Goal: Information Seeking & Learning: Learn about a topic

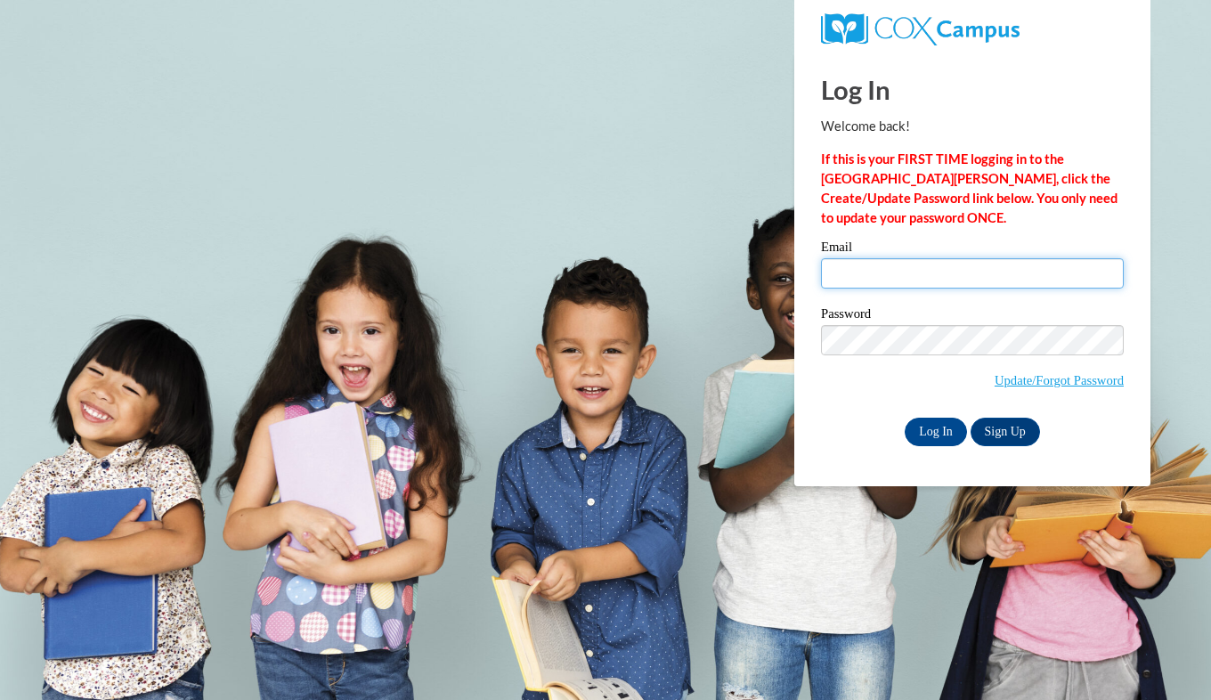
drag, startPoint x: 0, startPoint y: 0, endPoint x: 874, endPoint y: 264, distance: 912.5
click at [874, 264] on input "Email" at bounding box center [972, 273] width 303 height 30
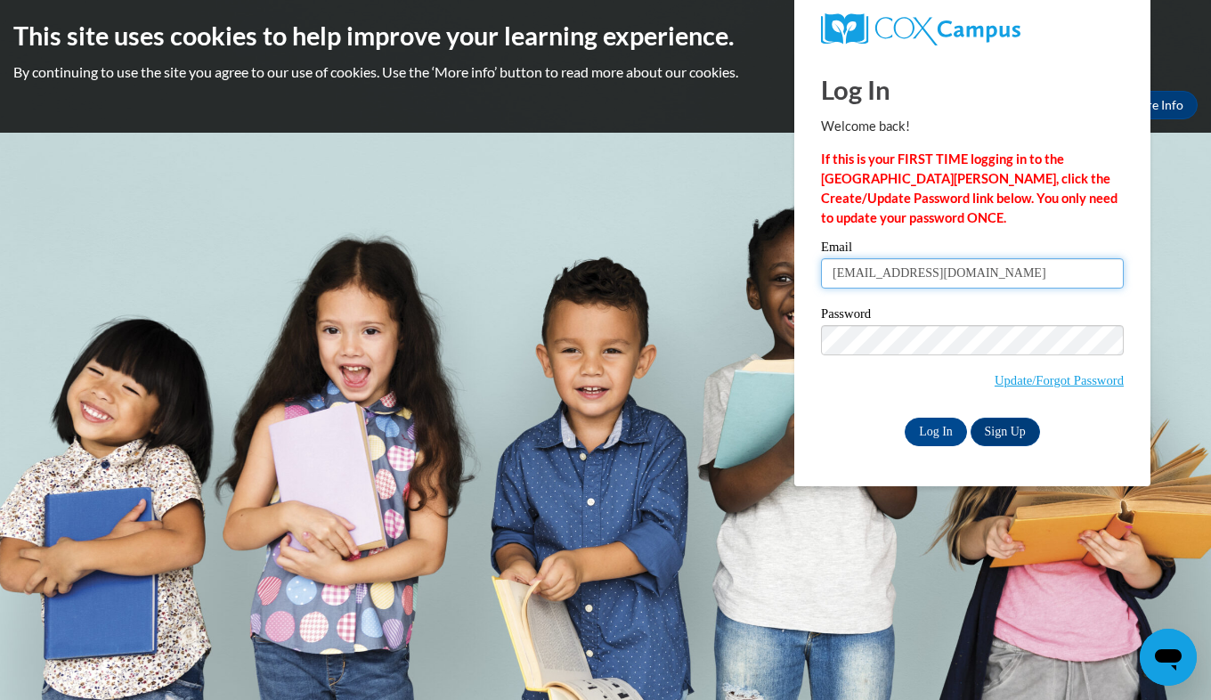
type input "chelsea.meec@gmail.com"
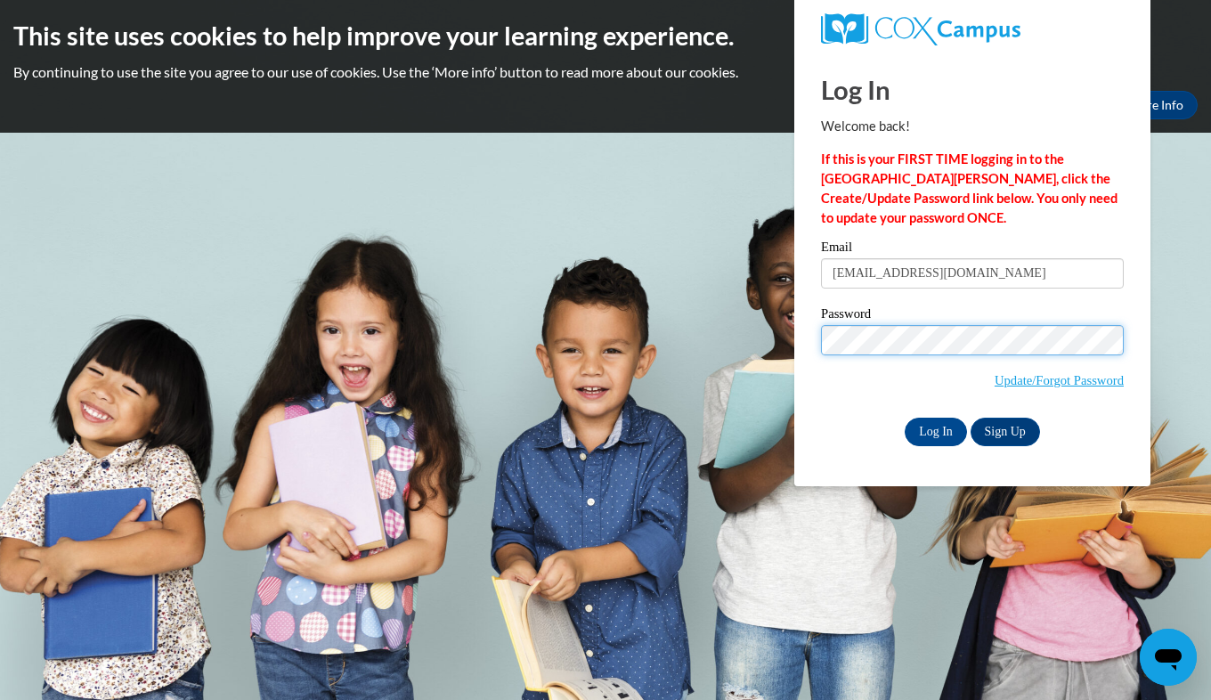
click at [905, 418] on input "Log In" at bounding box center [936, 432] width 62 height 28
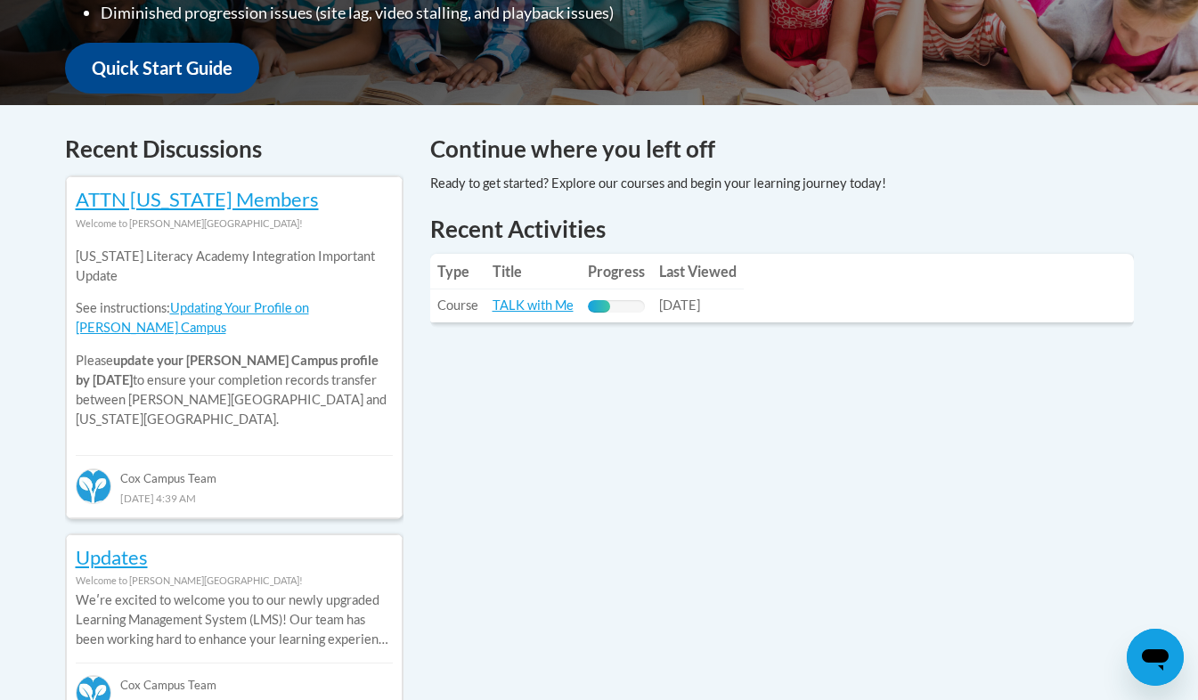
scroll to position [655, 0]
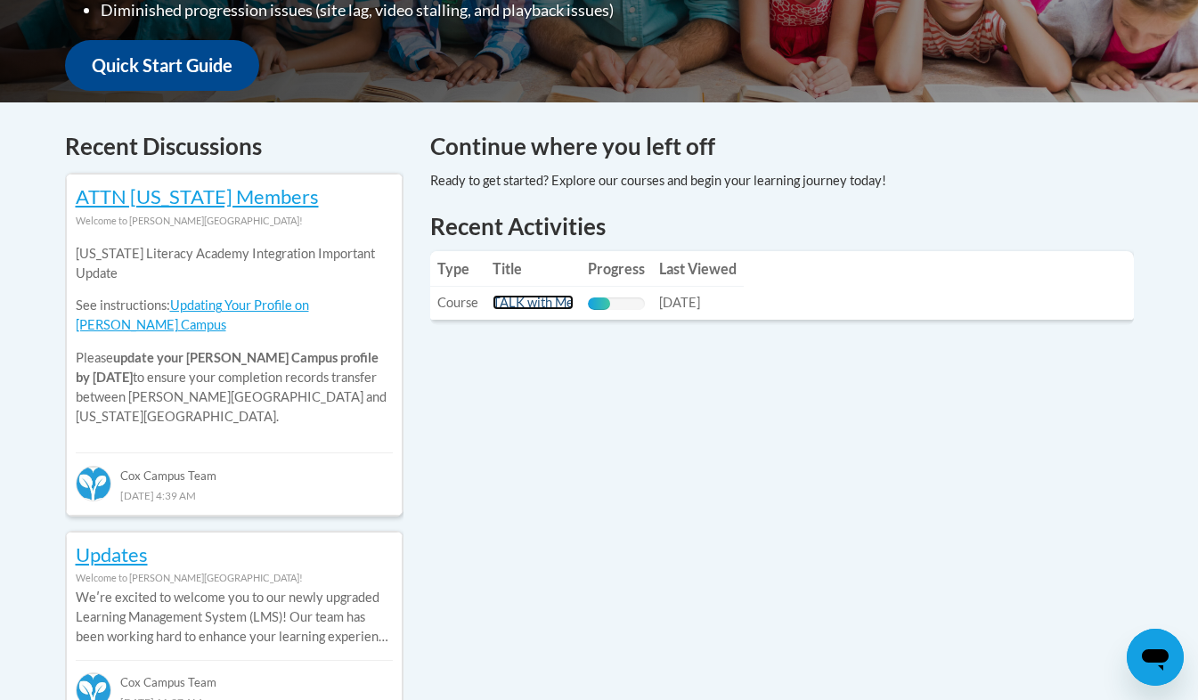
click at [522, 308] on link "TALK with Me" at bounding box center [532, 302] width 81 height 15
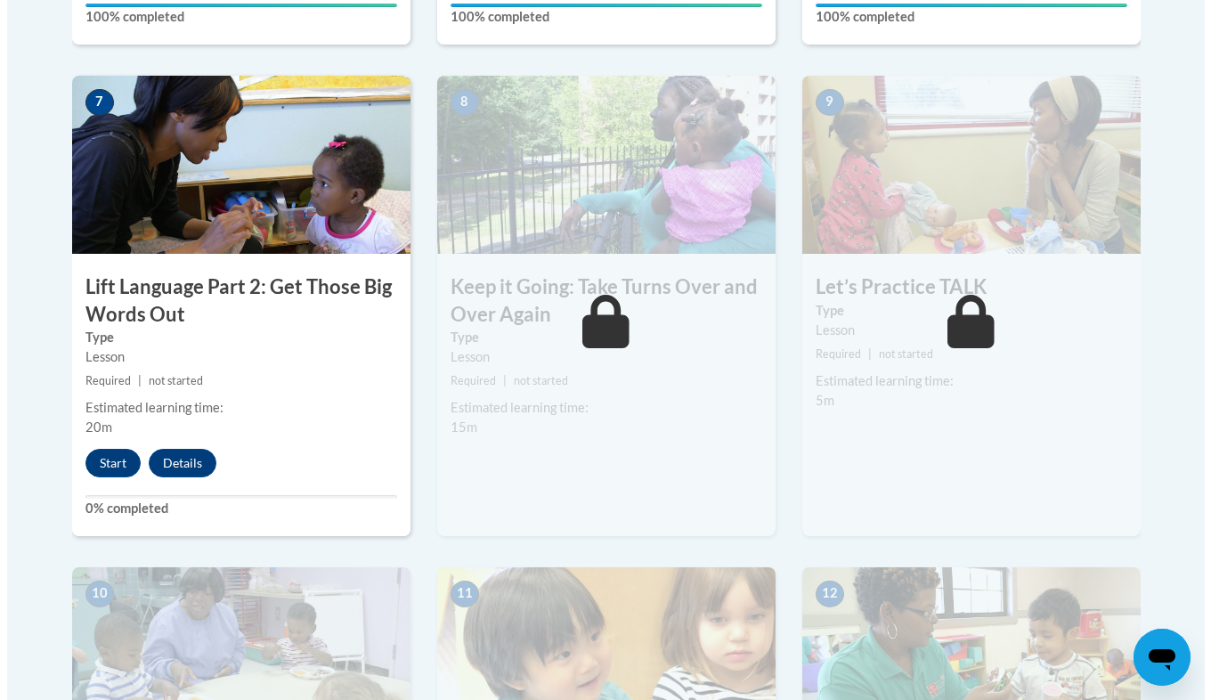
scroll to position [1448, 0]
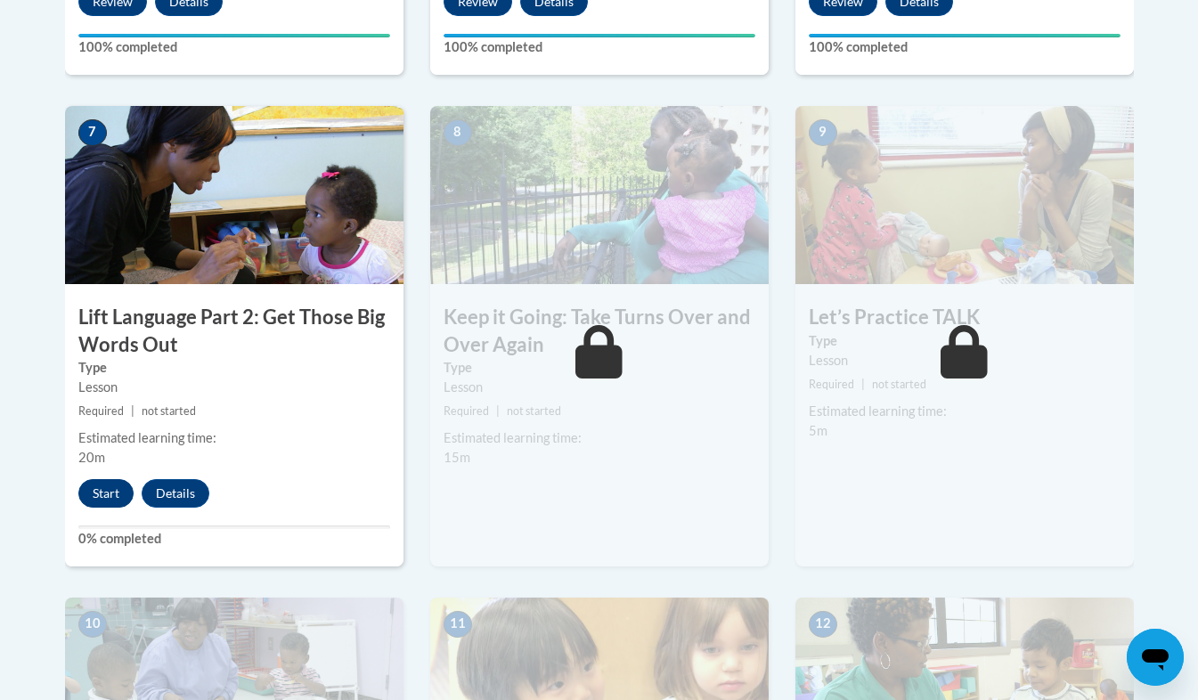
click at [120, 484] on button "Start" at bounding box center [105, 493] width 55 height 28
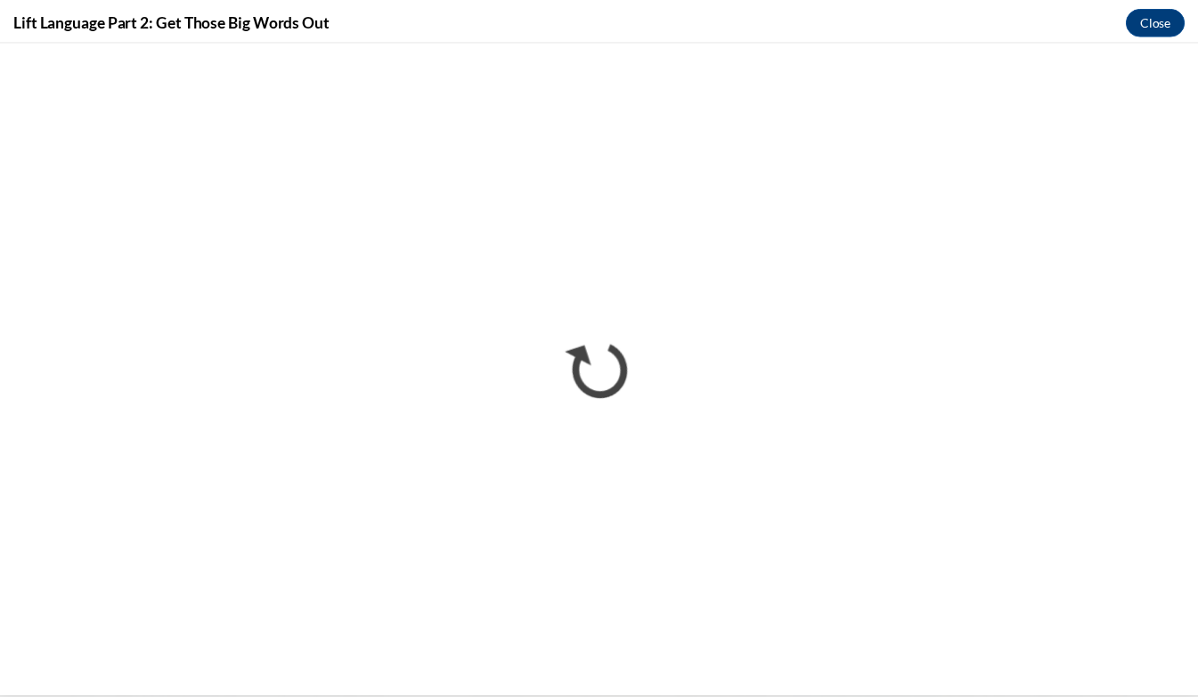
scroll to position [0, 0]
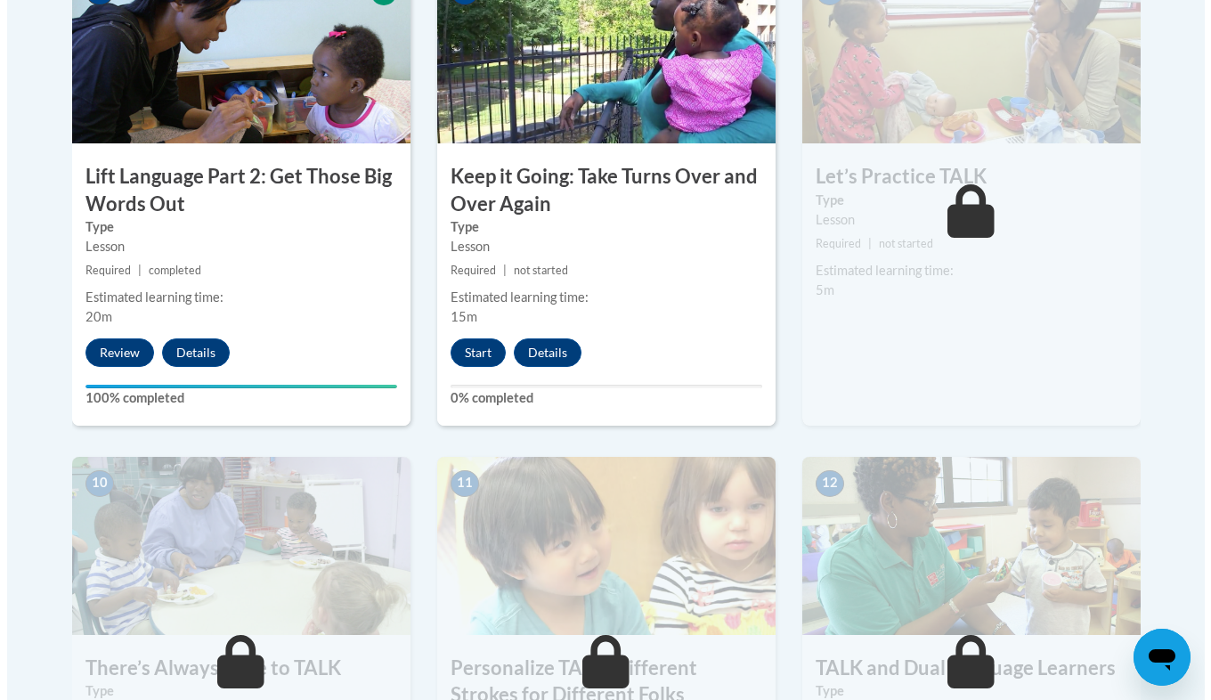
scroll to position [1590, 0]
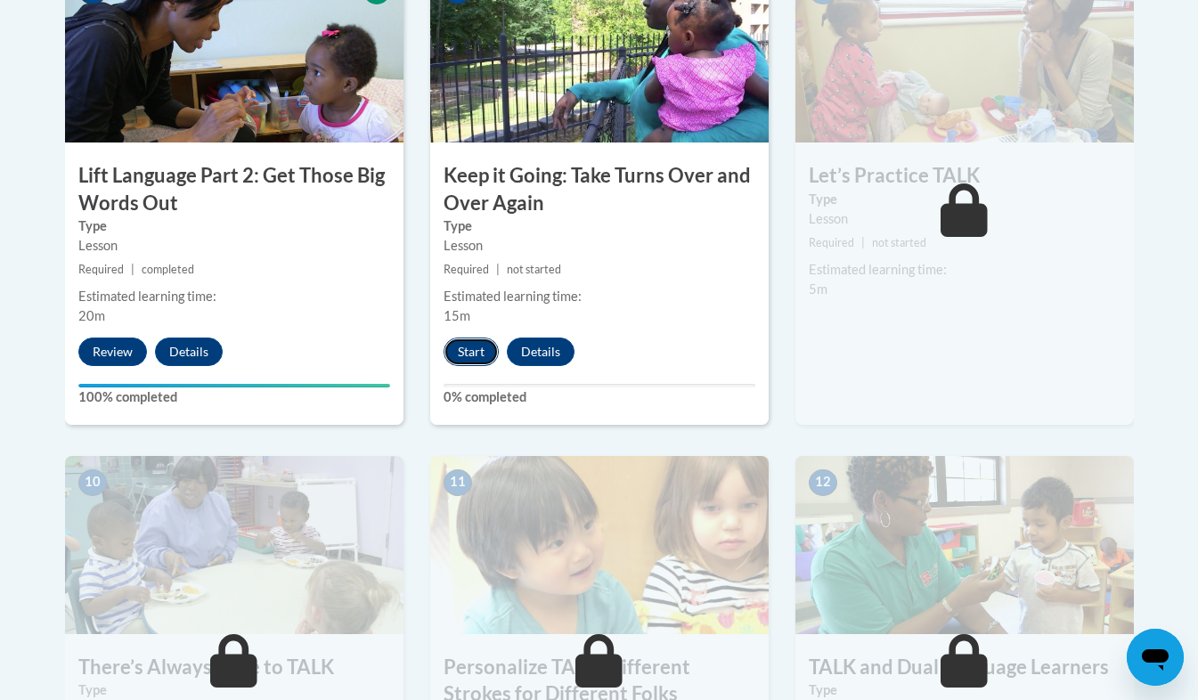
click at [484, 350] on button "Start" at bounding box center [470, 352] width 55 height 28
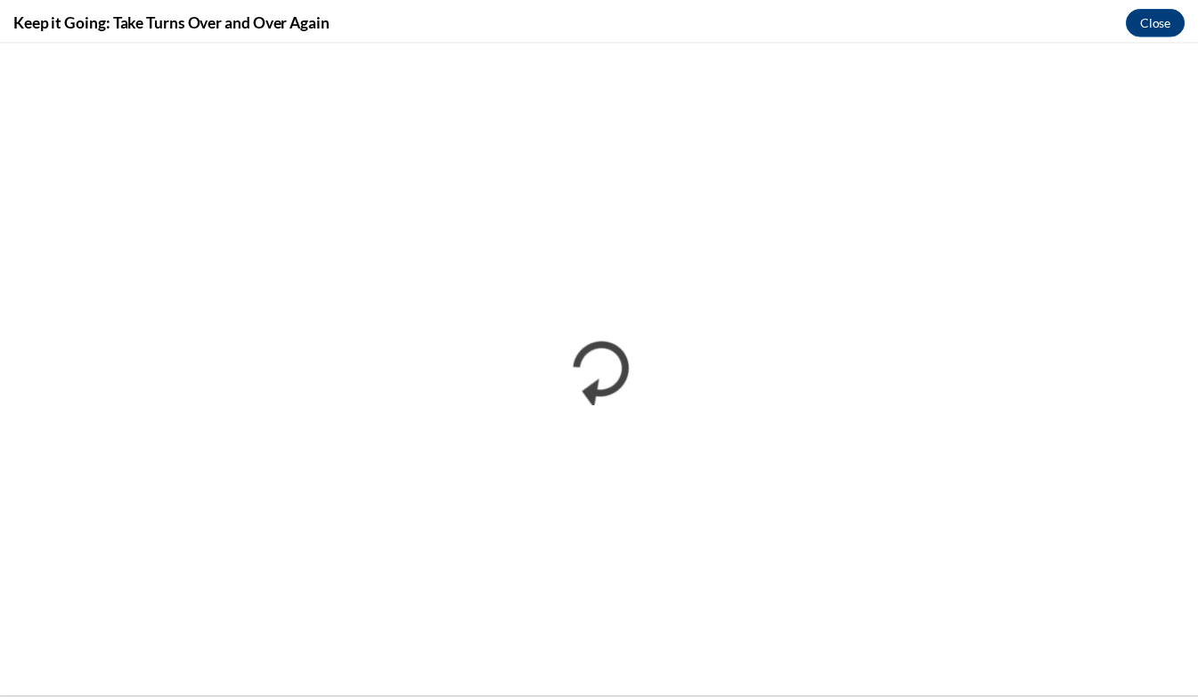
scroll to position [0, 0]
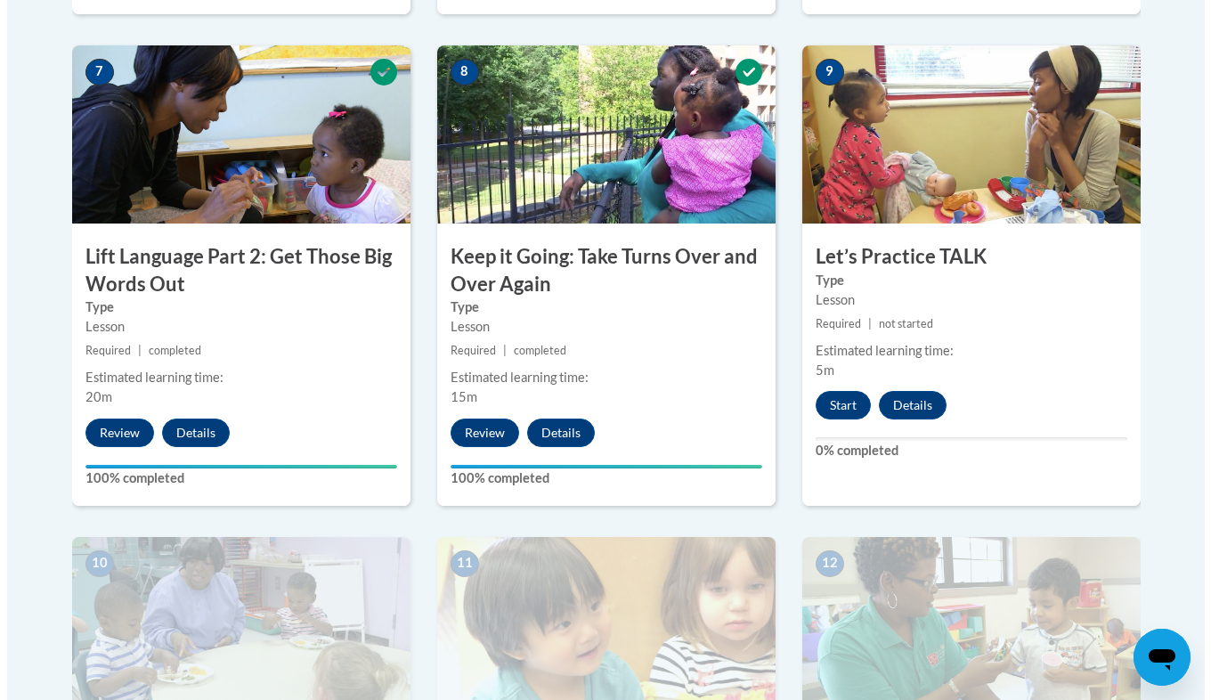
scroll to position [1506, 0]
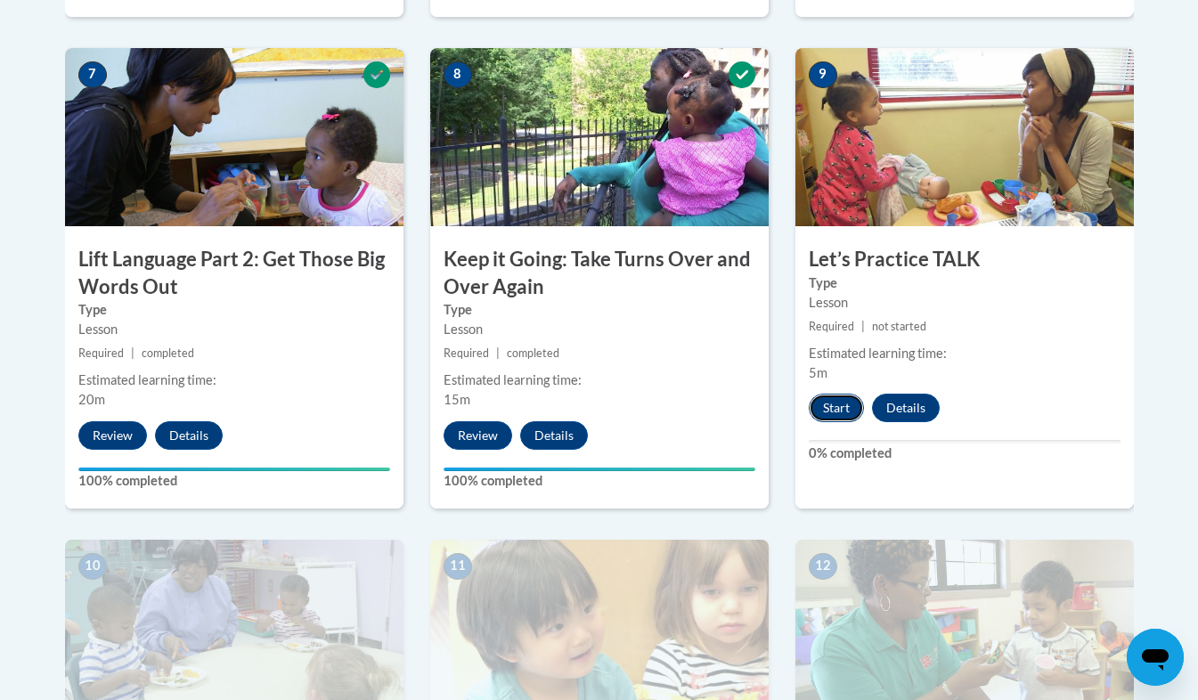
click at [836, 410] on button "Start" at bounding box center [836, 408] width 55 height 28
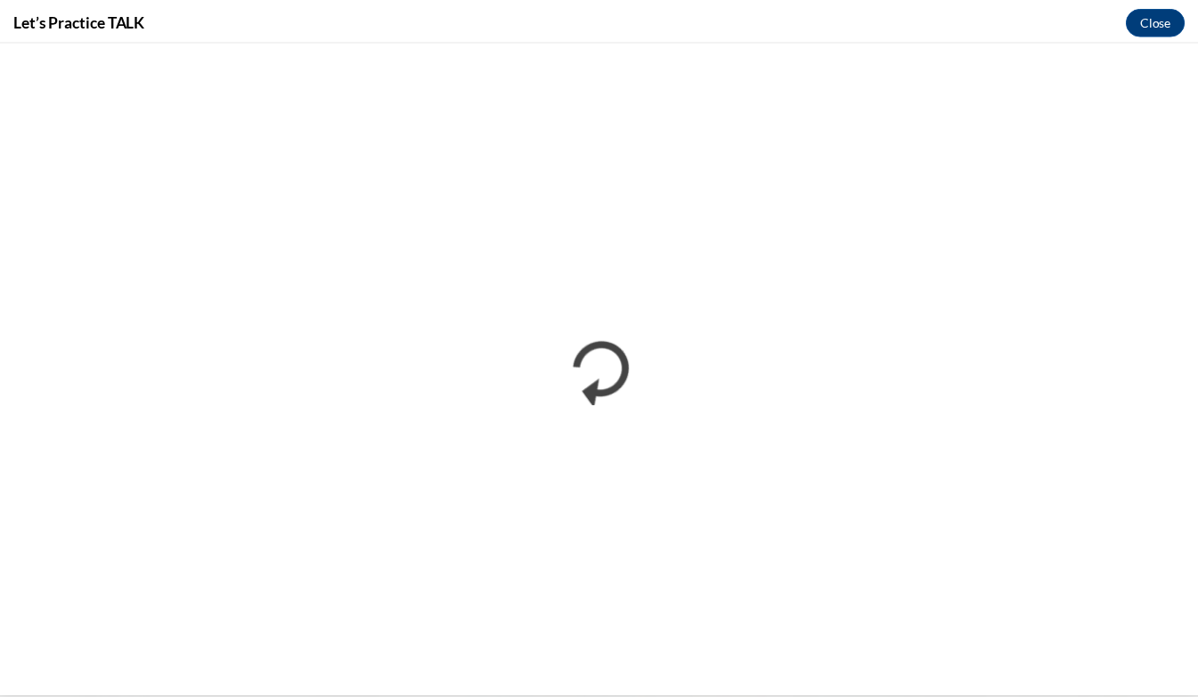
scroll to position [0, 0]
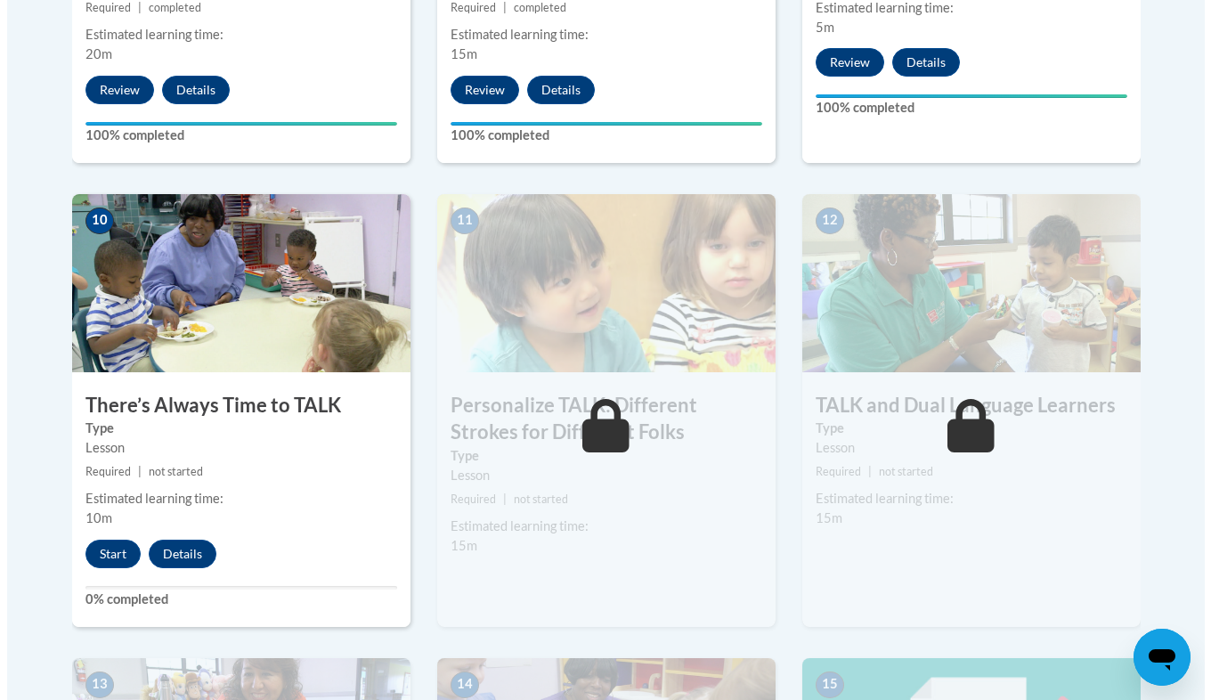
scroll to position [1900, 0]
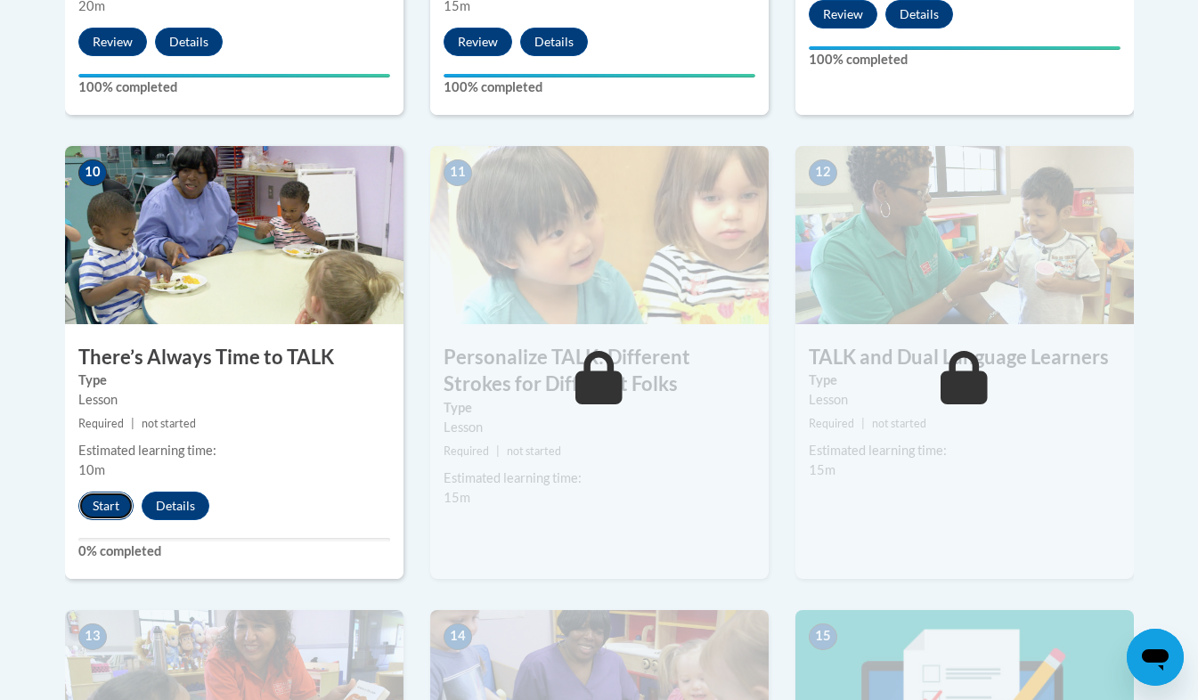
click at [110, 507] on button "Start" at bounding box center [105, 506] width 55 height 28
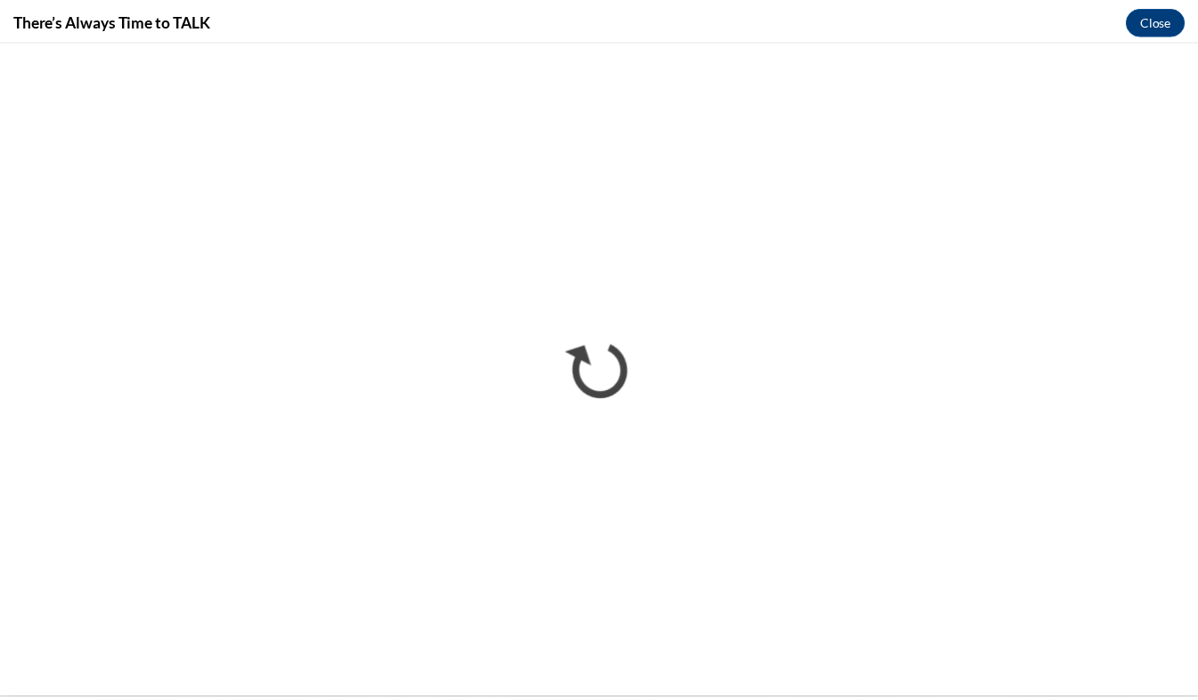
scroll to position [0, 0]
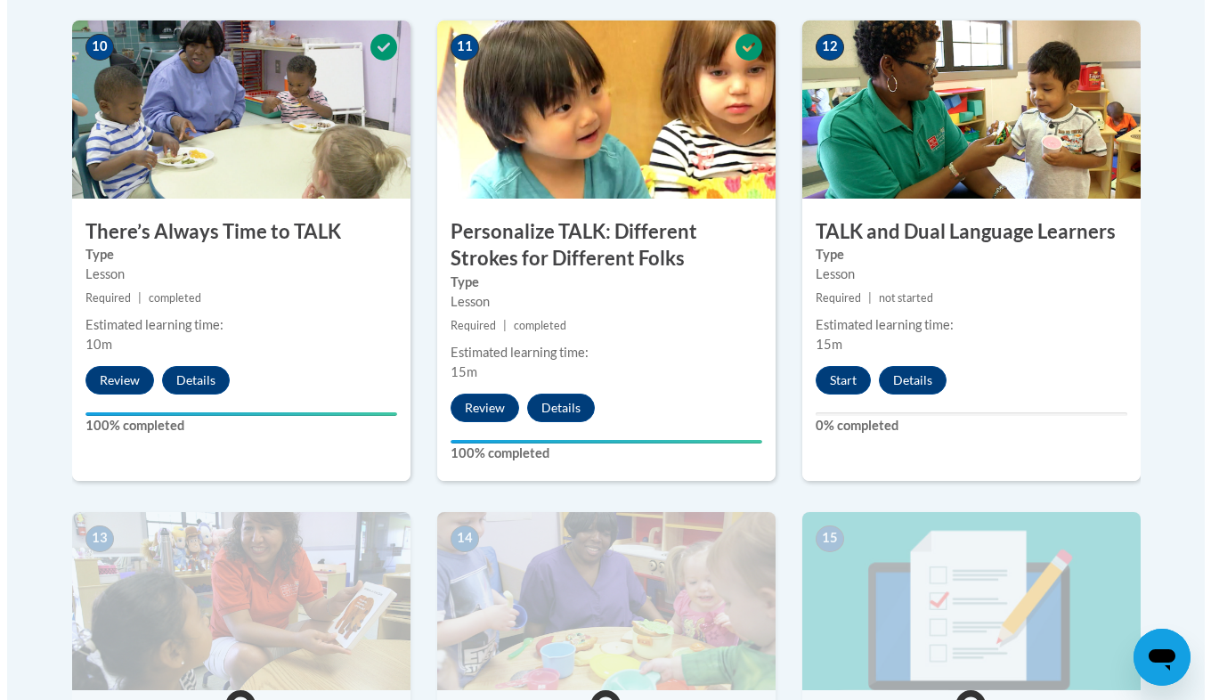
scroll to position [2019, 0]
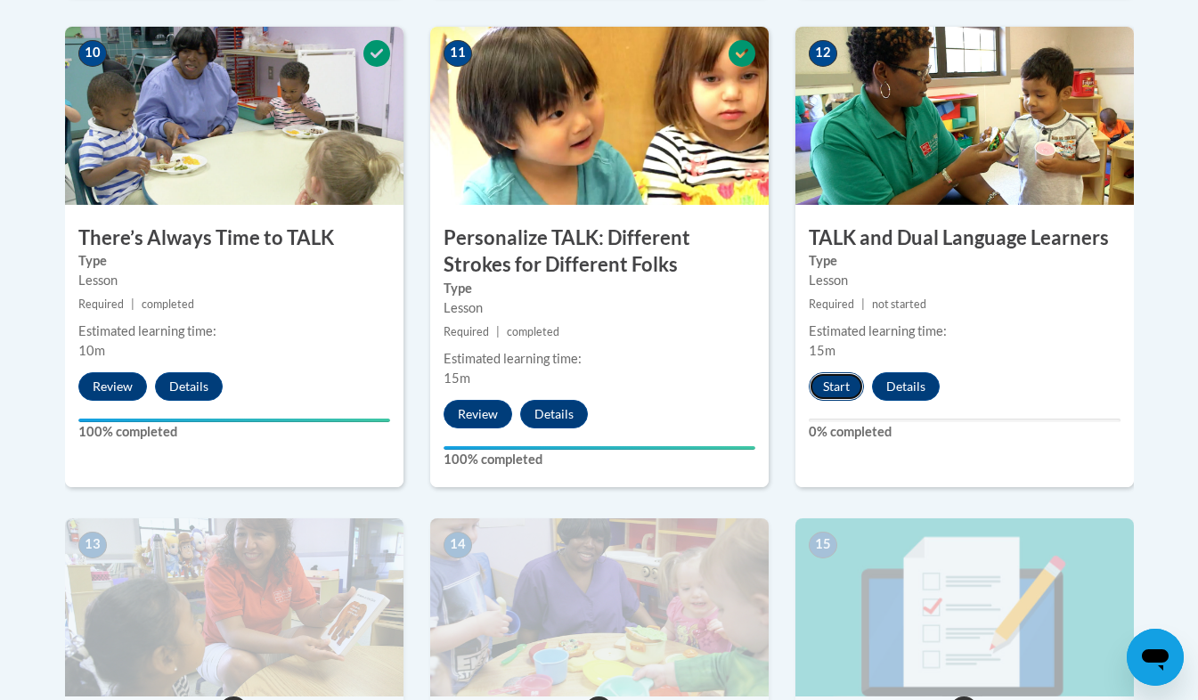
click at [835, 384] on button "Start" at bounding box center [836, 386] width 55 height 28
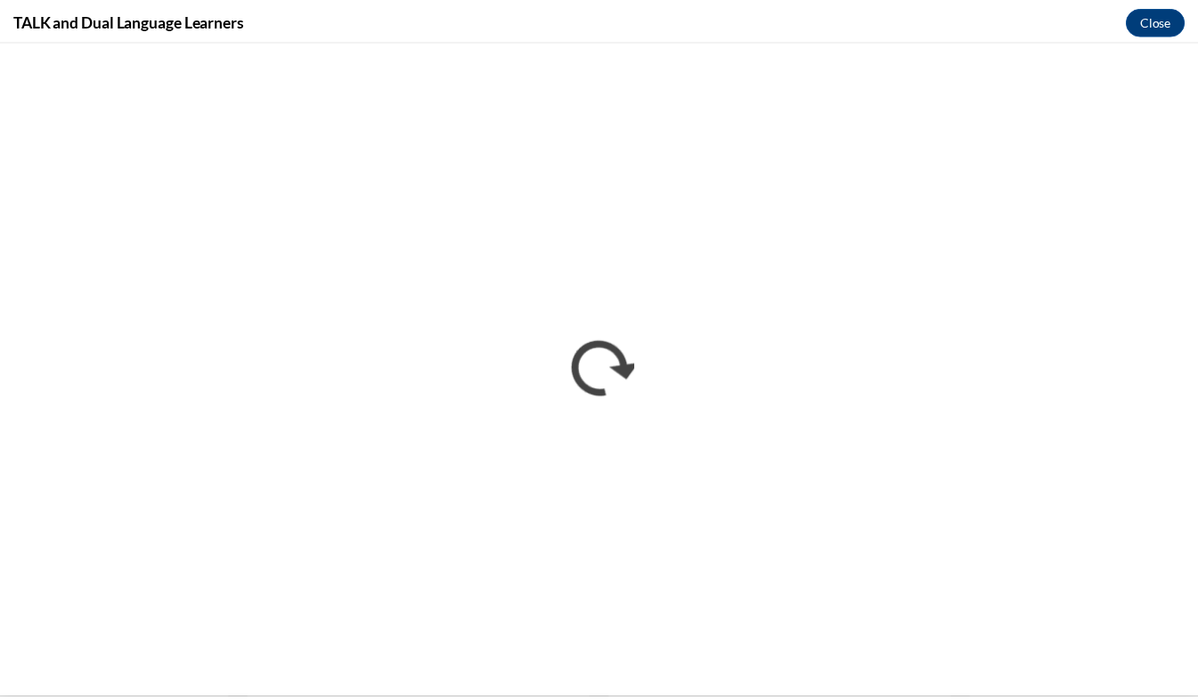
scroll to position [0, 0]
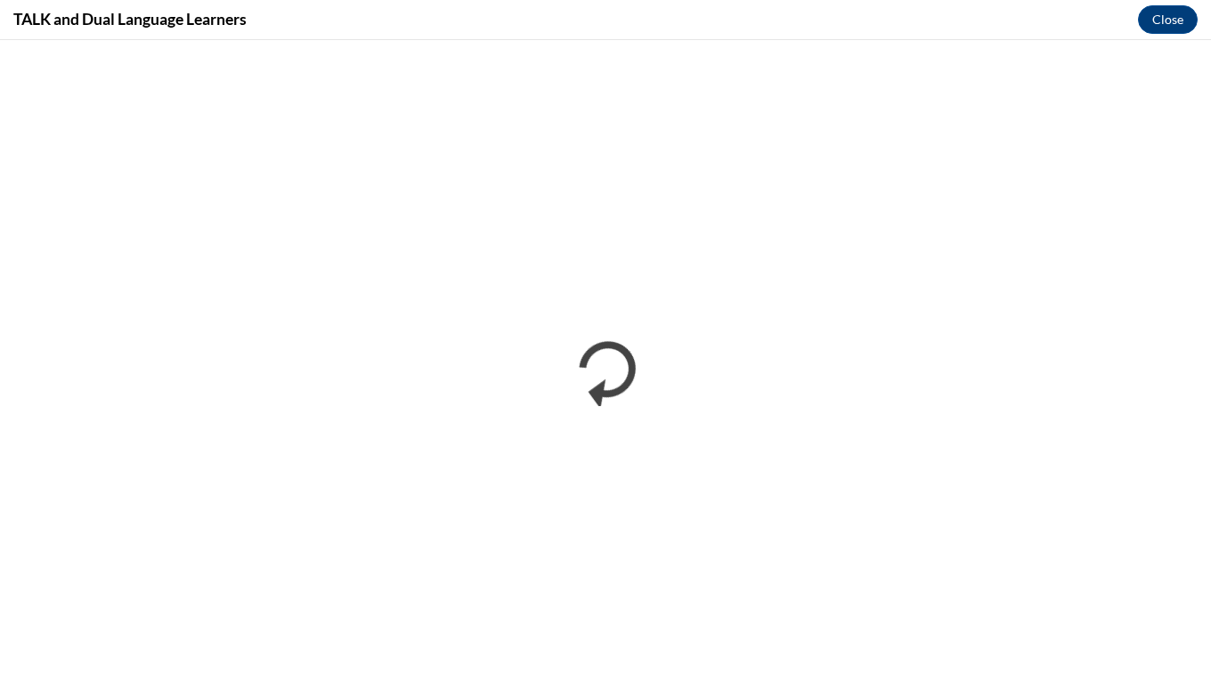
click at [1133, 45] on iframe "</div></body> </html>" at bounding box center [605, 370] width 1211 height 660
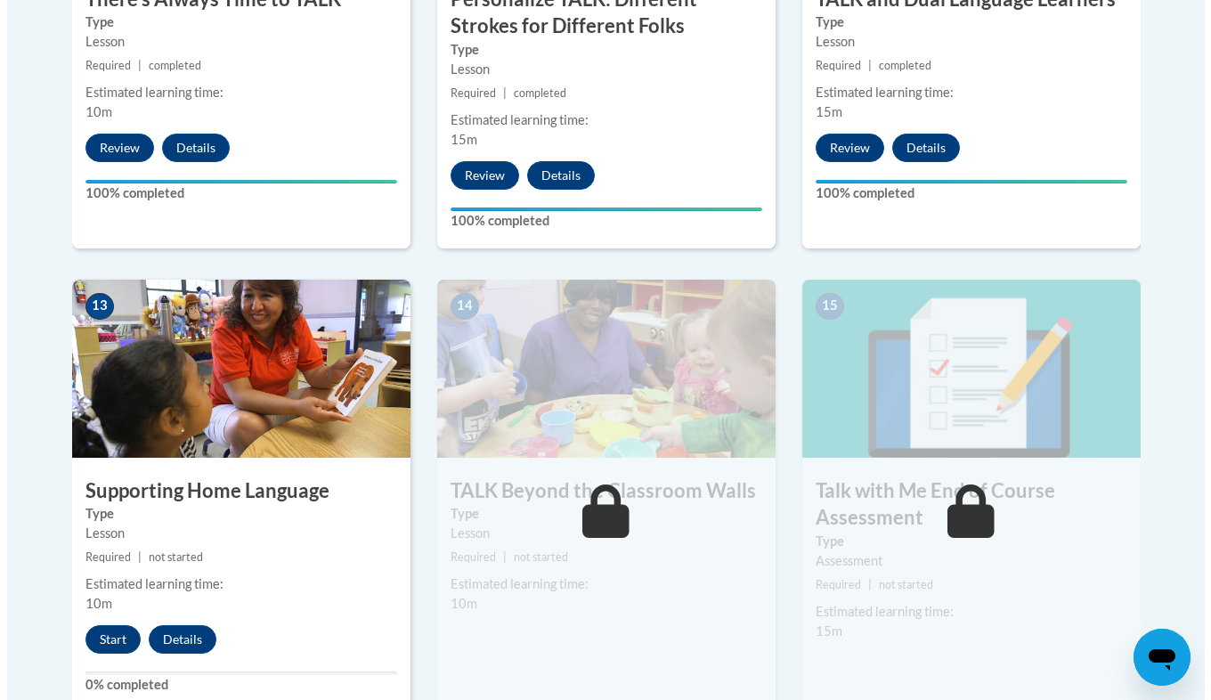
scroll to position [2254, 0]
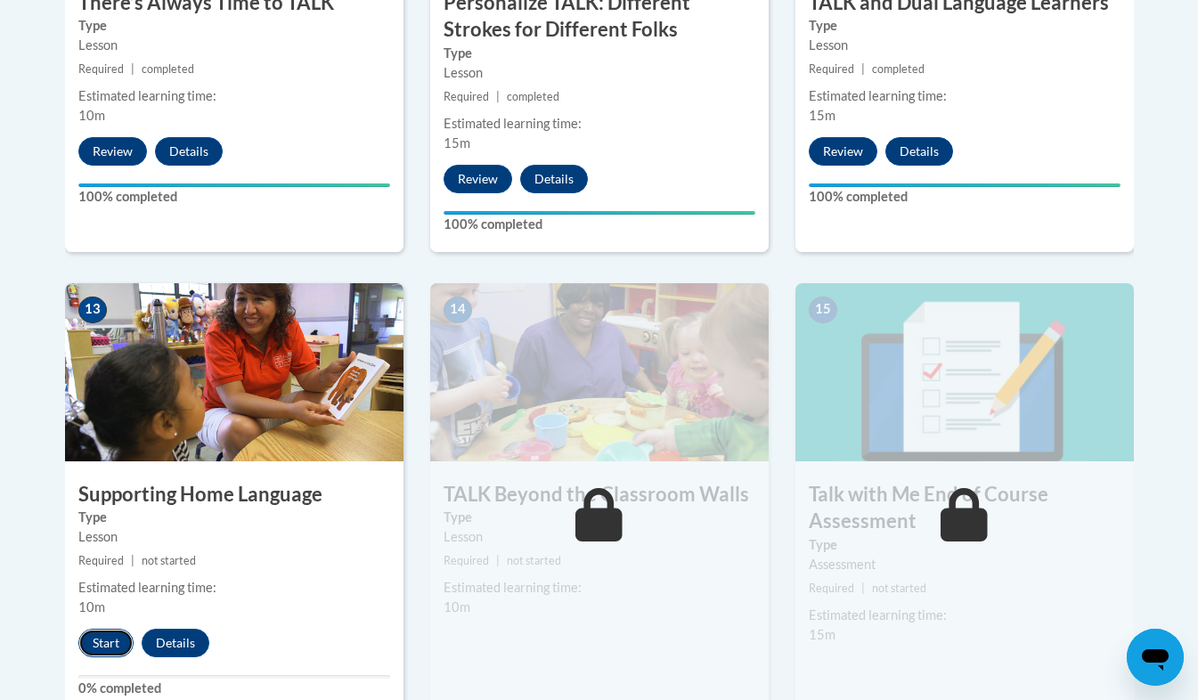
click at [103, 633] on button "Start" at bounding box center [105, 643] width 55 height 28
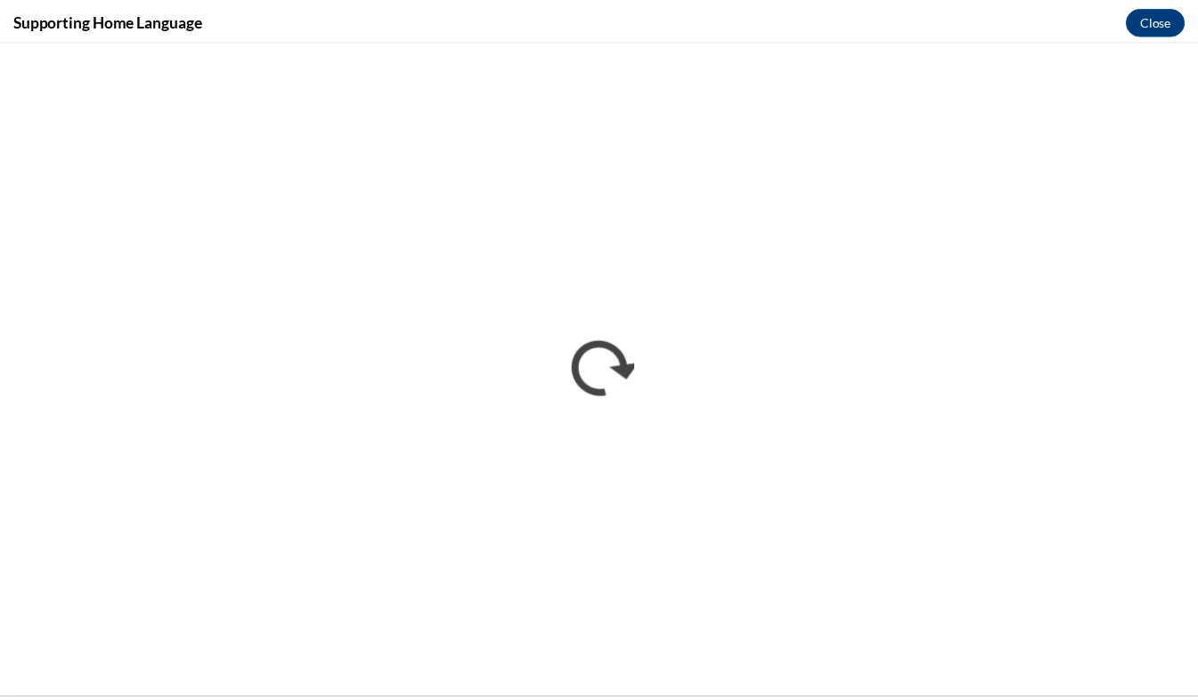
scroll to position [0, 0]
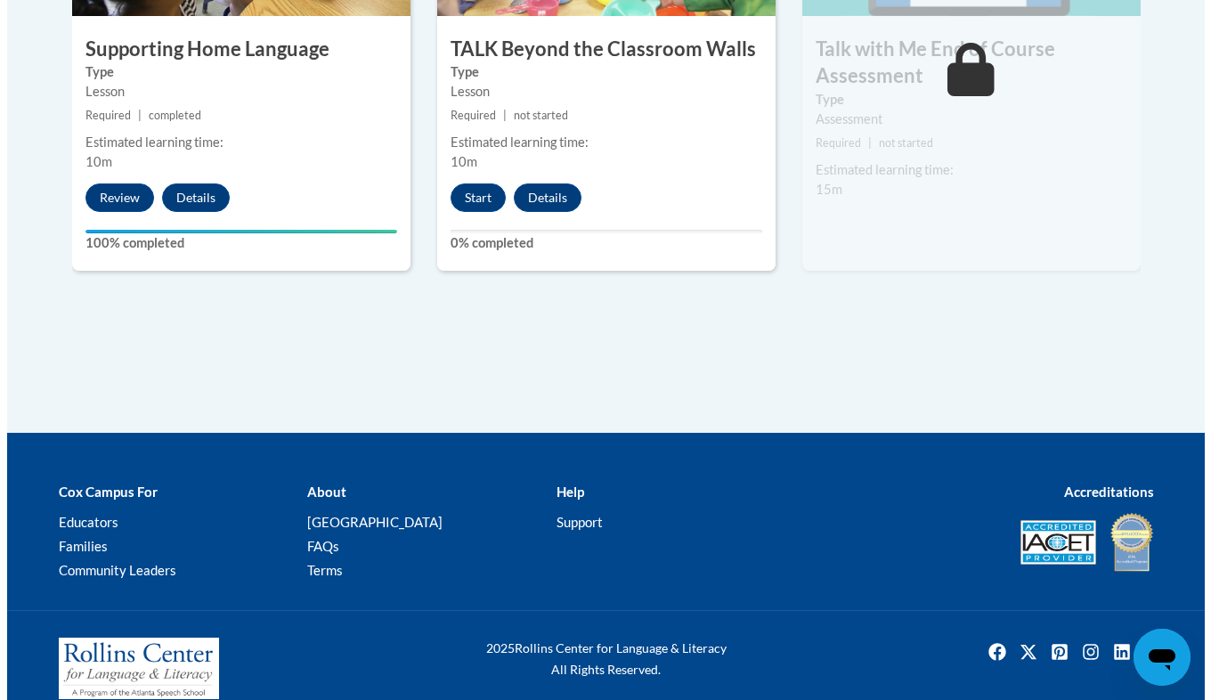
scroll to position [2701, 0]
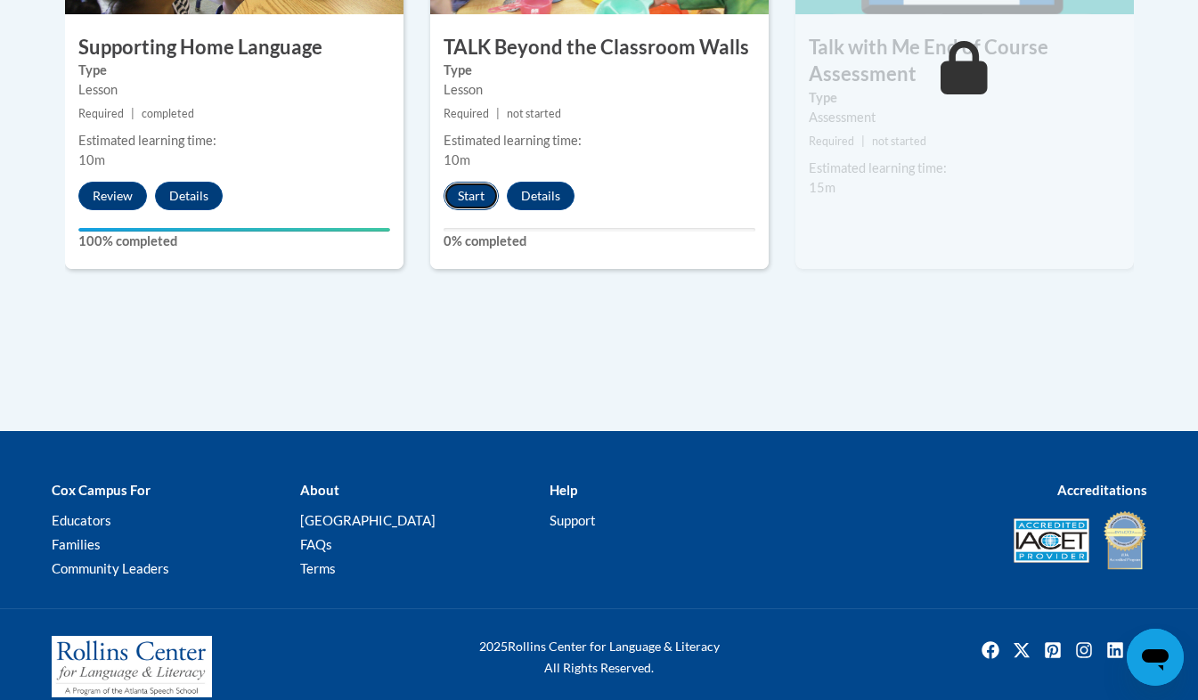
click at [459, 207] on button "Start" at bounding box center [470, 196] width 55 height 28
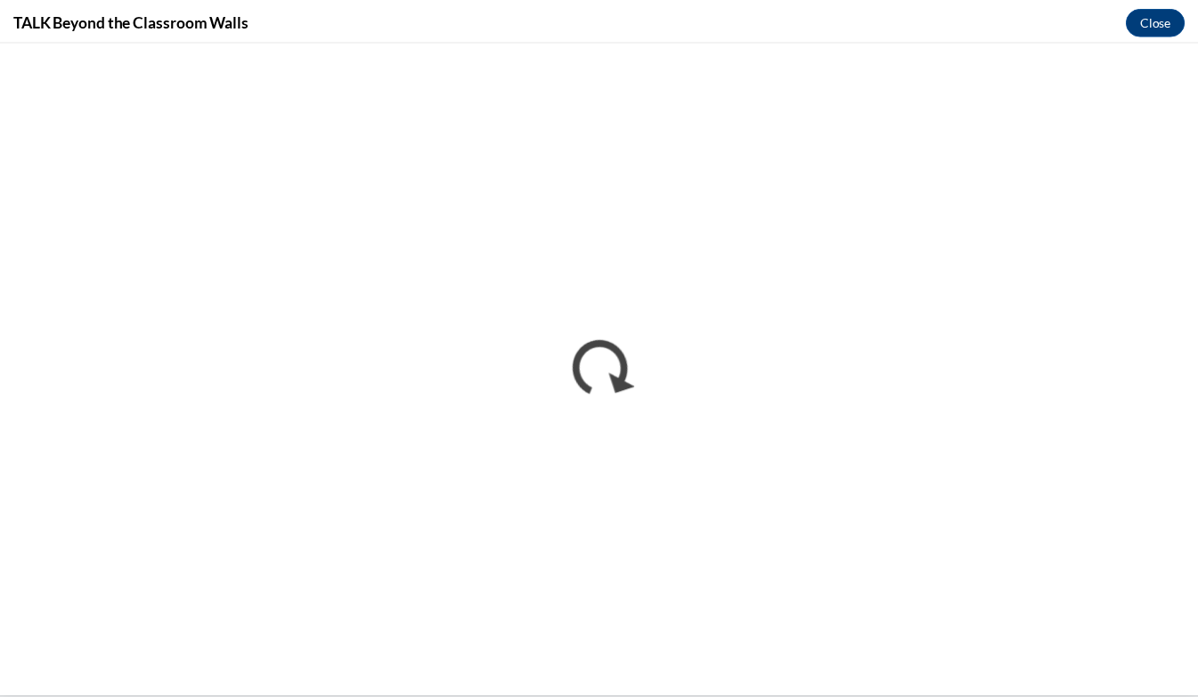
scroll to position [0, 0]
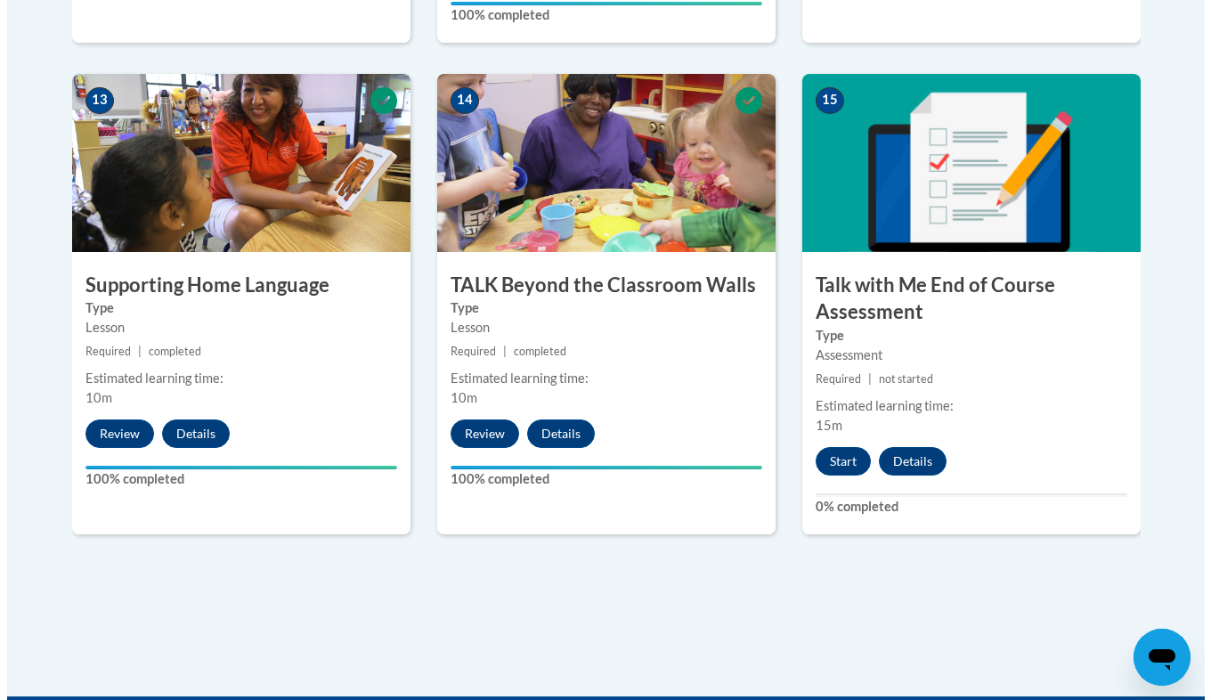
scroll to position [2752, 0]
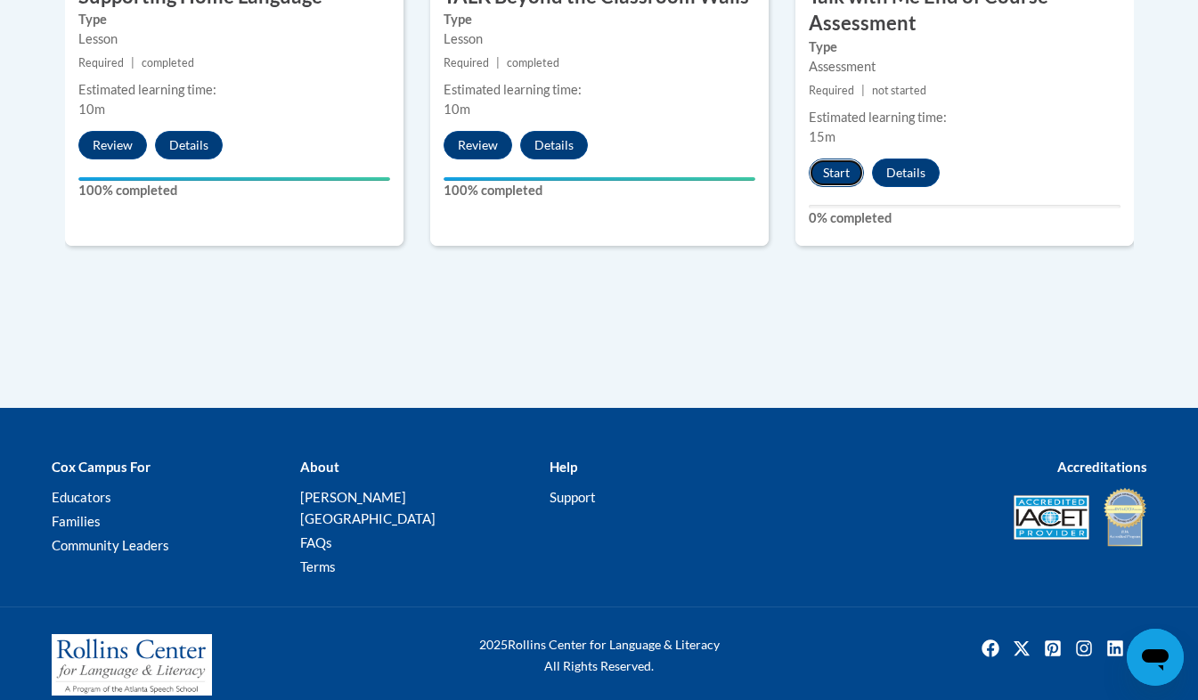
click at [839, 169] on button "Start" at bounding box center [836, 173] width 55 height 28
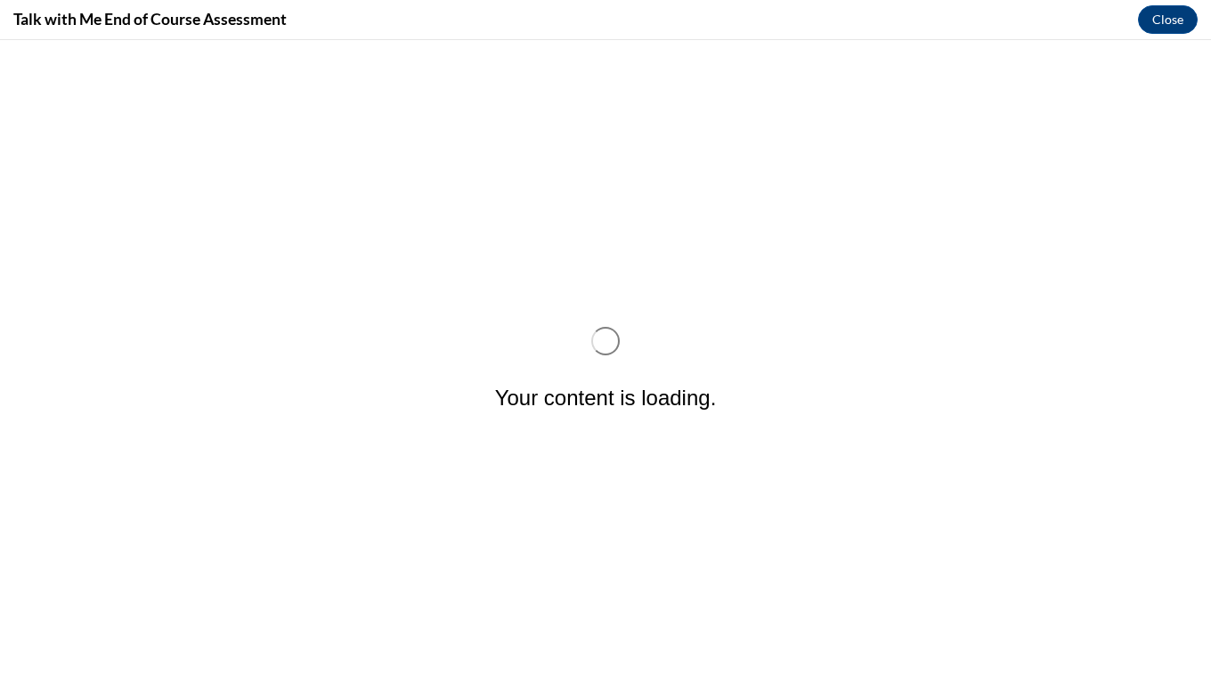
scroll to position [0, 0]
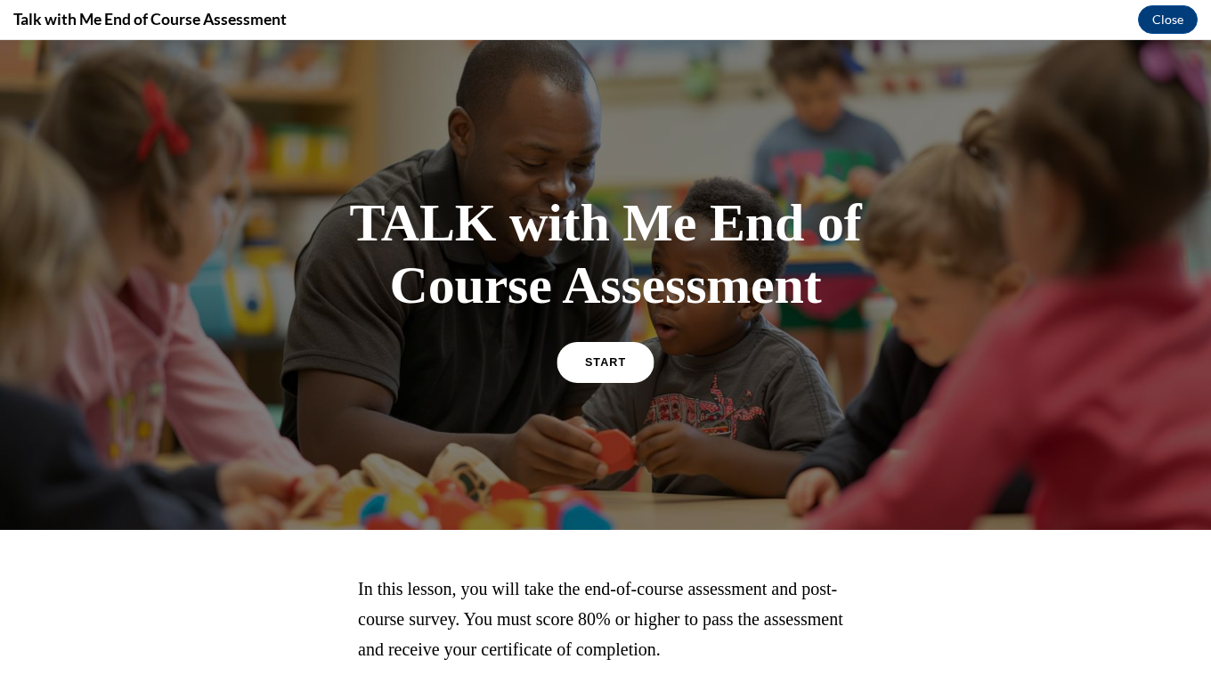
click at [573, 358] on link "START" at bounding box center [605, 361] width 97 height 41
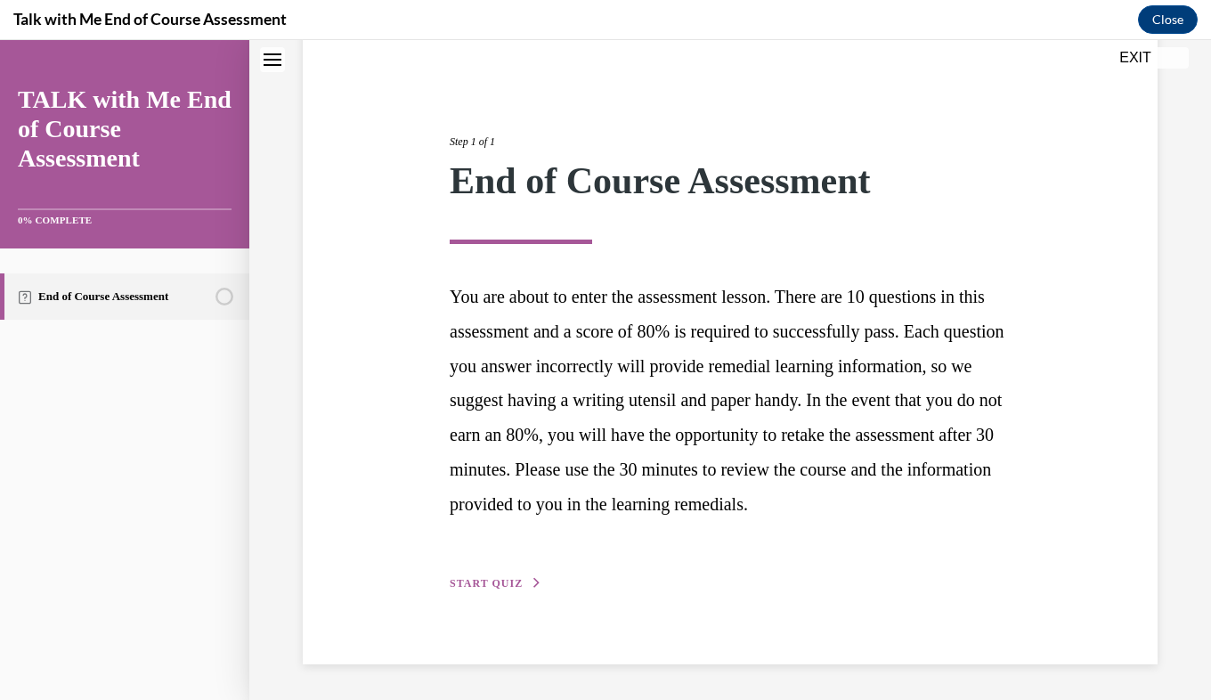
scroll to position [189, 0]
click at [500, 584] on span "START QUIZ" at bounding box center [486, 583] width 73 height 12
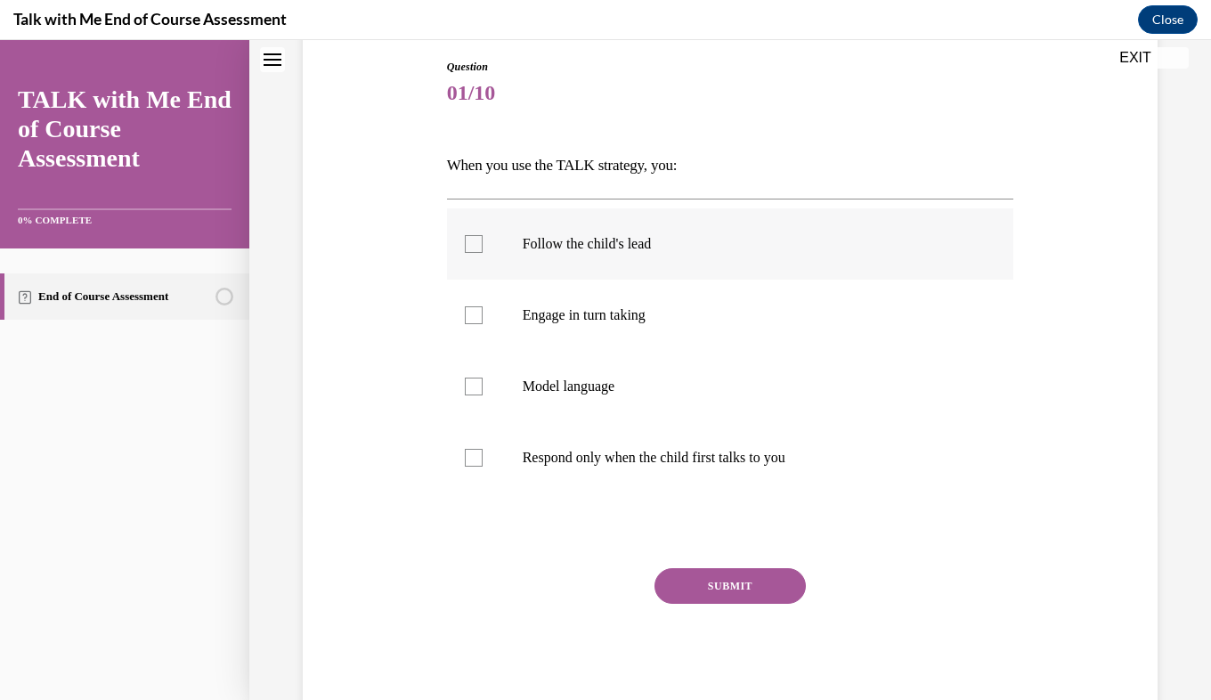
click at [615, 242] on p "Follow the child's lead" at bounding box center [746, 244] width 447 height 18
click at [483, 242] on input "Follow the child's lead" at bounding box center [474, 244] width 18 height 18
checkbox input "true"
click at [621, 320] on p "Engage in turn taking" at bounding box center [746, 315] width 447 height 18
click at [483, 320] on input "Engage in turn taking" at bounding box center [474, 315] width 18 height 18
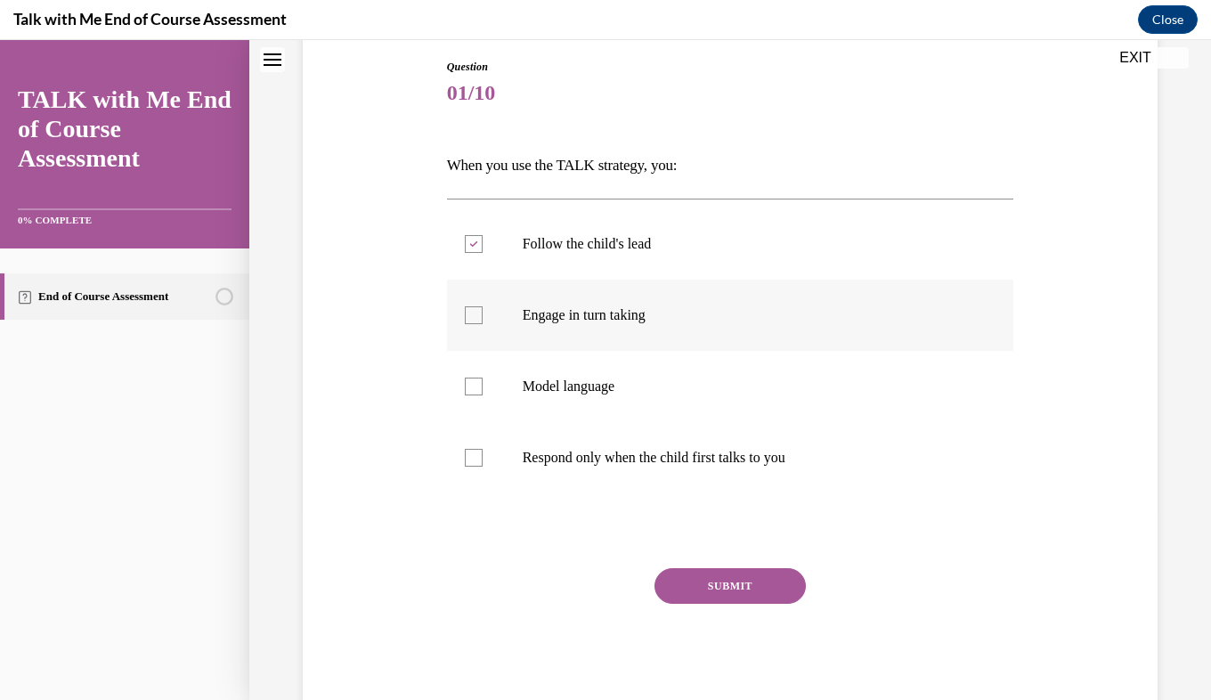
checkbox input "true"
click at [607, 383] on p "Model language" at bounding box center [746, 387] width 447 height 18
click at [483, 383] on input "Model language" at bounding box center [474, 387] width 18 height 18
checkbox input "true"
click at [737, 588] on button "SUBMIT" at bounding box center [730, 586] width 151 height 36
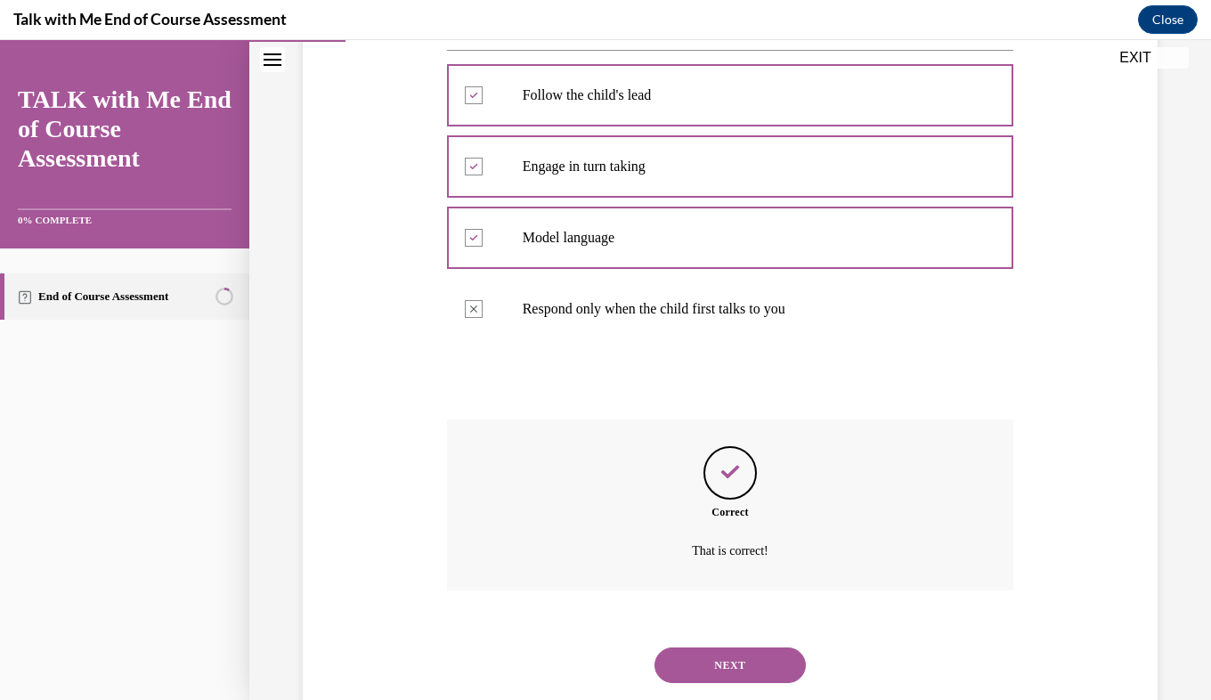
scroll to position [383, 0]
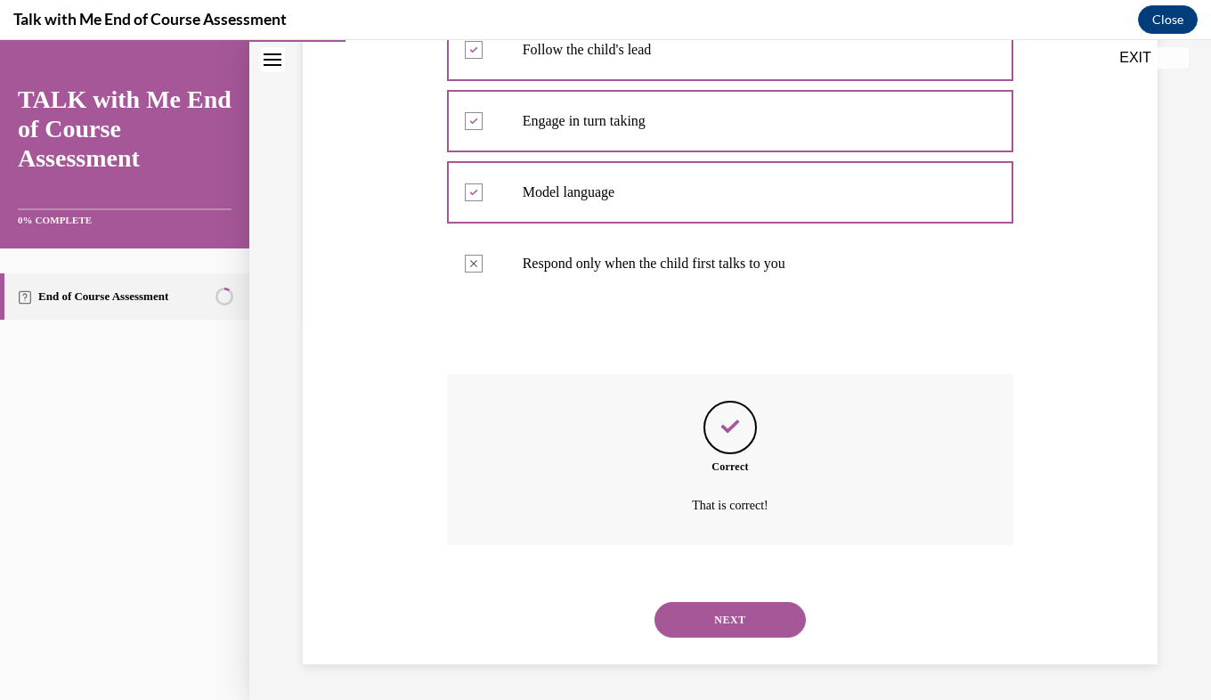
click at [744, 624] on button "NEXT" at bounding box center [730, 620] width 151 height 36
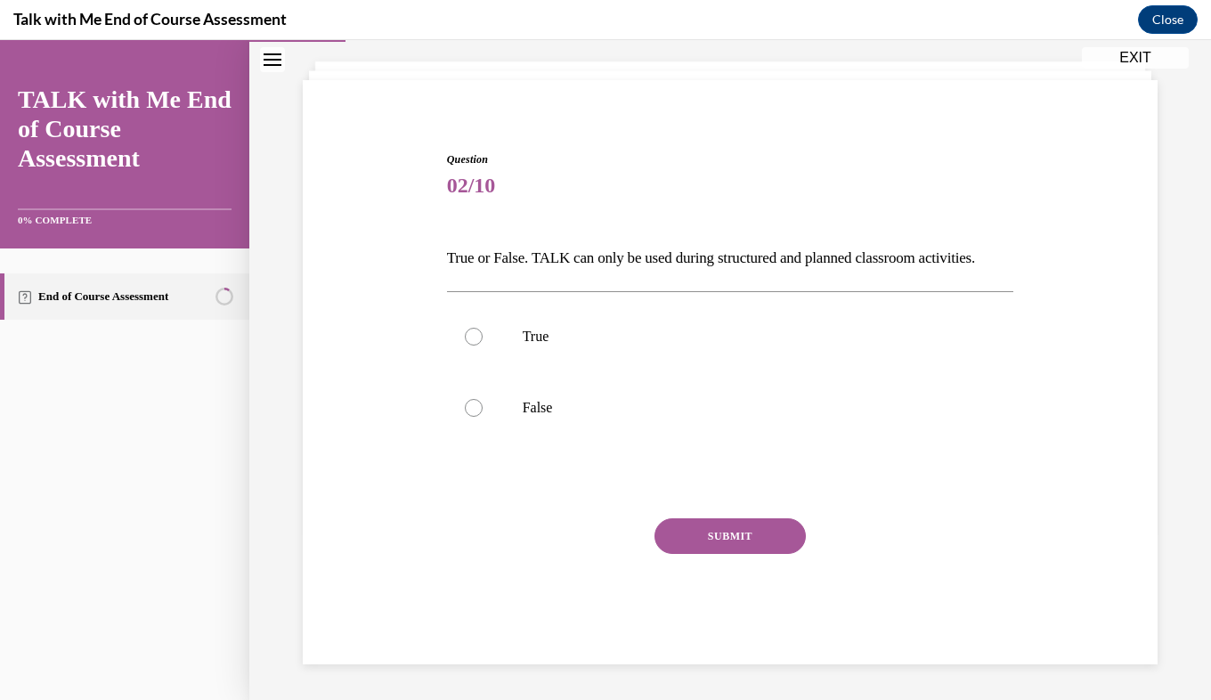
scroll to position [126, 0]
click at [556, 410] on p "False" at bounding box center [746, 408] width 447 height 18
click at [483, 410] on input "False" at bounding box center [474, 408] width 18 height 18
radio input "true"
click at [743, 535] on button "SUBMIT" at bounding box center [730, 536] width 151 height 36
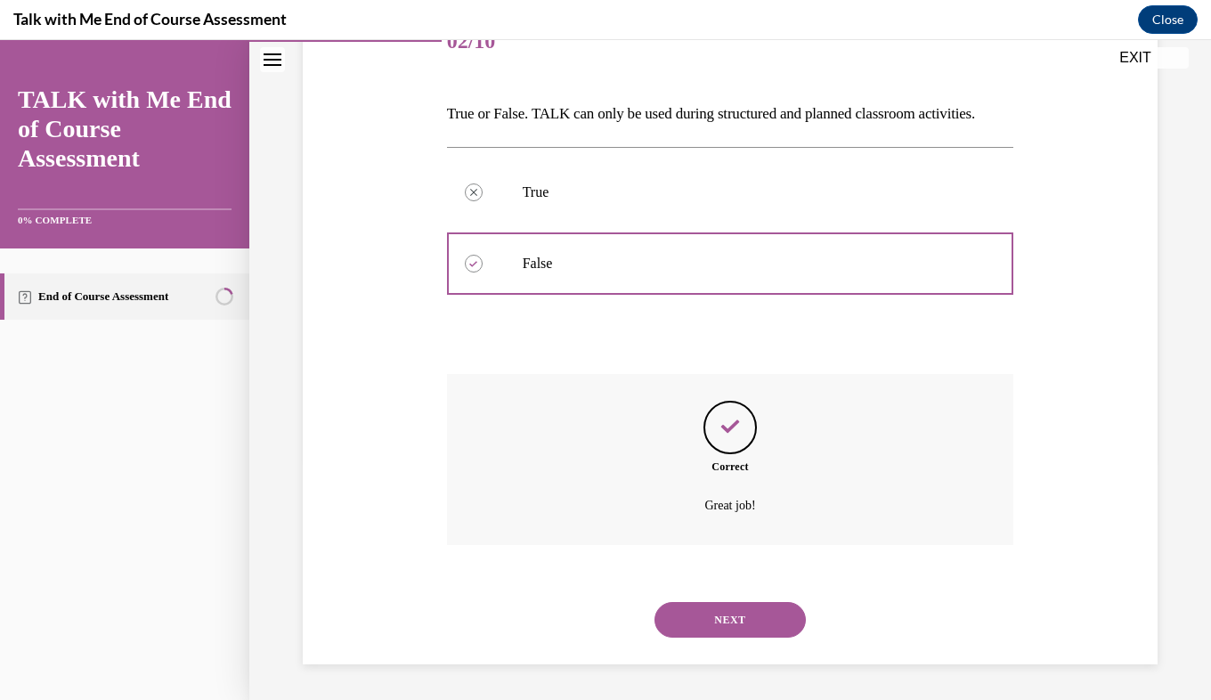
scroll to position [271, 0]
click at [758, 622] on button "NEXT" at bounding box center [730, 620] width 151 height 36
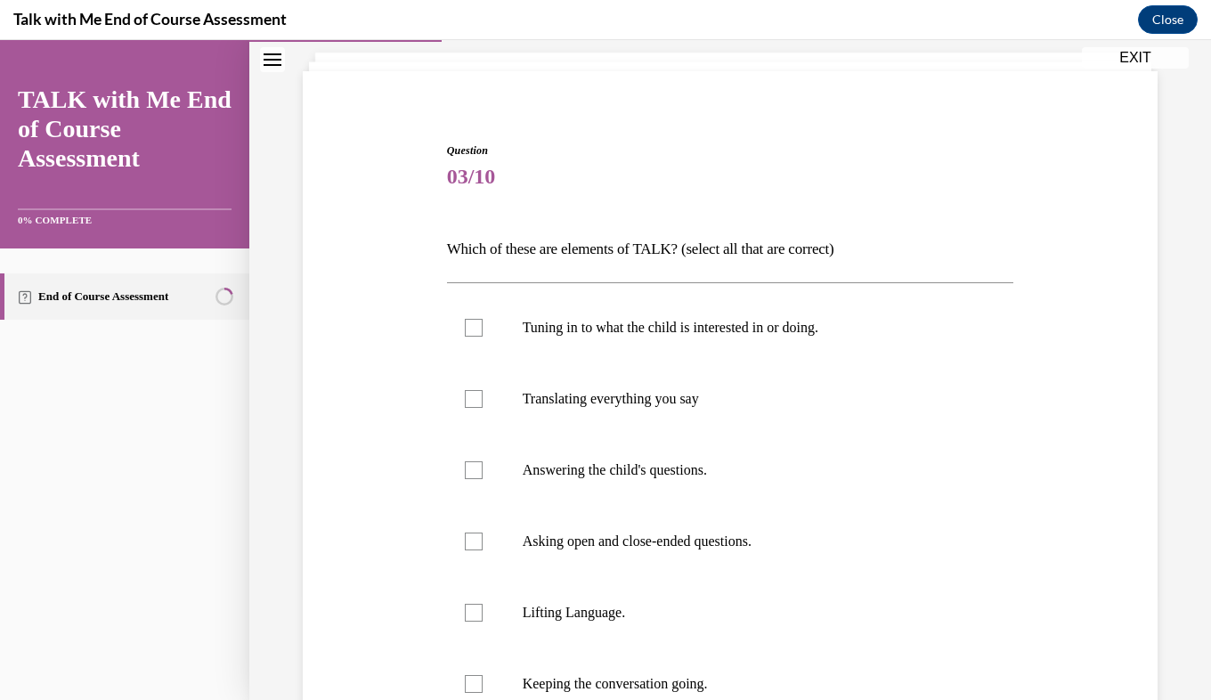
scroll to position [110, 0]
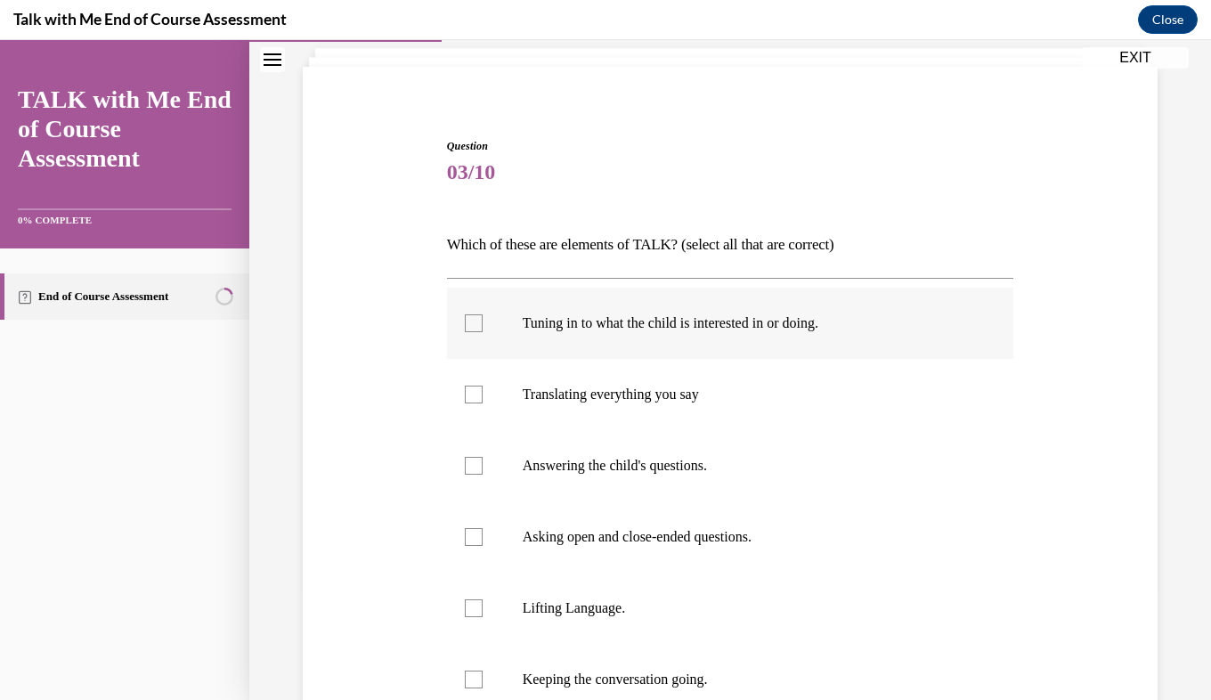
click at [775, 338] on label "Tuning in to what the child is interested in or doing." at bounding box center [730, 323] width 567 height 71
click at [483, 332] on input "Tuning in to what the child is interested in or doing." at bounding box center [474, 323] width 18 height 18
checkbox input "true"
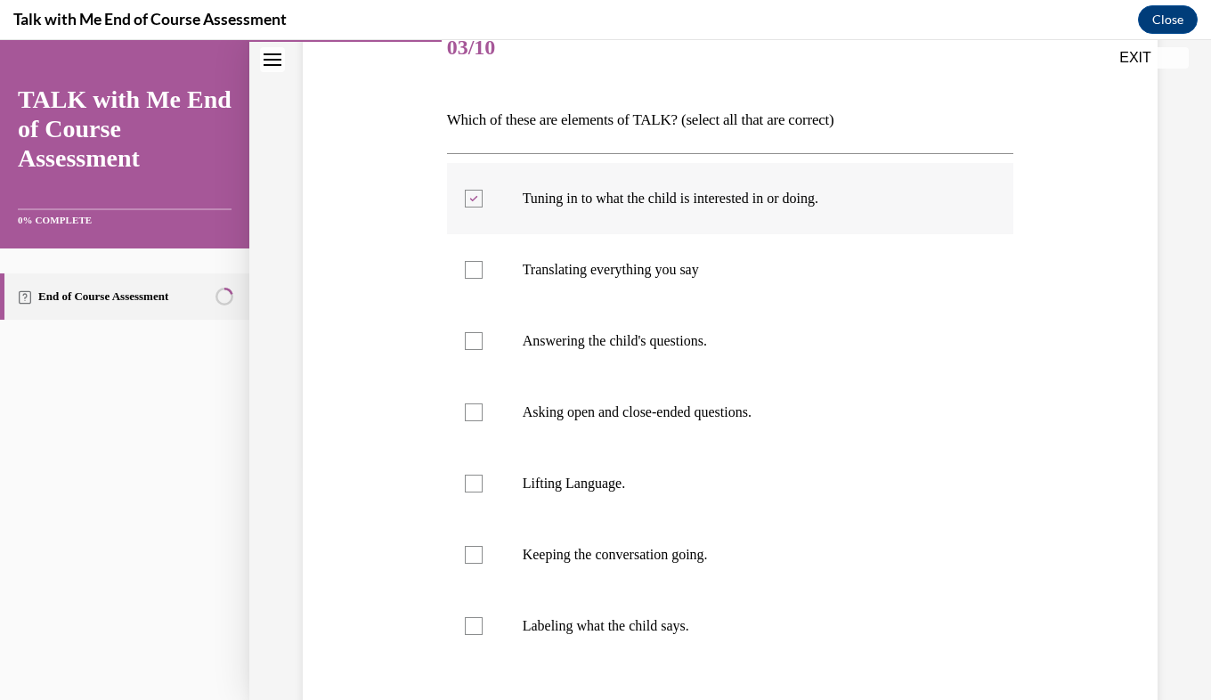
scroll to position [234, 0]
click at [686, 348] on p "Answering the child's questions." at bounding box center [746, 341] width 447 height 18
click at [483, 348] on input "Answering the child's questions." at bounding box center [474, 341] width 18 height 18
checkbox input "true"
click at [722, 411] on p "Asking open and close-ended questions." at bounding box center [746, 412] width 447 height 18
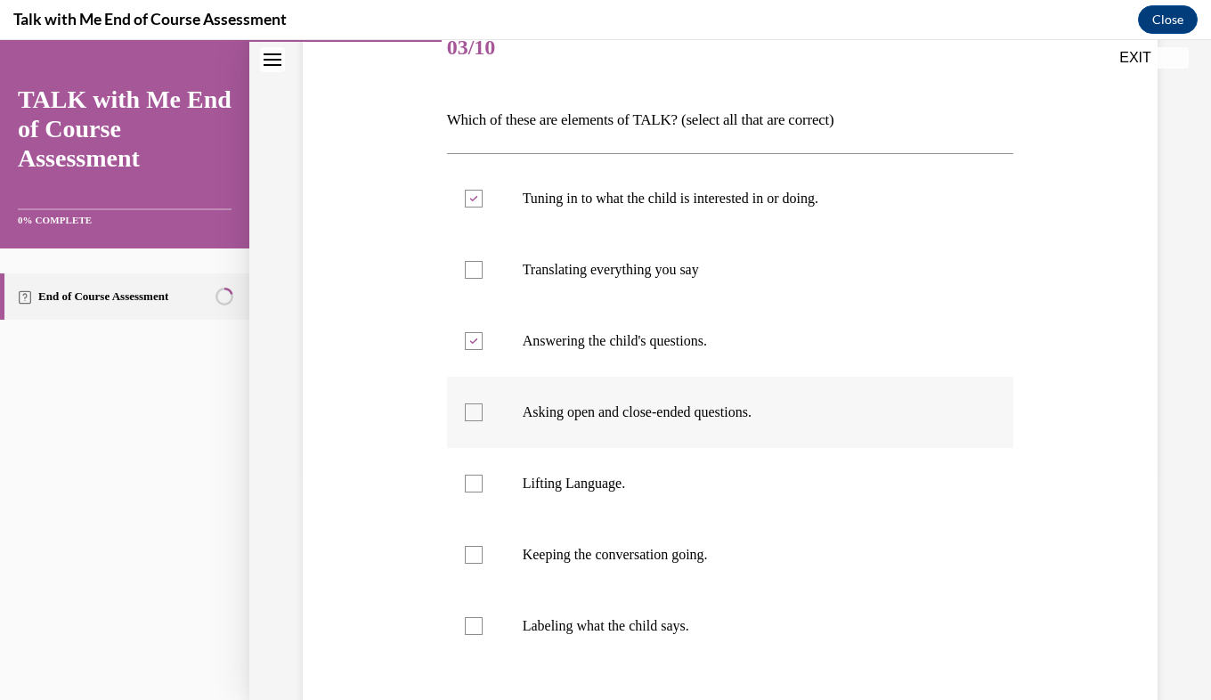
click at [483, 411] on input "Asking open and close-ended questions." at bounding box center [474, 412] width 18 height 18
checkbox input "true"
click at [622, 503] on label "Lifting Language." at bounding box center [730, 483] width 567 height 71
click at [483, 492] on input "Lifting Language." at bounding box center [474, 484] width 18 height 18
checkbox input "true"
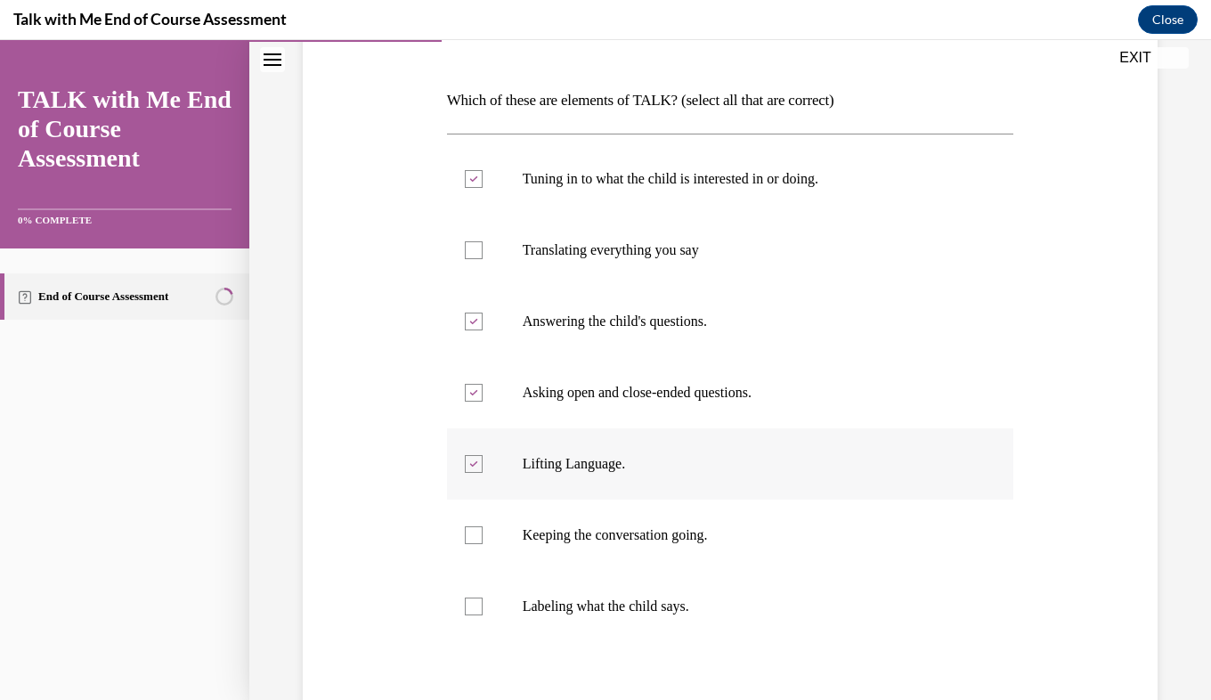
scroll to position [264, 0]
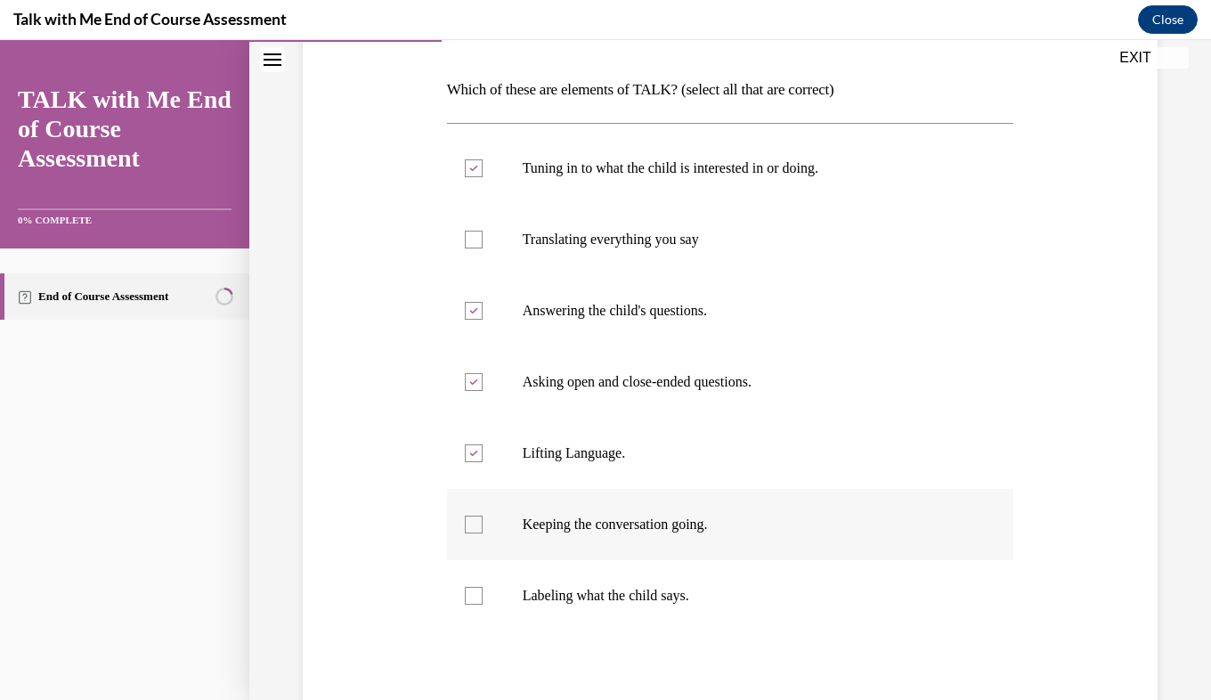
click at [712, 516] on p "Keeping the conversation going." at bounding box center [746, 525] width 447 height 18
click at [483, 516] on input "Keeping the conversation going." at bounding box center [474, 525] width 18 height 18
checkbox input "true"
click at [679, 594] on p "Labeling what the child says." at bounding box center [746, 596] width 447 height 18
click at [483, 594] on input "Labeling what the child says." at bounding box center [474, 596] width 18 height 18
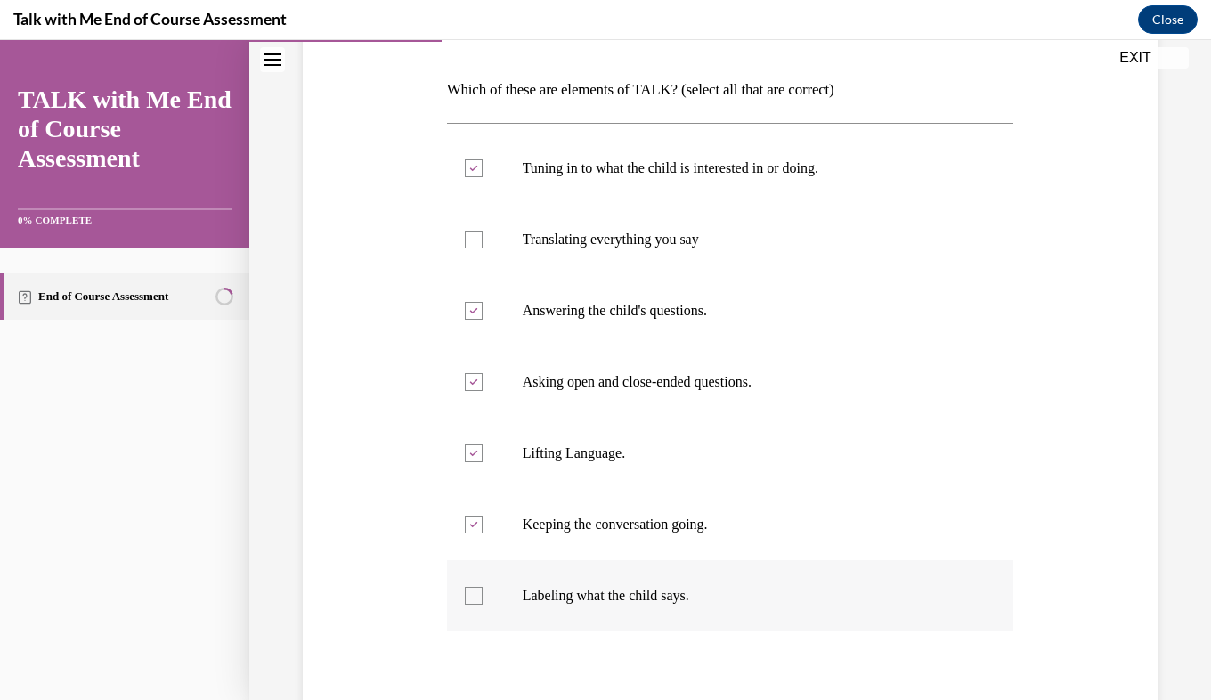
checkbox input "true"
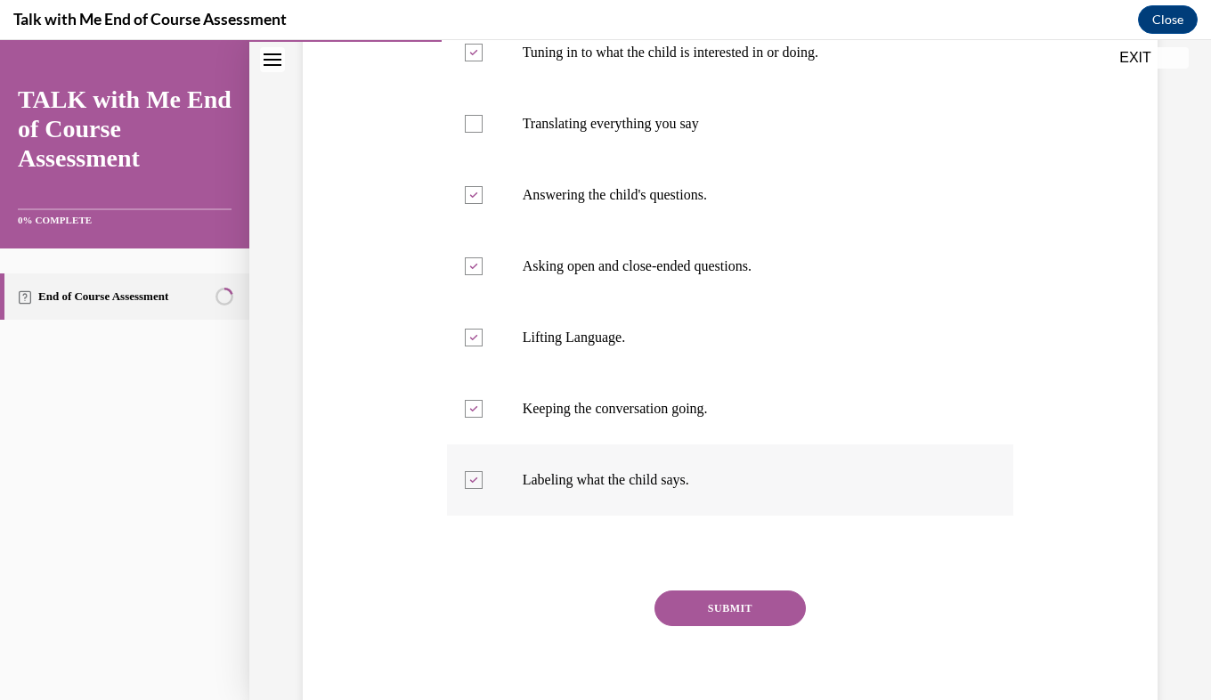
scroll to position [380, 0]
click at [639, 103] on label "Translating everything you say" at bounding box center [730, 123] width 567 height 71
click at [483, 115] on input "Translating everything you say" at bounding box center [474, 124] width 18 height 18
checkbox input "true"
click at [756, 611] on button "SUBMIT" at bounding box center [730, 608] width 151 height 36
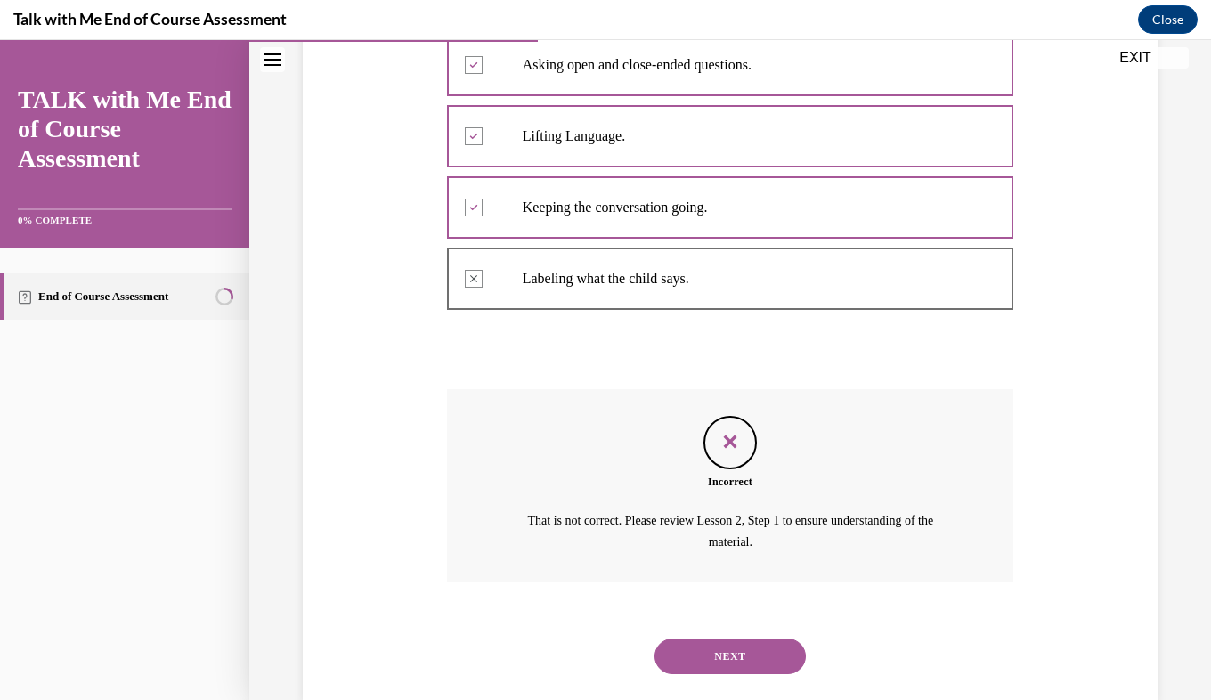
scroll to position [617, 0]
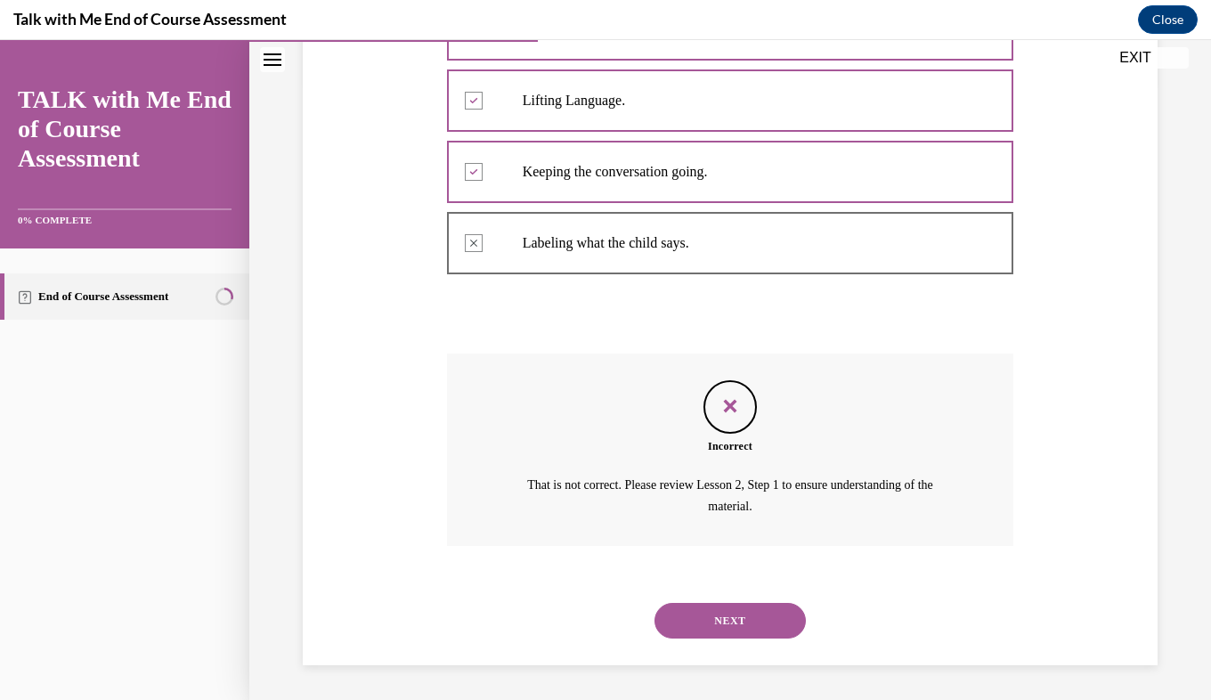
click at [747, 625] on button "NEXT" at bounding box center [730, 621] width 151 height 36
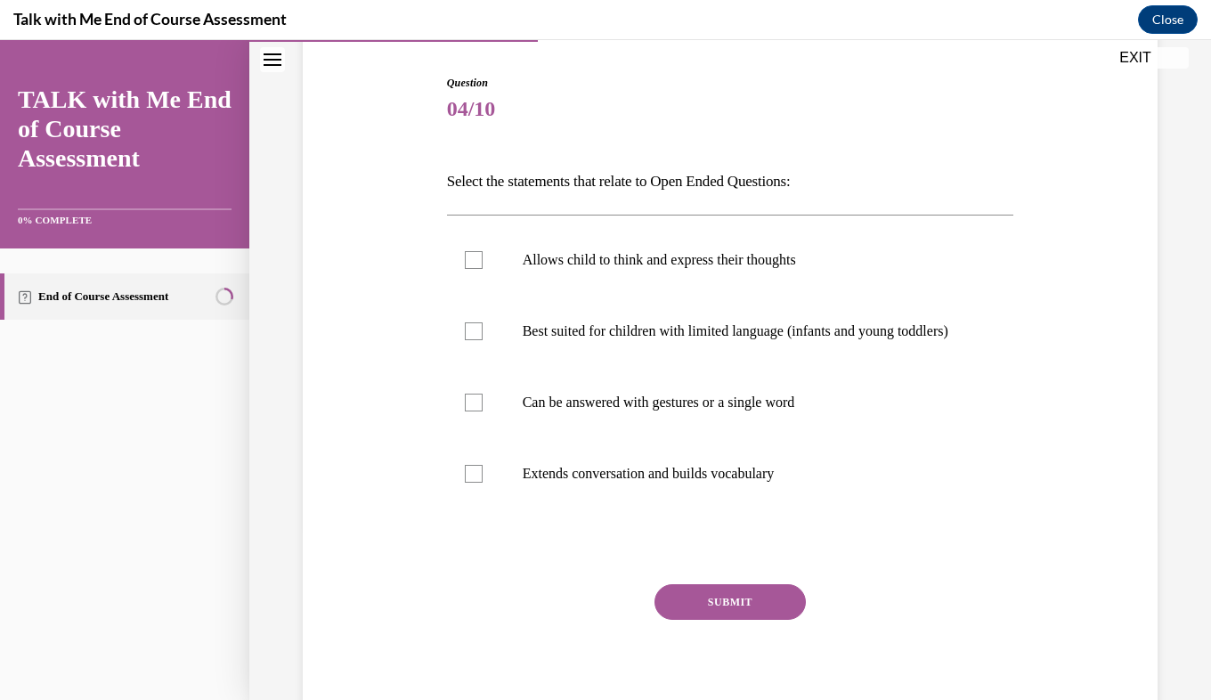
scroll to position [221, 0]
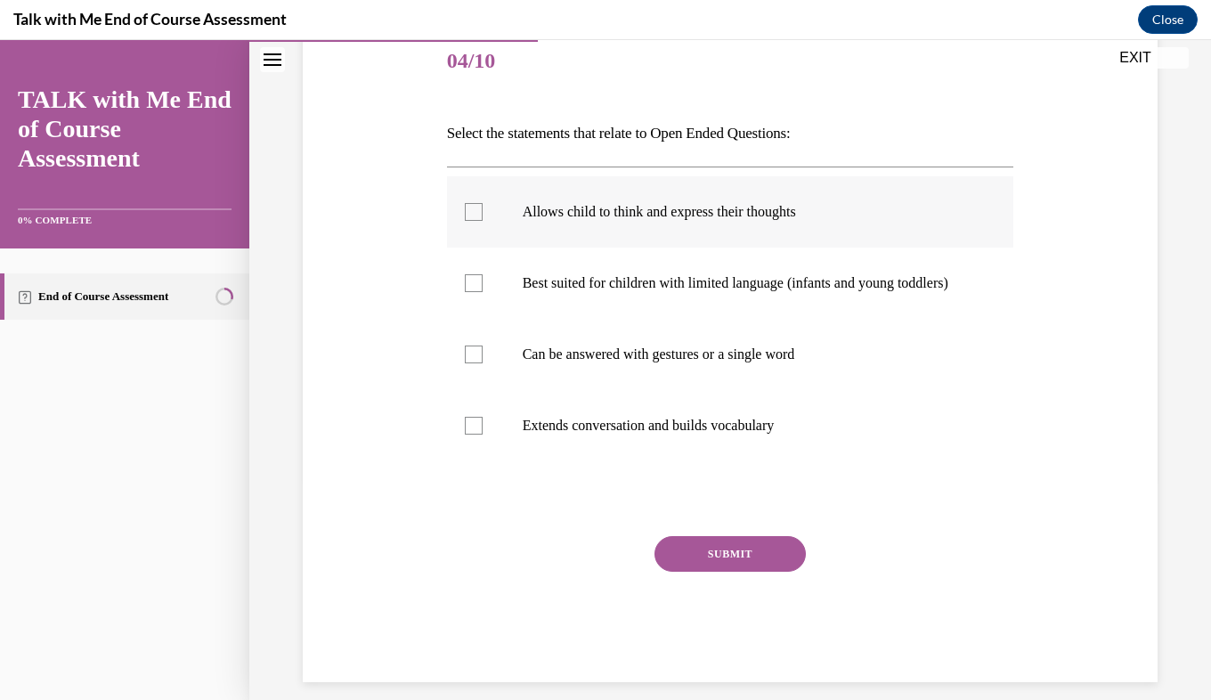
click at [740, 222] on label "Allows child to think and express their thoughts" at bounding box center [730, 211] width 567 height 71
click at [483, 221] on input "Allows child to think and express their thoughts" at bounding box center [474, 212] width 18 height 18
checkbox input "true"
click at [733, 435] on p "Extends conversation and builds vocabulary" at bounding box center [746, 426] width 447 height 18
click at [483, 435] on input "Extends conversation and builds vocabulary" at bounding box center [474, 426] width 18 height 18
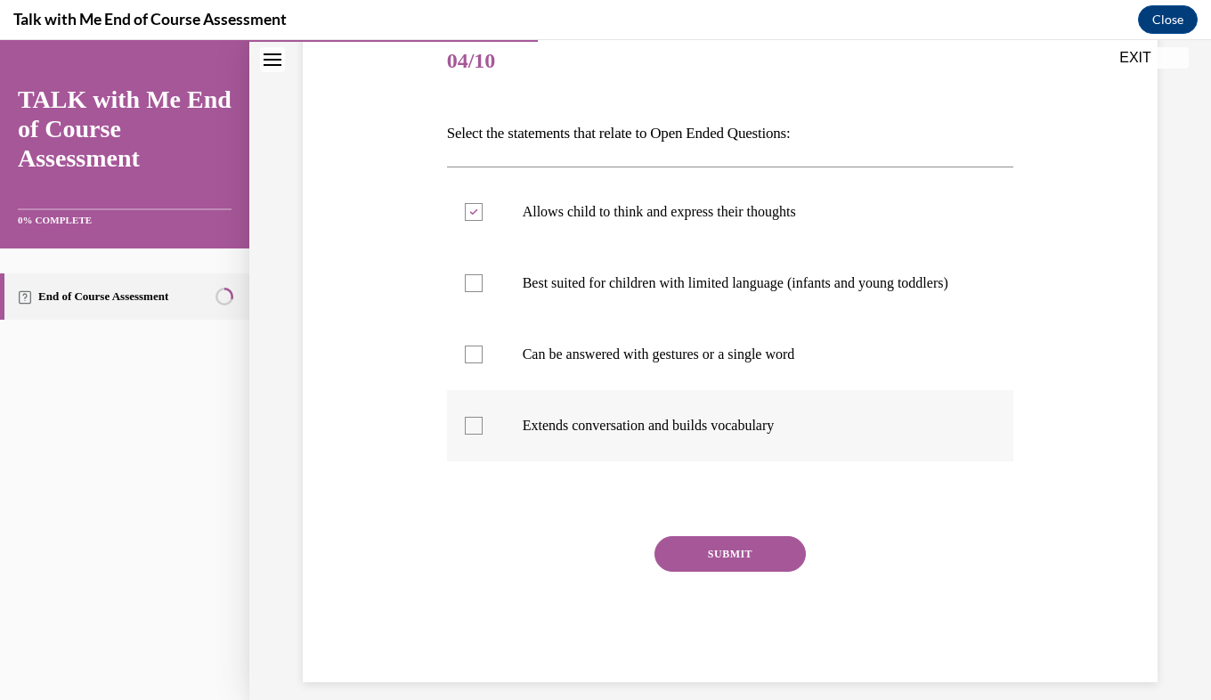
checkbox input "true"
click at [742, 567] on button "SUBMIT" at bounding box center [730, 554] width 151 height 36
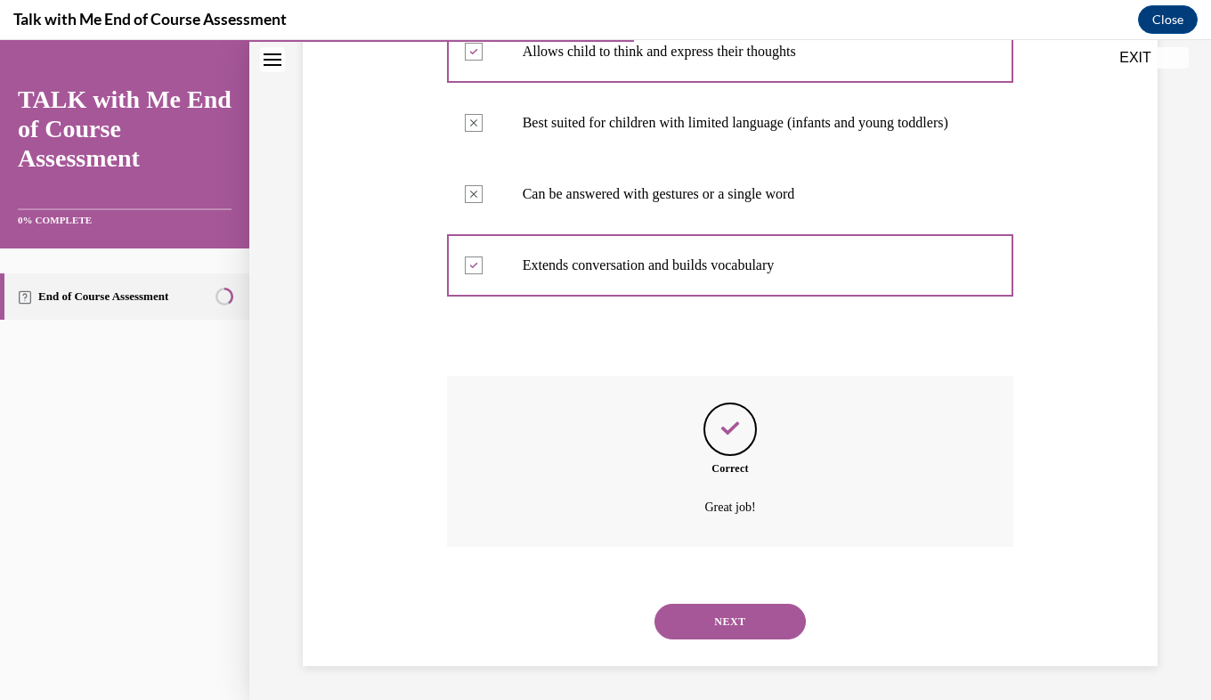
scroll to position [401, 0]
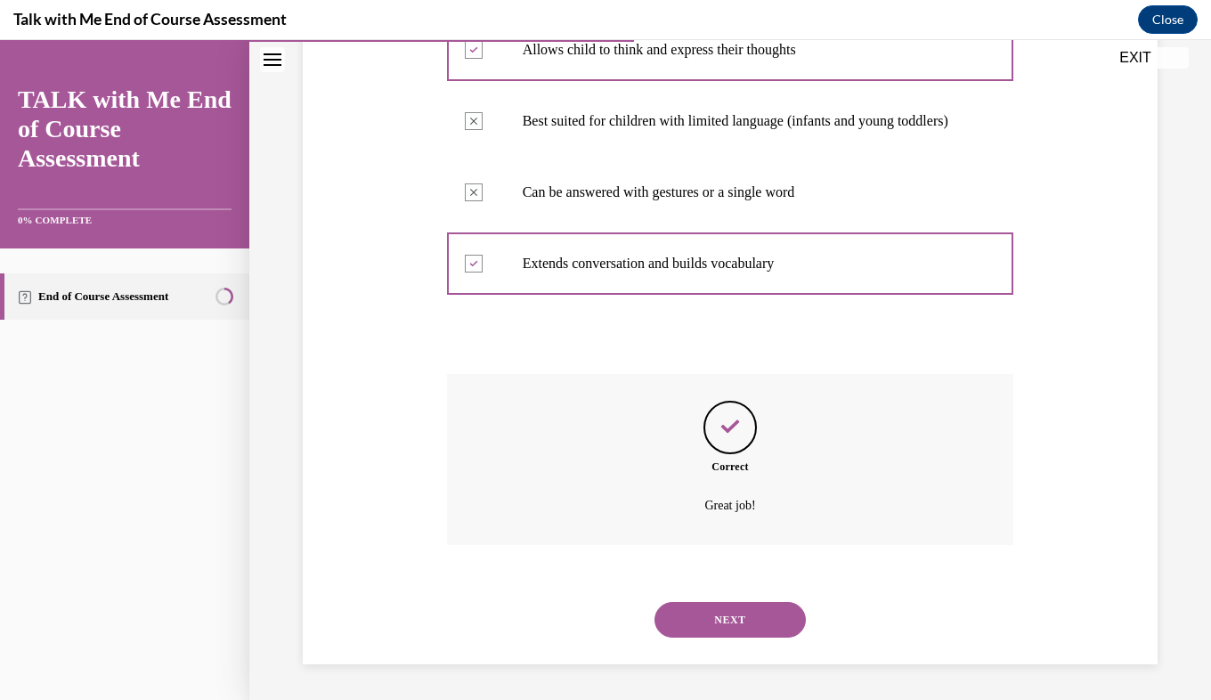
click at [761, 631] on button "NEXT" at bounding box center [730, 620] width 151 height 36
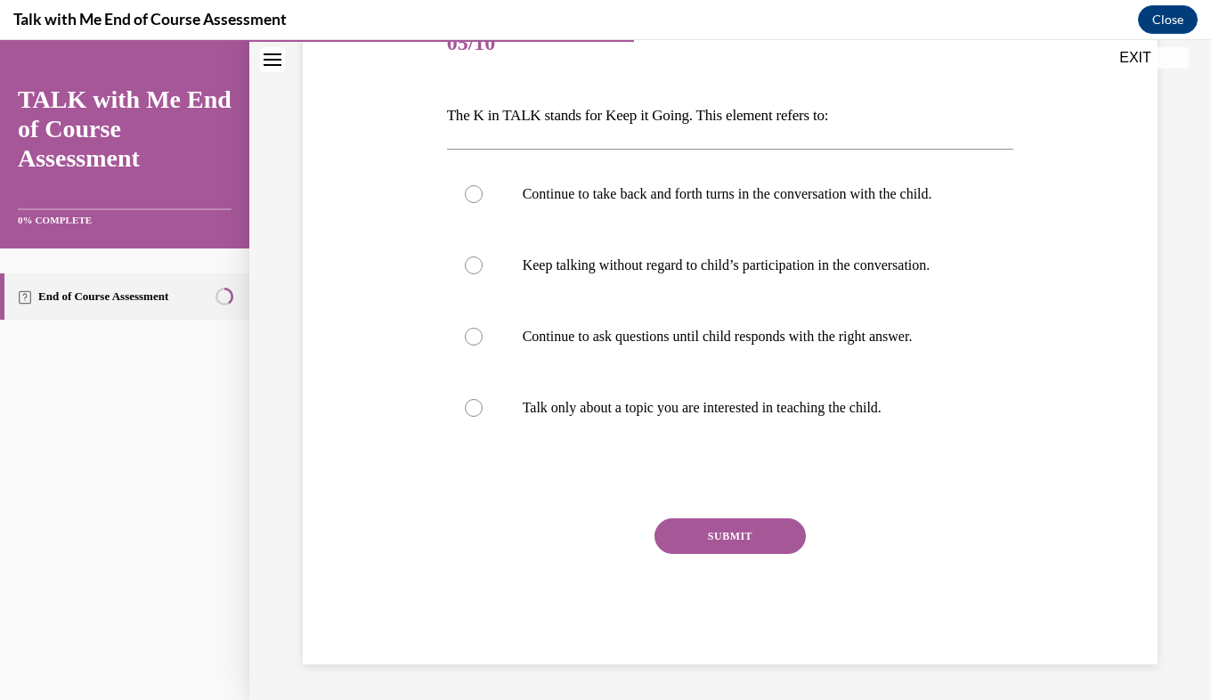
scroll to position [258, 0]
click at [793, 195] on p "Continue to take back and forth turns in the conversation with the child." at bounding box center [746, 194] width 447 height 18
click at [483, 195] on input "Continue to take back and forth turns in the conversation with the child." at bounding box center [474, 194] width 18 height 18
radio input "true"
click at [743, 549] on button "SUBMIT" at bounding box center [730, 536] width 151 height 36
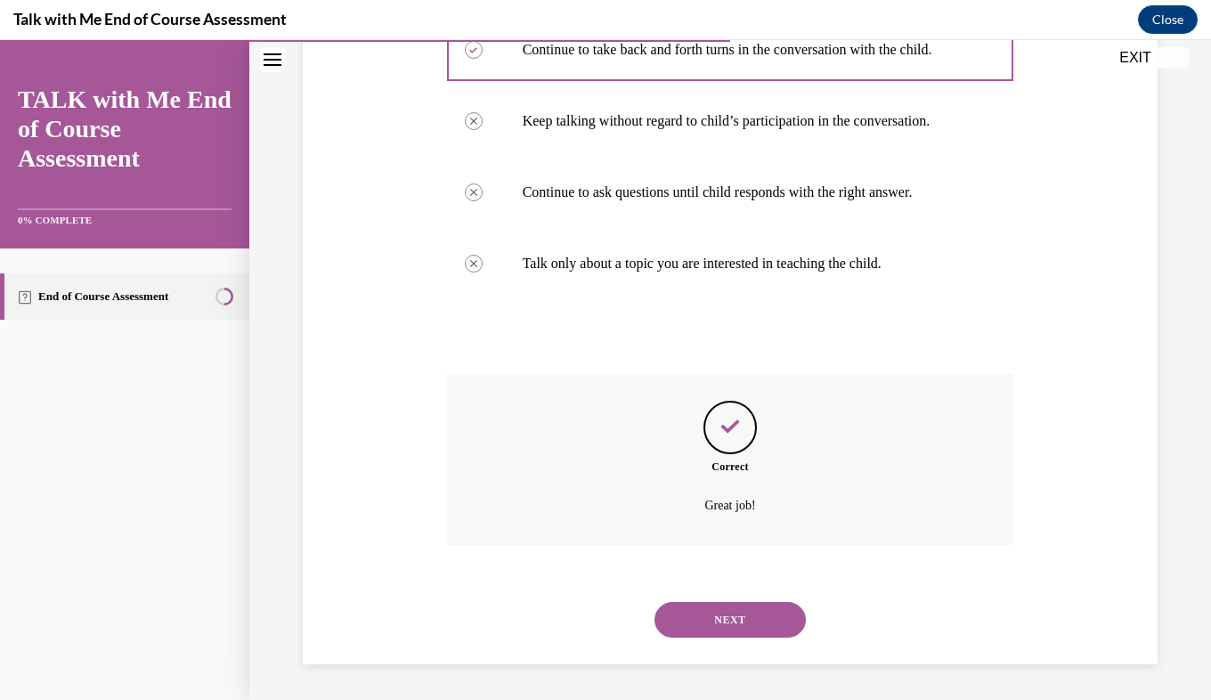
scroll to position [419, 0]
click at [752, 619] on button "NEXT" at bounding box center [730, 620] width 151 height 36
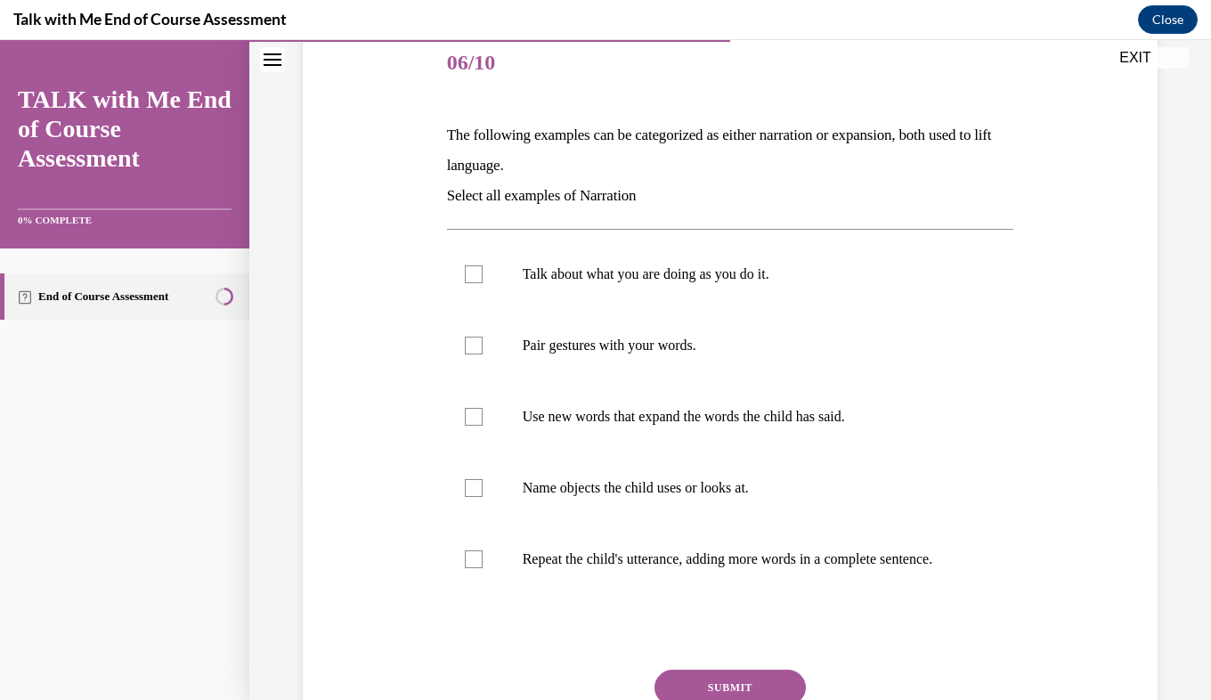
scroll to position [217, 0]
click at [719, 281] on p "Talk about what you are doing as you do it." at bounding box center [746, 276] width 447 height 18
click at [483, 281] on input "Talk about what you are doing as you do it." at bounding box center [474, 276] width 18 height 18
checkbox input "true"
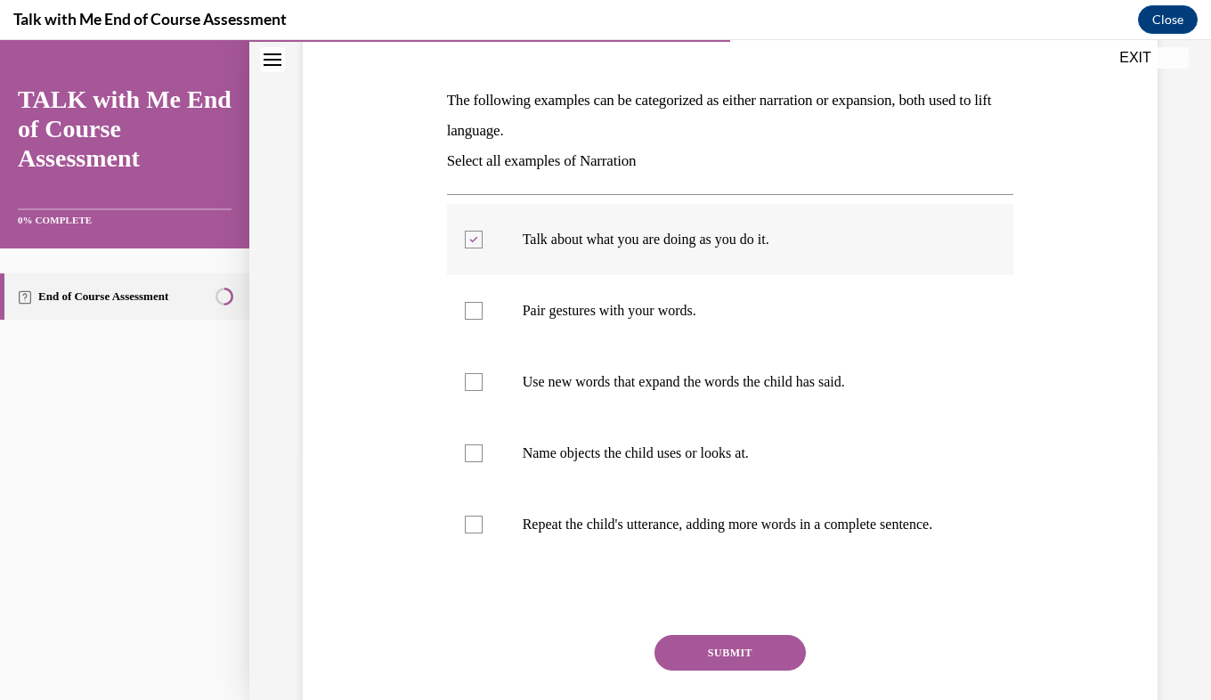
scroll to position [263, 0]
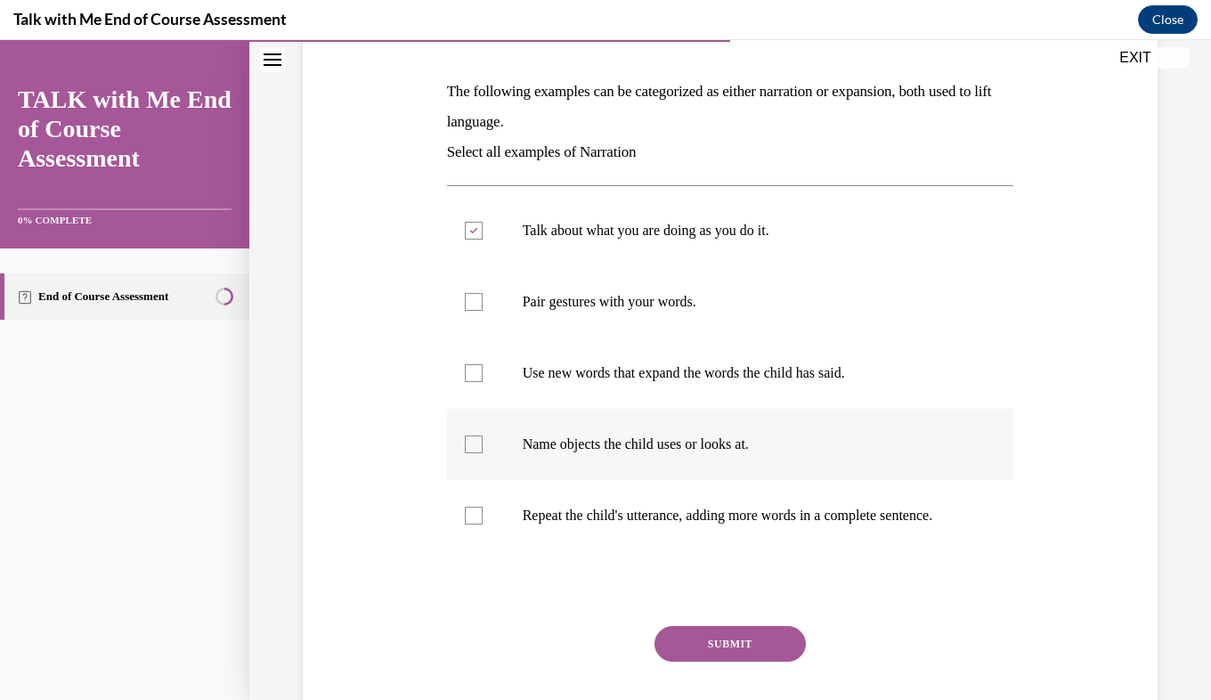
click at [731, 452] on p "Name objects the child uses or looks at." at bounding box center [746, 444] width 447 height 18
click at [483, 452] on input "Name objects the child uses or looks at." at bounding box center [474, 444] width 18 height 18
checkbox input "true"
click at [827, 515] on p "Repeat the child's utterance, adding more words in a complete sentence." at bounding box center [746, 516] width 447 height 18
click at [483, 515] on input "Repeat the child's utterance, adding more words in a complete sentence." at bounding box center [474, 516] width 18 height 18
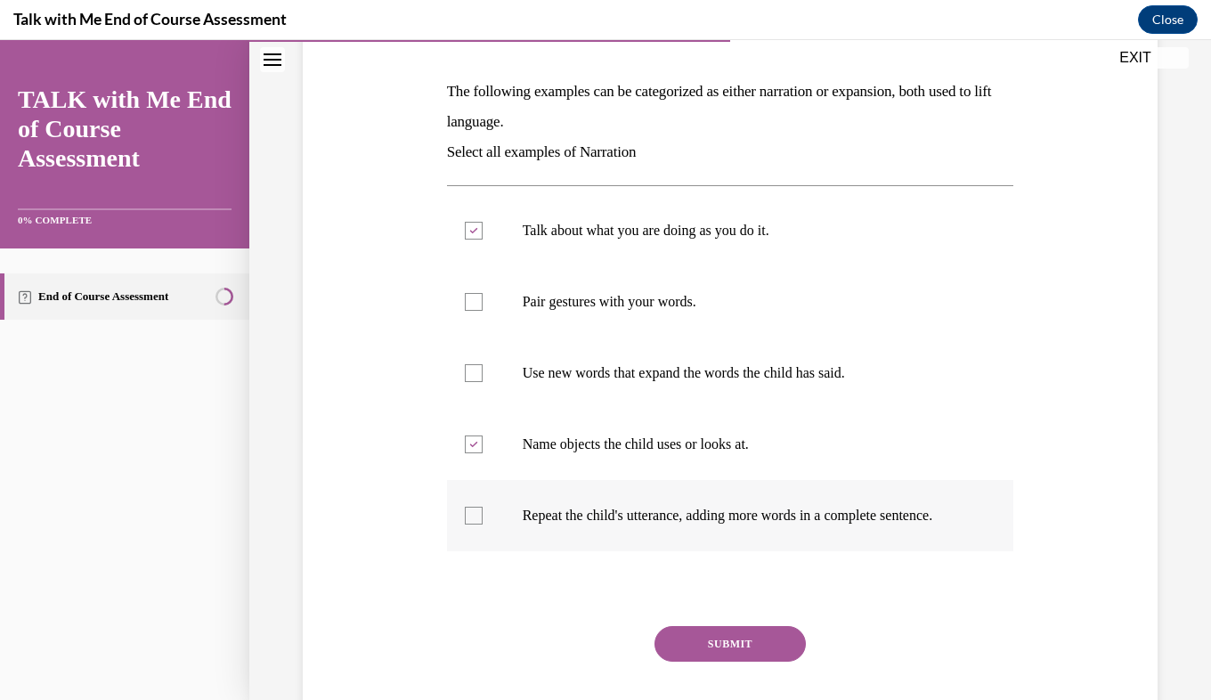
checkbox input "true"
click at [752, 662] on button "SUBMIT" at bounding box center [730, 644] width 151 height 36
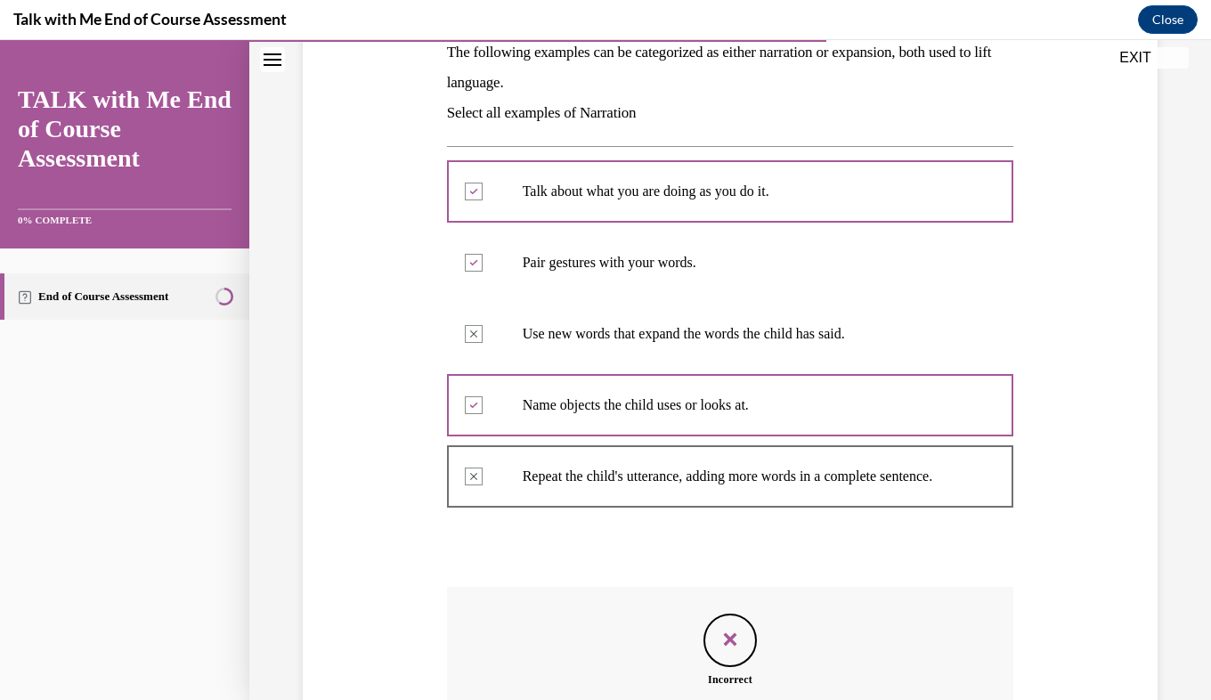
scroll to position [306, 0]
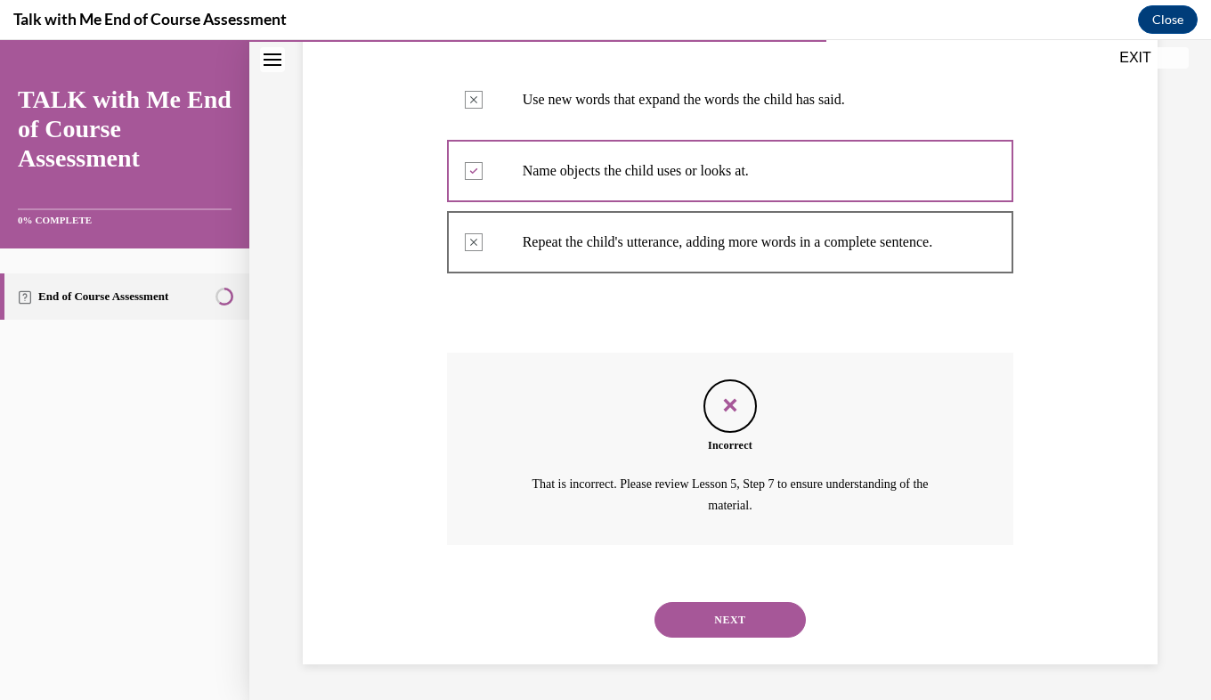
click at [771, 620] on button "NEXT" at bounding box center [730, 620] width 151 height 36
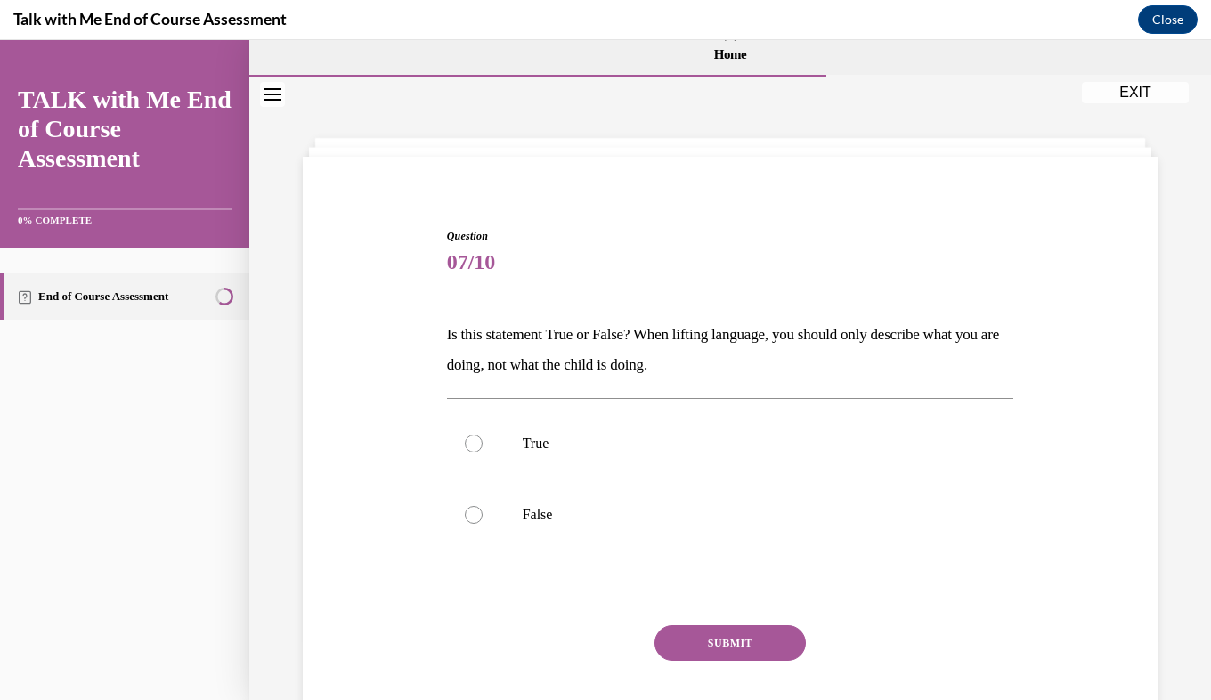
scroll to position [15, 0]
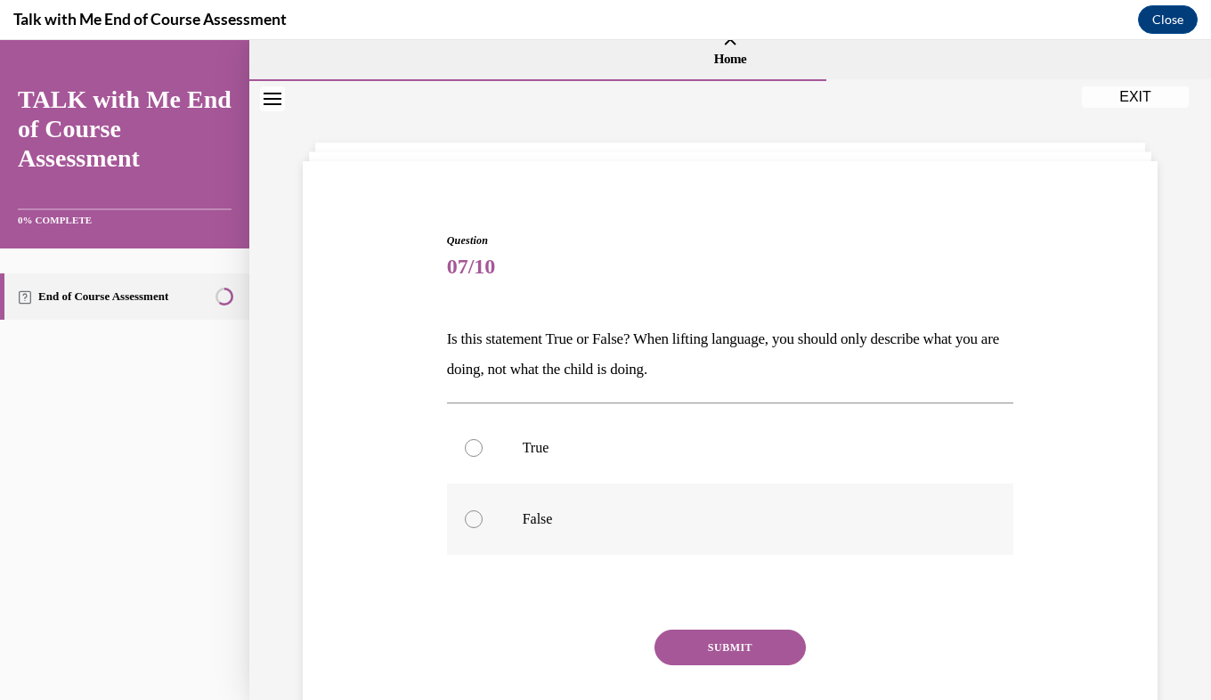
click at [535, 518] on p "False" at bounding box center [746, 519] width 447 height 18
click at [483, 518] on input "False" at bounding box center [474, 519] width 18 height 18
radio input "true"
click at [763, 643] on button "SUBMIT" at bounding box center [730, 648] width 151 height 36
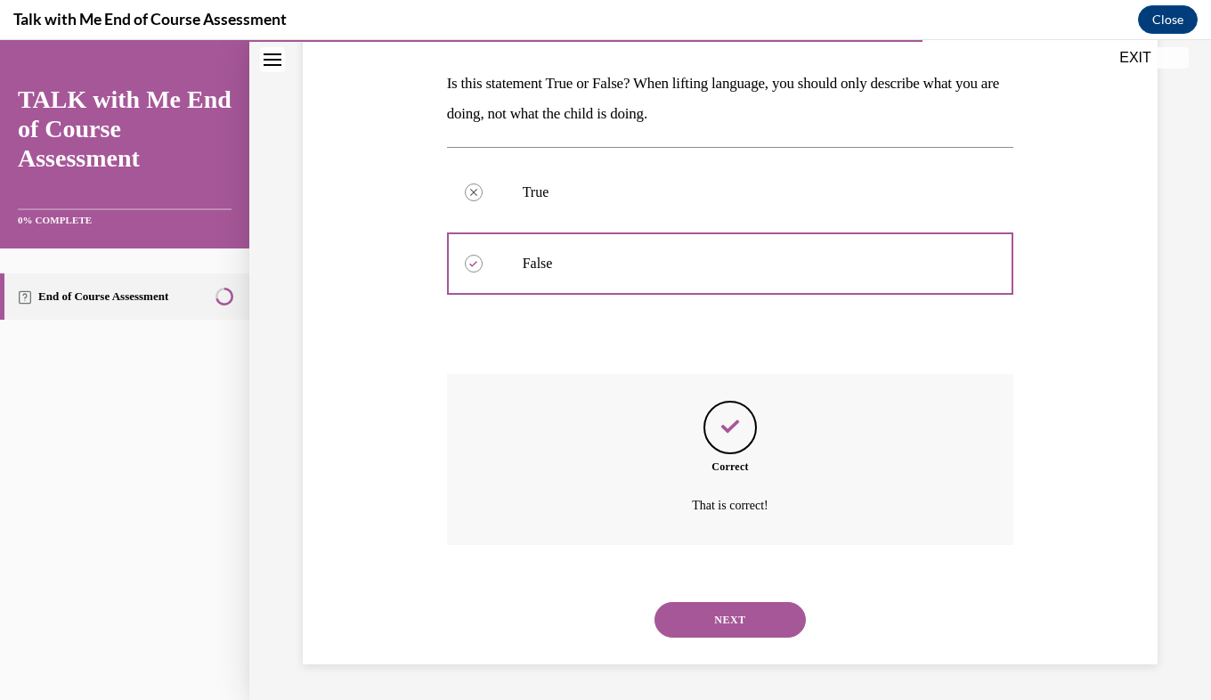
click at [746, 614] on button "NEXT" at bounding box center [730, 620] width 151 height 36
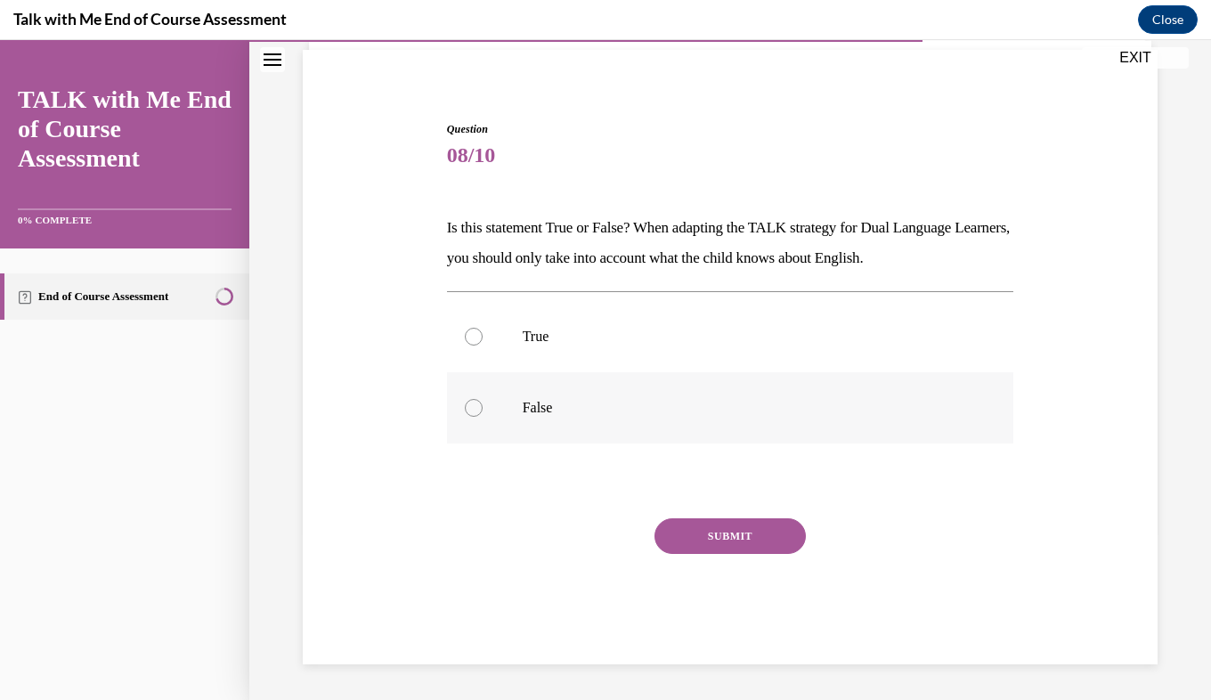
click at [527, 404] on p "False" at bounding box center [746, 408] width 447 height 18
click at [483, 404] on input "False" at bounding box center [474, 408] width 18 height 18
radio input "true"
click at [724, 540] on button "SUBMIT" at bounding box center [730, 536] width 151 height 36
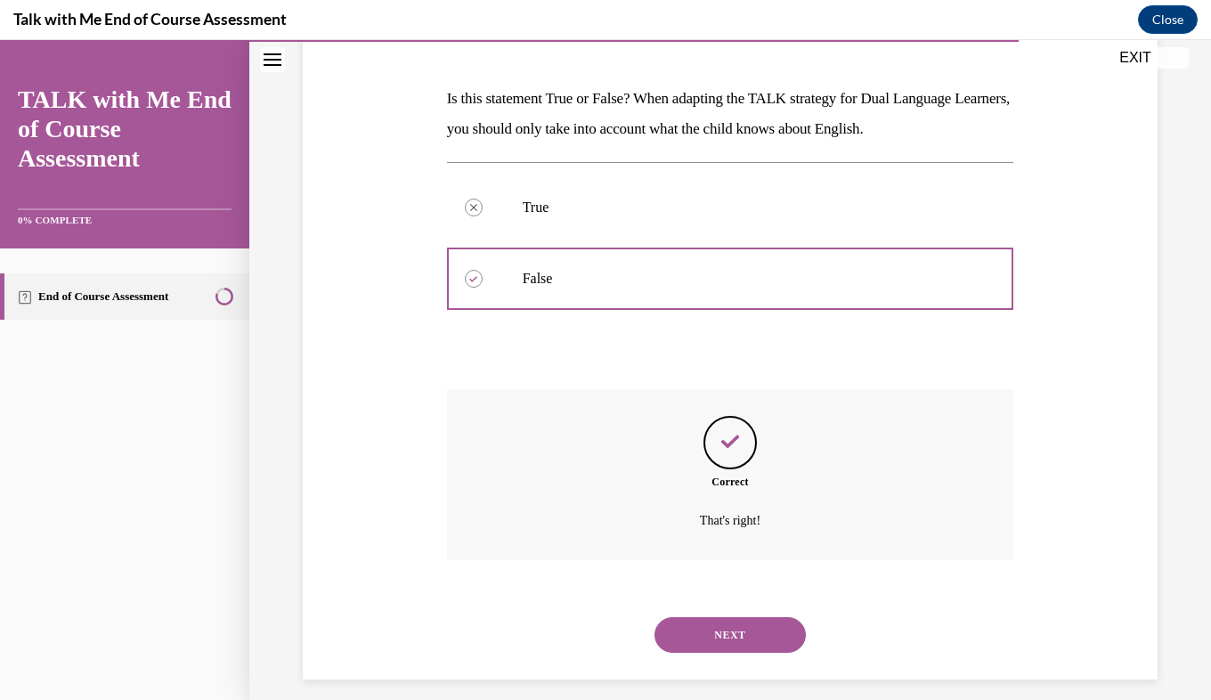
scroll to position [271, 0]
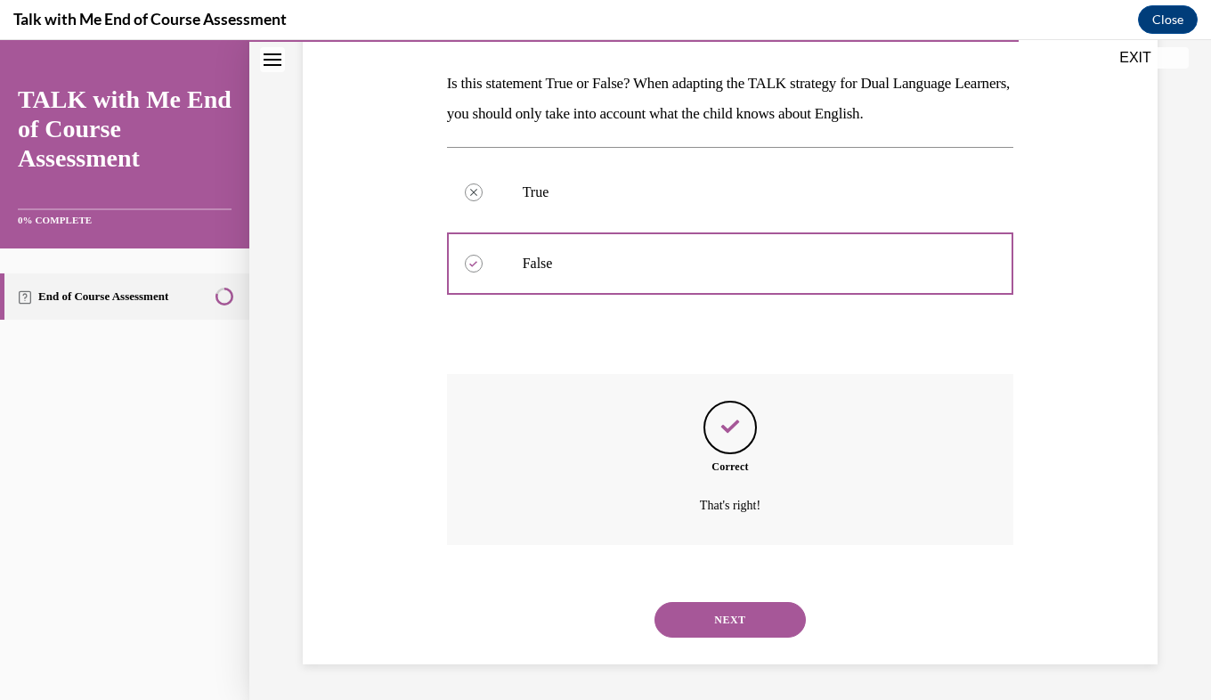
click at [744, 624] on button "NEXT" at bounding box center [730, 620] width 151 height 36
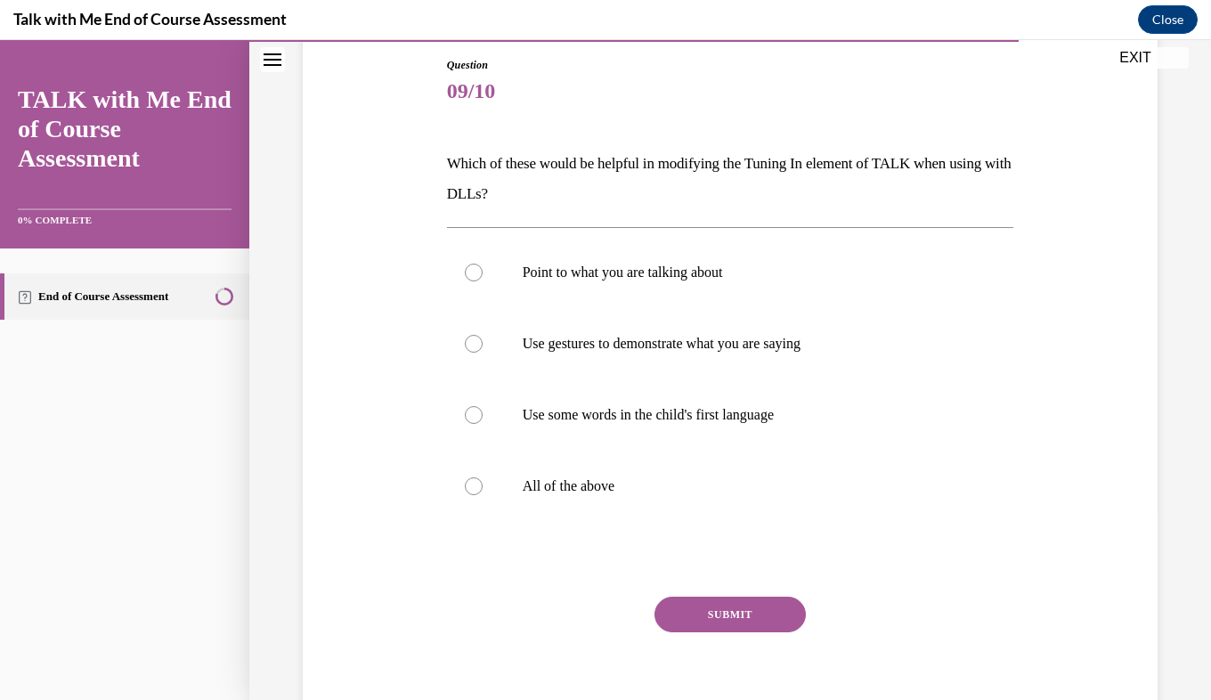
scroll to position [191, 0]
click at [587, 492] on p "All of the above" at bounding box center [746, 486] width 447 height 18
click at [483, 492] on input "All of the above" at bounding box center [474, 486] width 18 height 18
radio input "true"
click at [739, 616] on button "SUBMIT" at bounding box center [730, 615] width 151 height 36
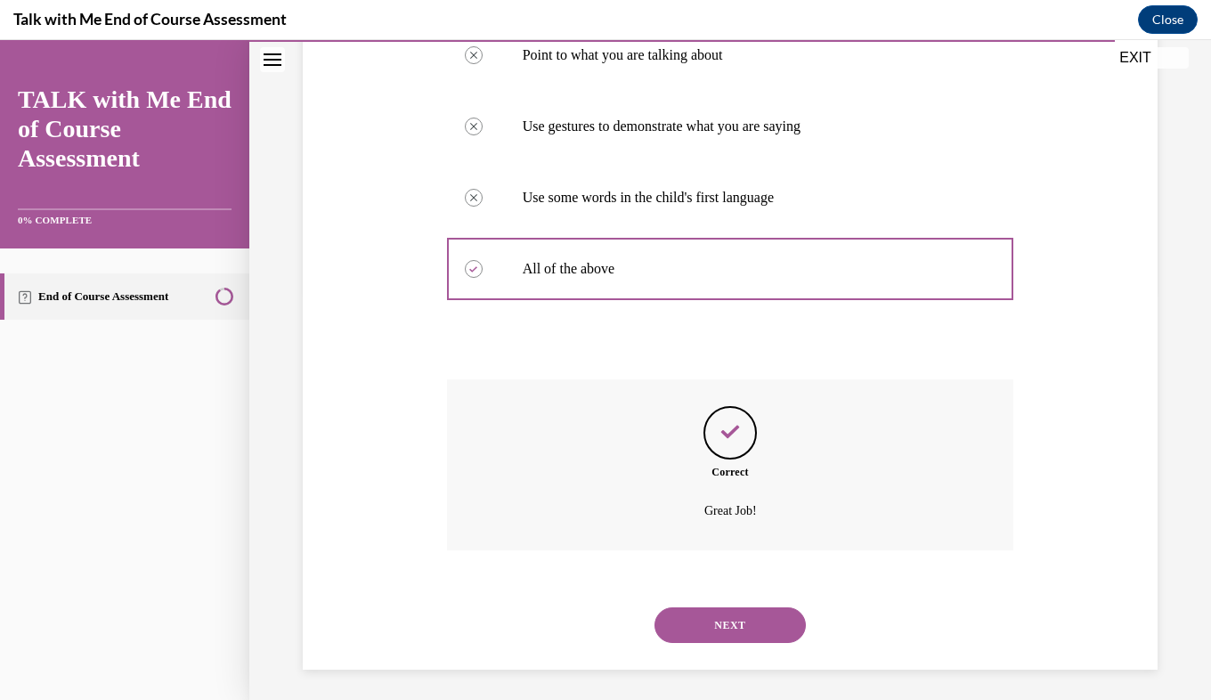
scroll to position [413, 0]
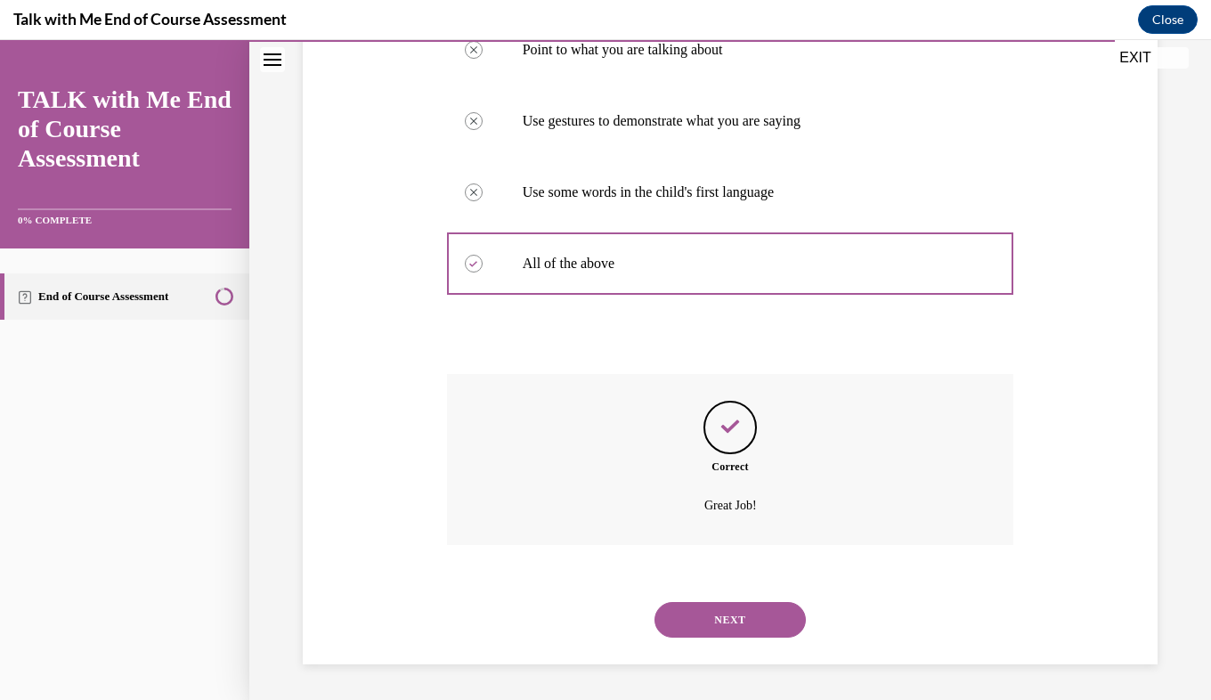
click at [744, 636] on button "NEXT" at bounding box center [730, 620] width 151 height 36
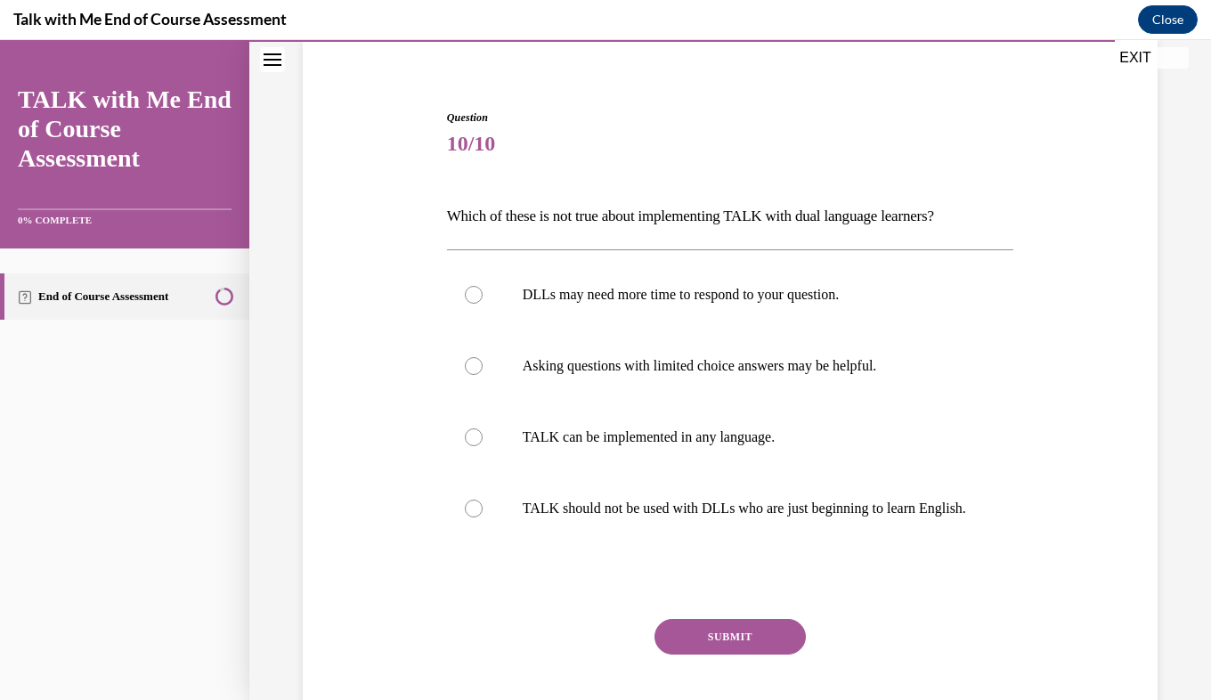
scroll to position [141, 0]
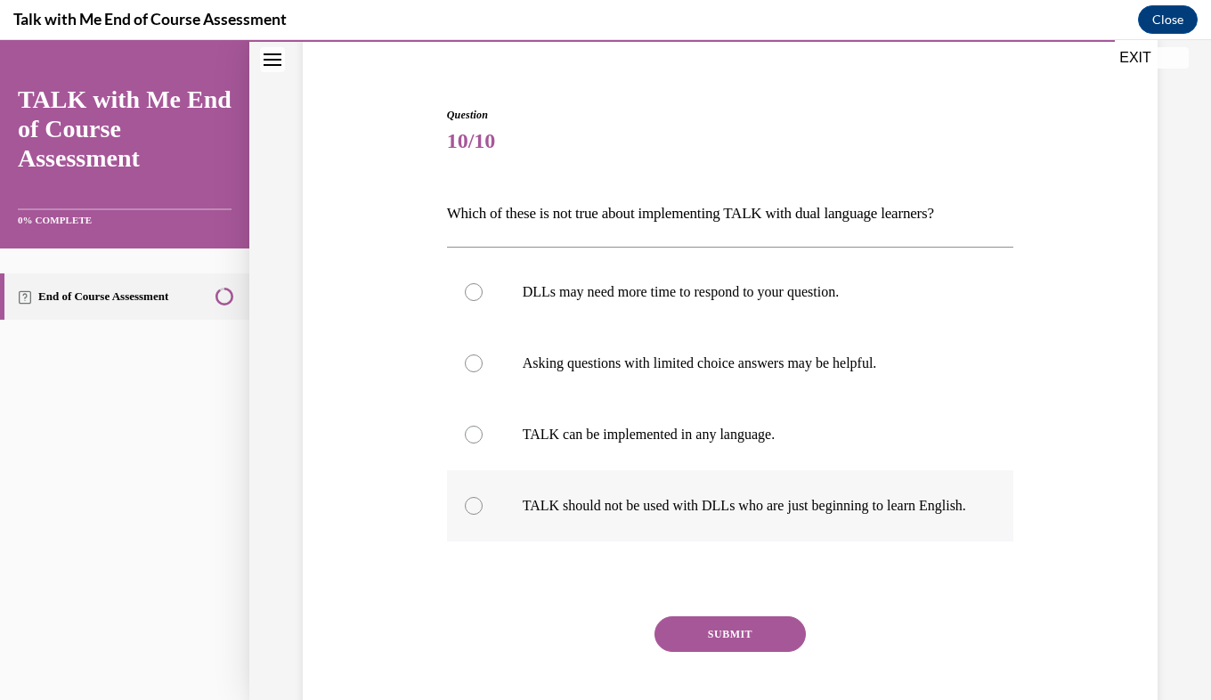
click at [786, 514] on p "TALK should not be used with DLLs who are just beginning to learn English." at bounding box center [746, 506] width 447 height 18
click at [483, 514] on input "TALK should not be used with DLLs who are just beginning to learn English." at bounding box center [474, 506] width 18 height 18
radio input "true"
click at [744, 643] on button "SUBMIT" at bounding box center [730, 634] width 151 height 36
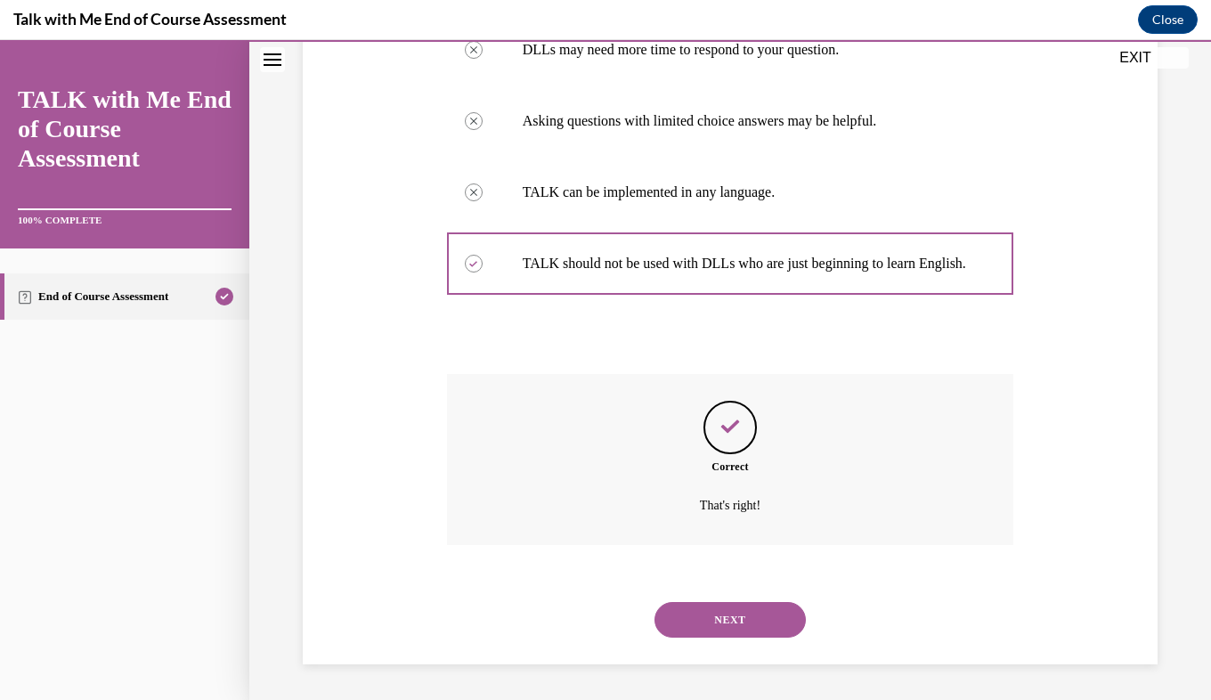
scroll to position [401, 0]
click at [762, 635] on button "NEXT" at bounding box center [730, 620] width 151 height 36
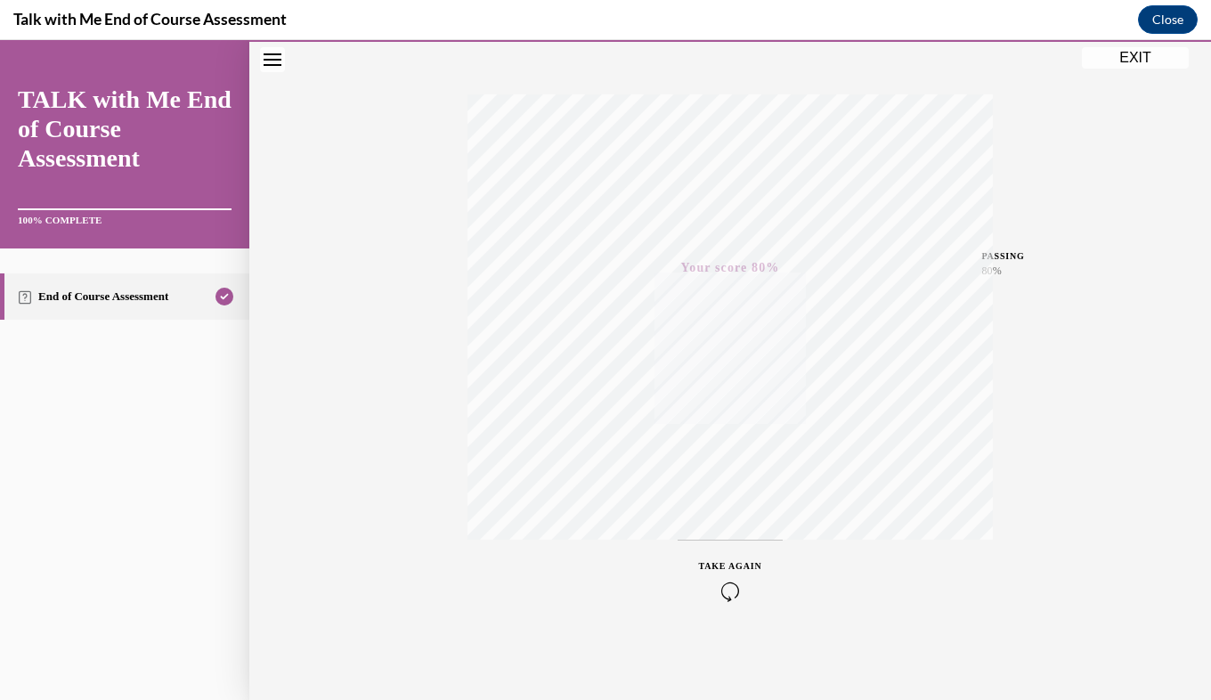
scroll to position [0, 0]
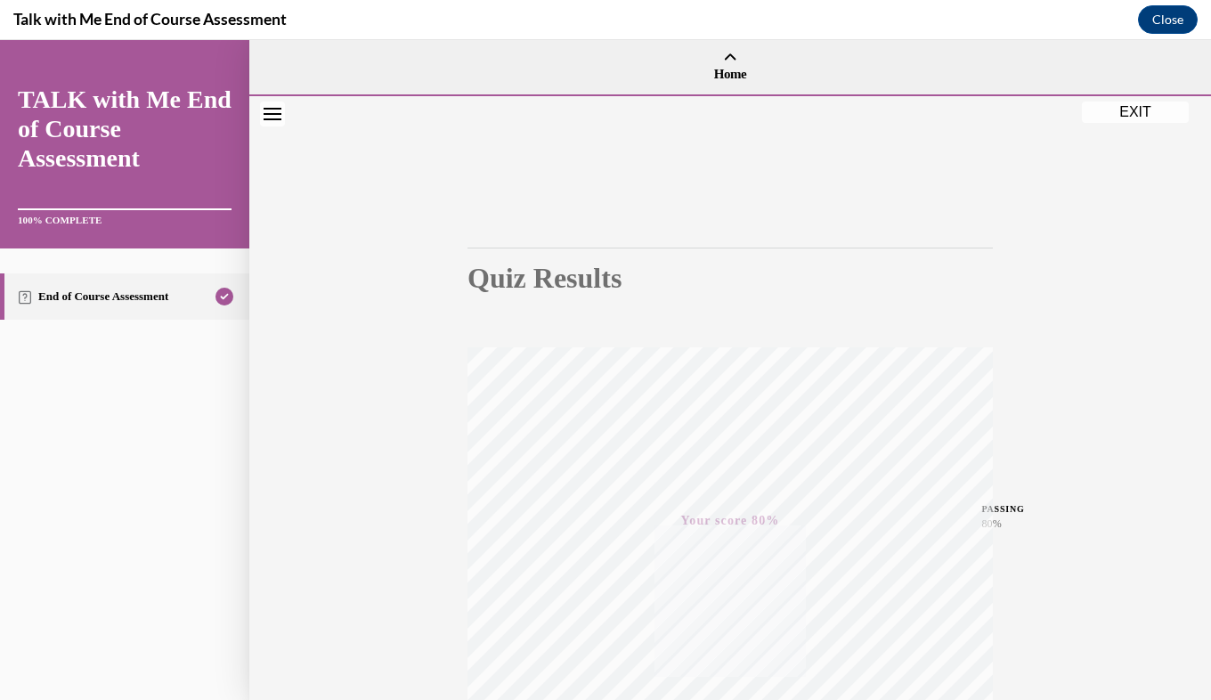
click at [1143, 114] on button "EXIT" at bounding box center [1135, 112] width 107 height 21
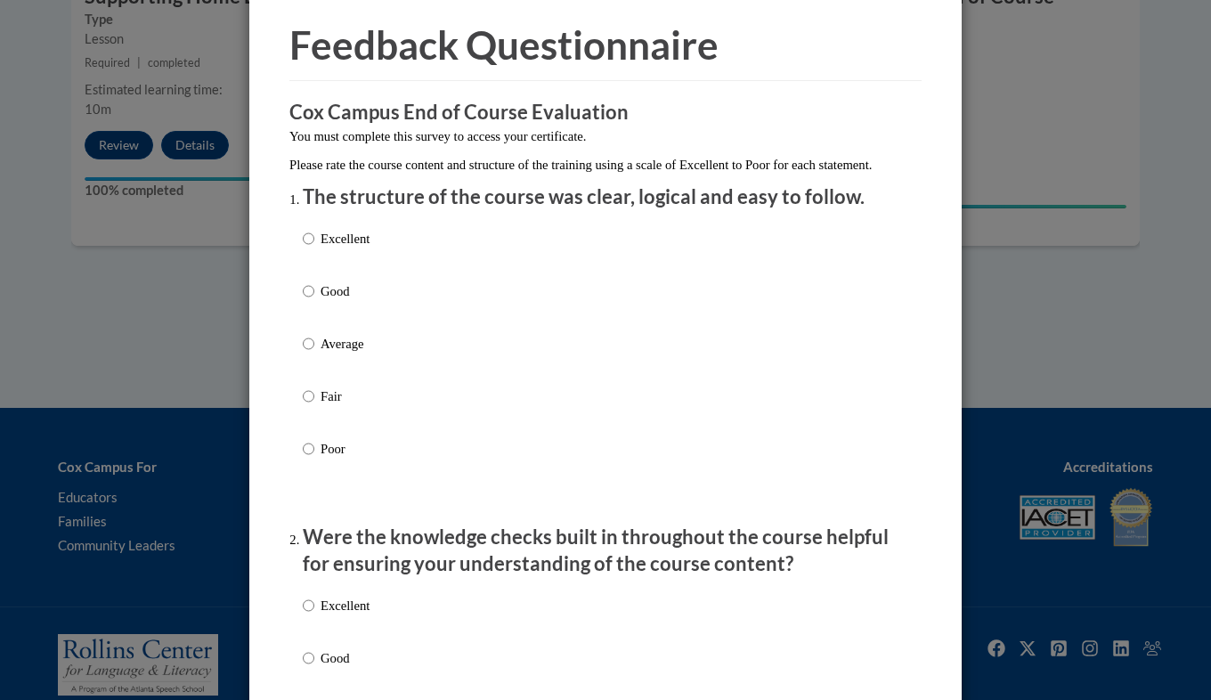
scroll to position [71, 0]
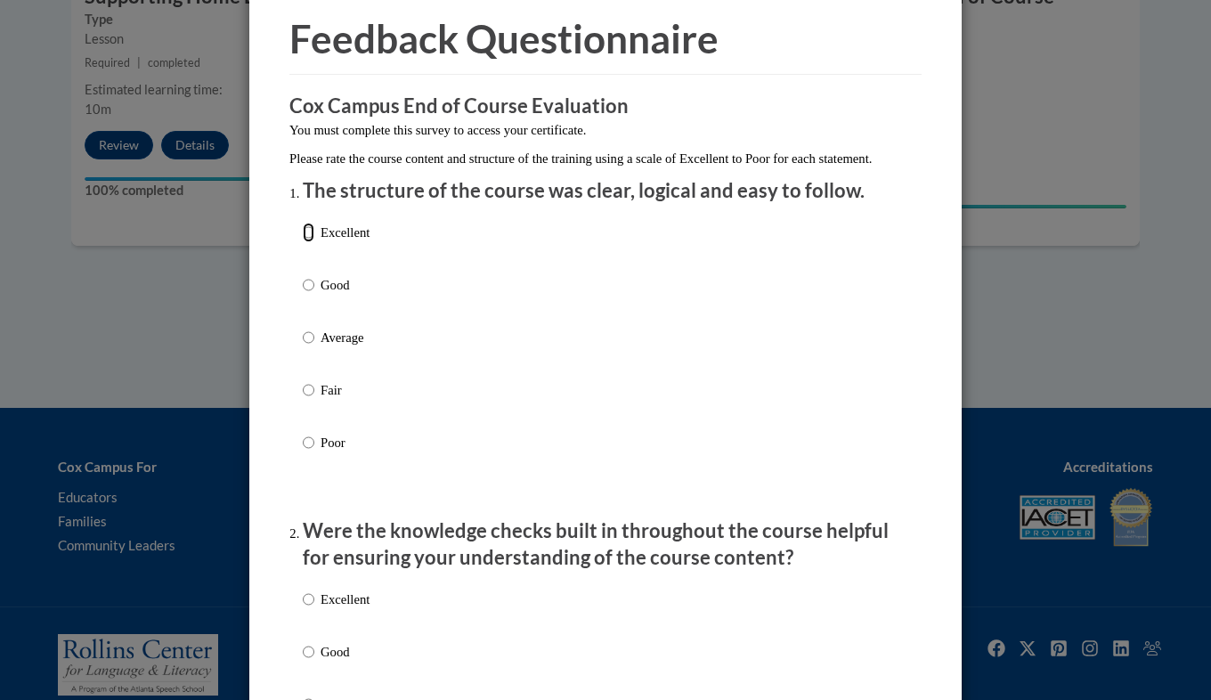
click at [303, 242] on input "Excellent" at bounding box center [309, 233] width 12 height 20
radio input "true"
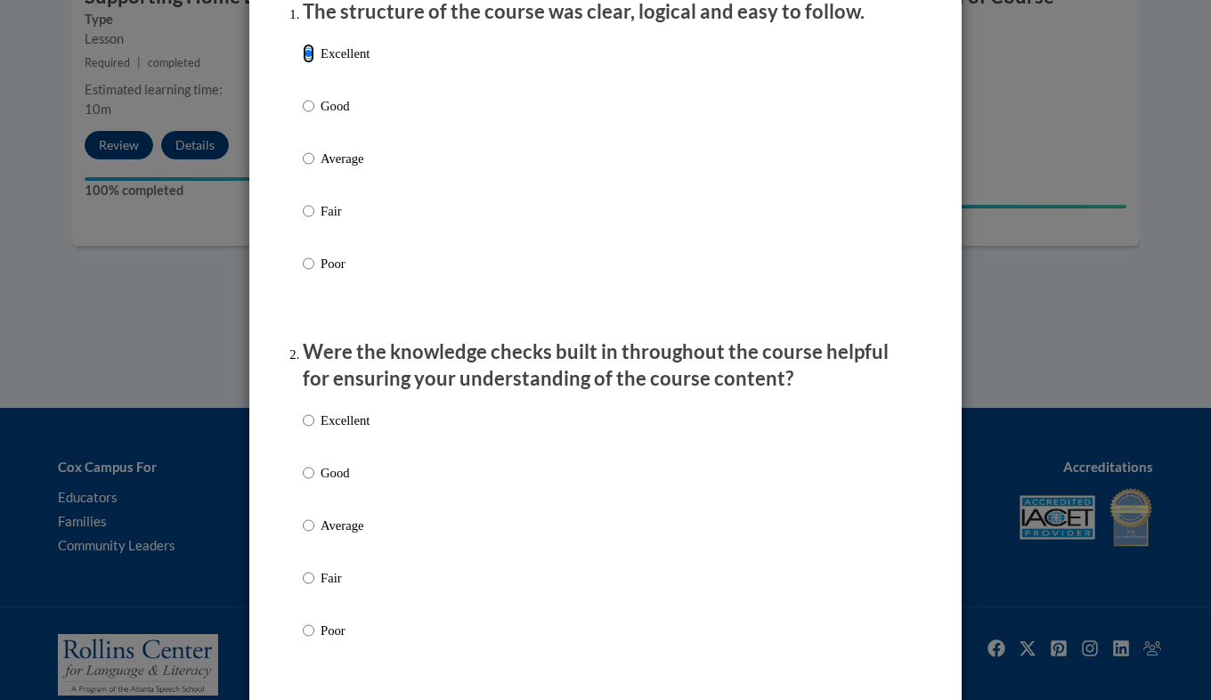
scroll to position [285, 0]
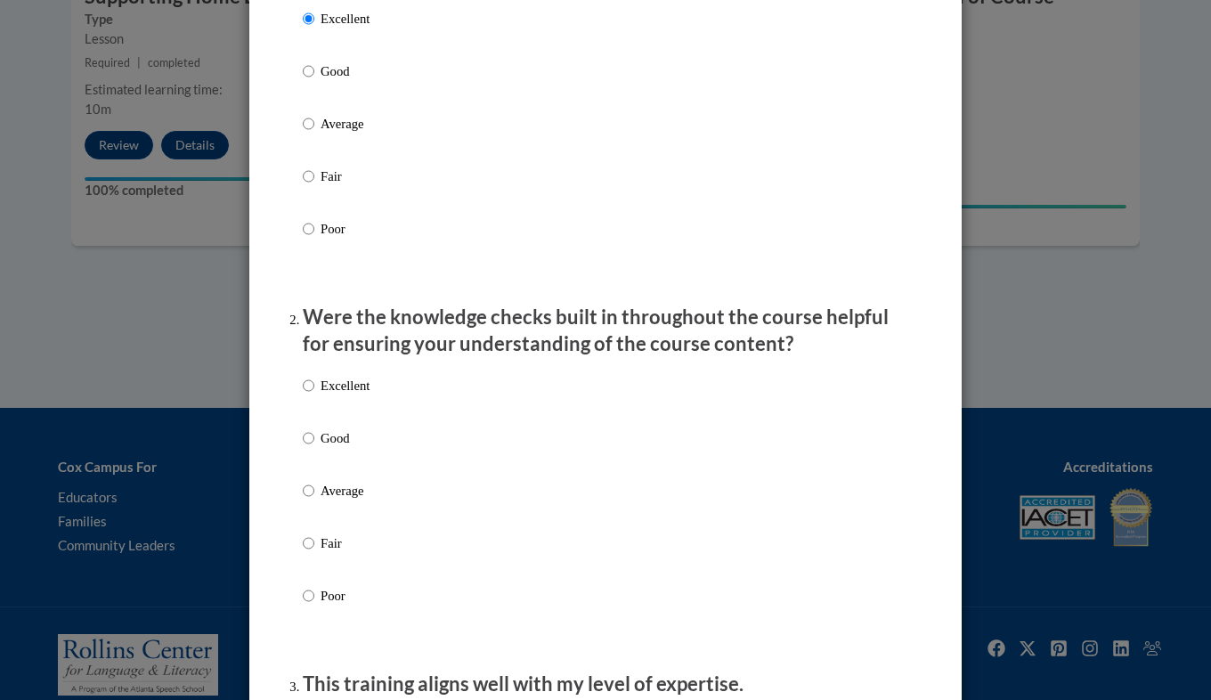
click at [328, 424] on label "Excellent" at bounding box center [336, 400] width 67 height 48
click at [314, 395] on input "Excellent" at bounding box center [309, 386] width 12 height 20
radio input "true"
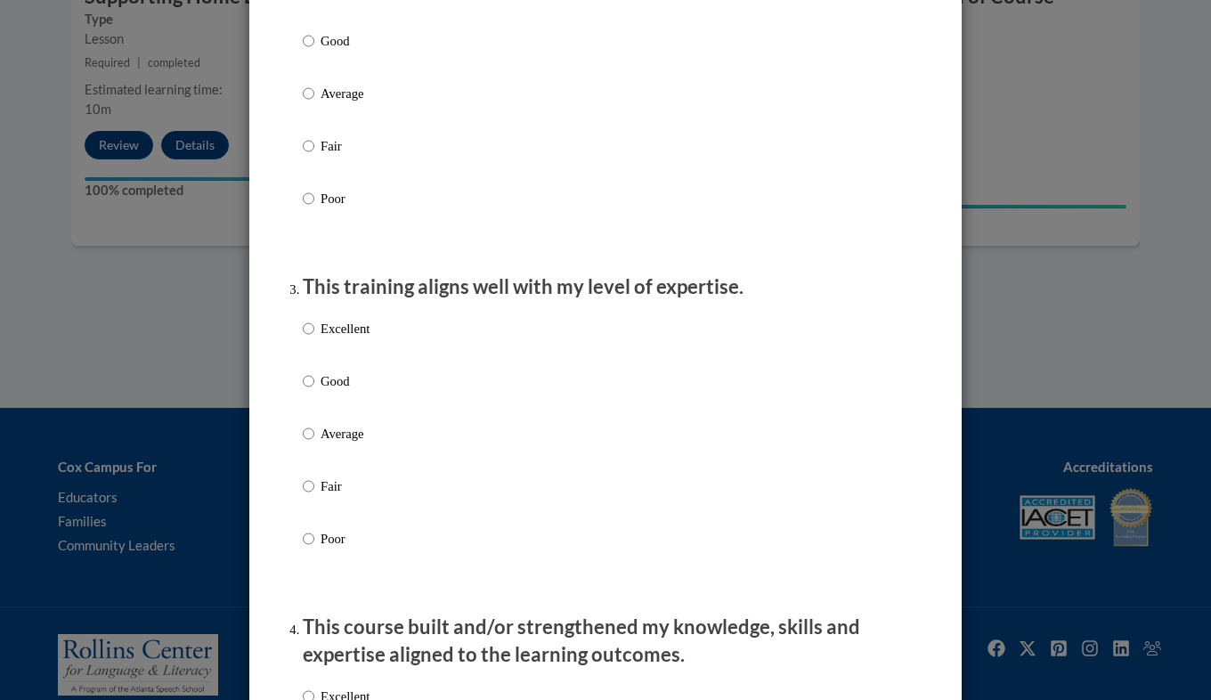
click at [357, 338] on p "Excellent" at bounding box center [345, 329] width 49 height 20
click at [314, 338] on input "Excellent" at bounding box center [309, 329] width 12 height 20
radio input "true"
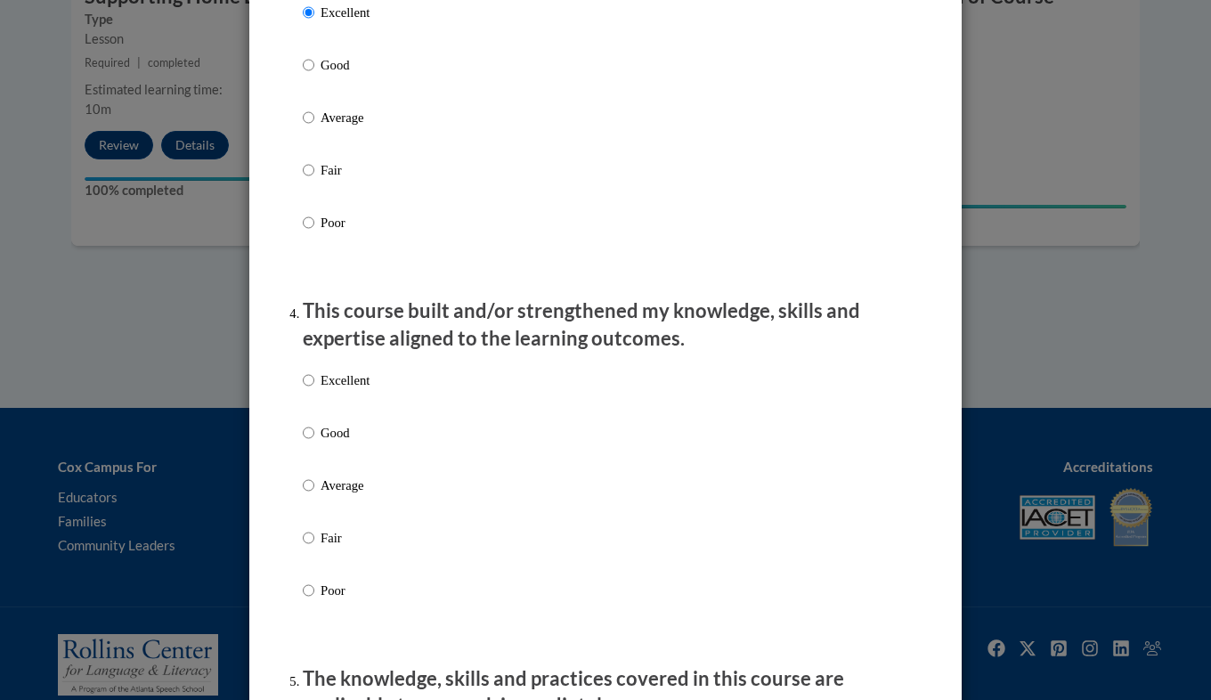
click at [351, 390] on p "Excellent" at bounding box center [345, 380] width 49 height 20
click at [314, 390] on input "Excellent" at bounding box center [309, 380] width 12 height 20
radio input "true"
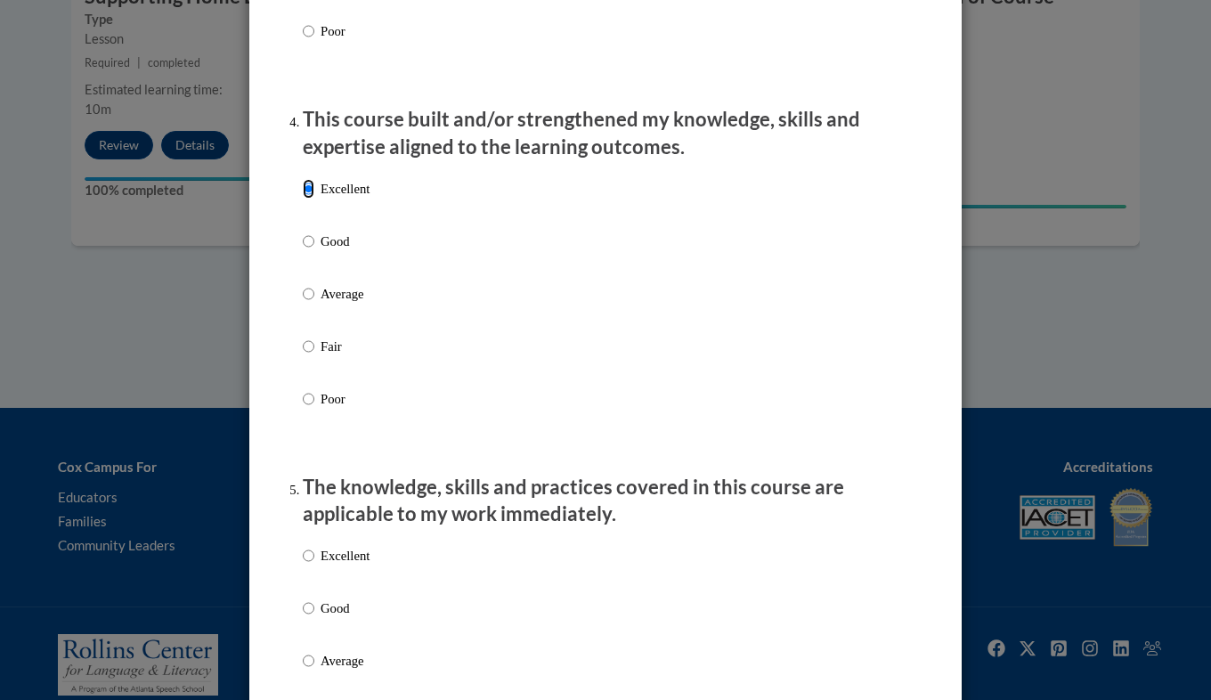
scroll to position [1414, 0]
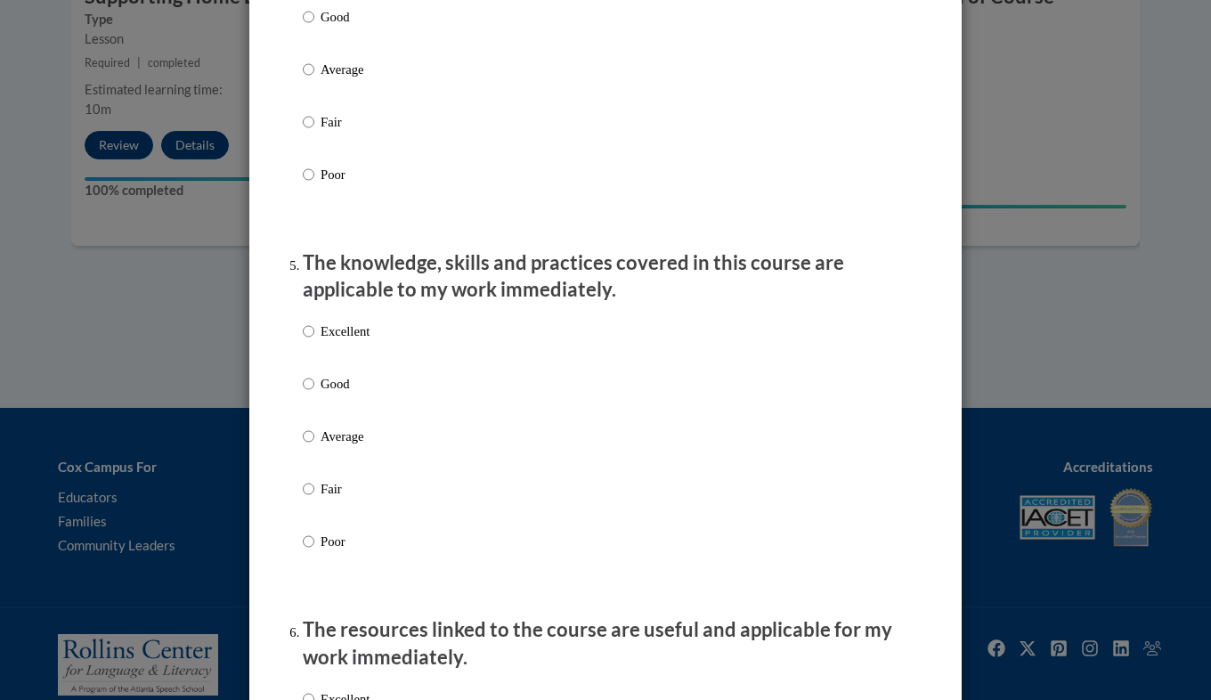
click at [347, 416] on label "Good" at bounding box center [336, 398] width 67 height 48
click at [314, 394] on input "Good" at bounding box center [309, 384] width 12 height 20
radio input "true"
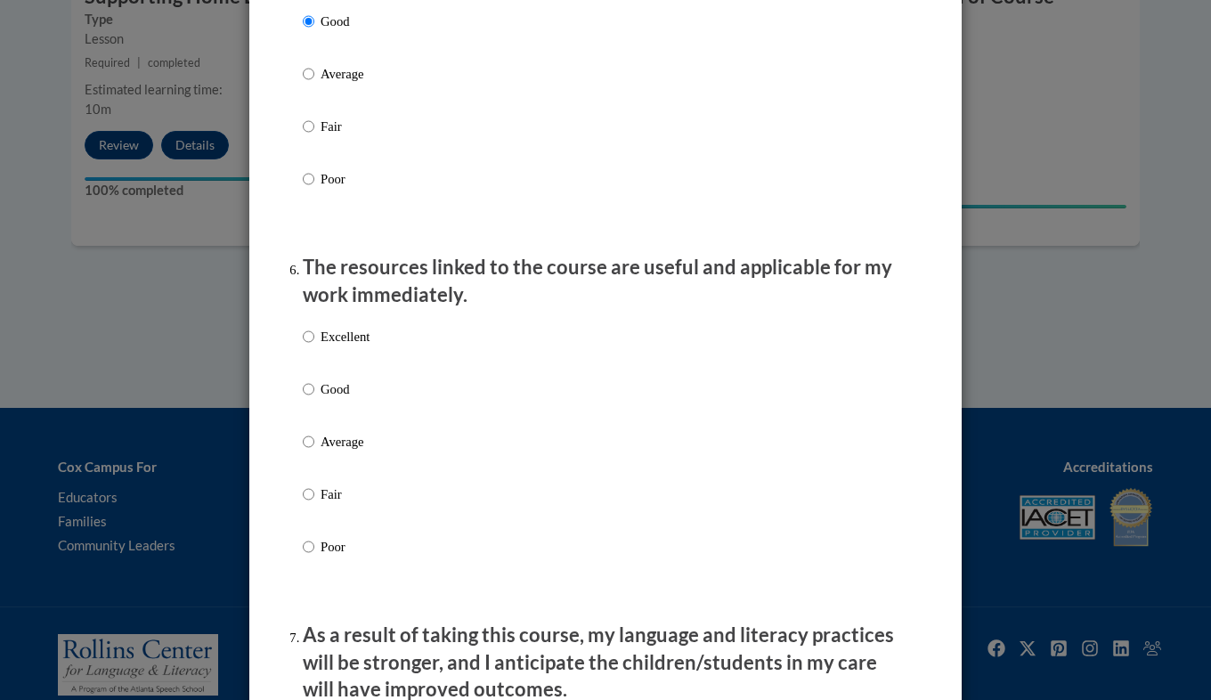
click at [354, 418] on label "Good" at bounding box center [336, 403] width 67 height 48
click at [314, 399] on input "Good" at bounding box center [309, 389] width 12 height 20
radio input "true"
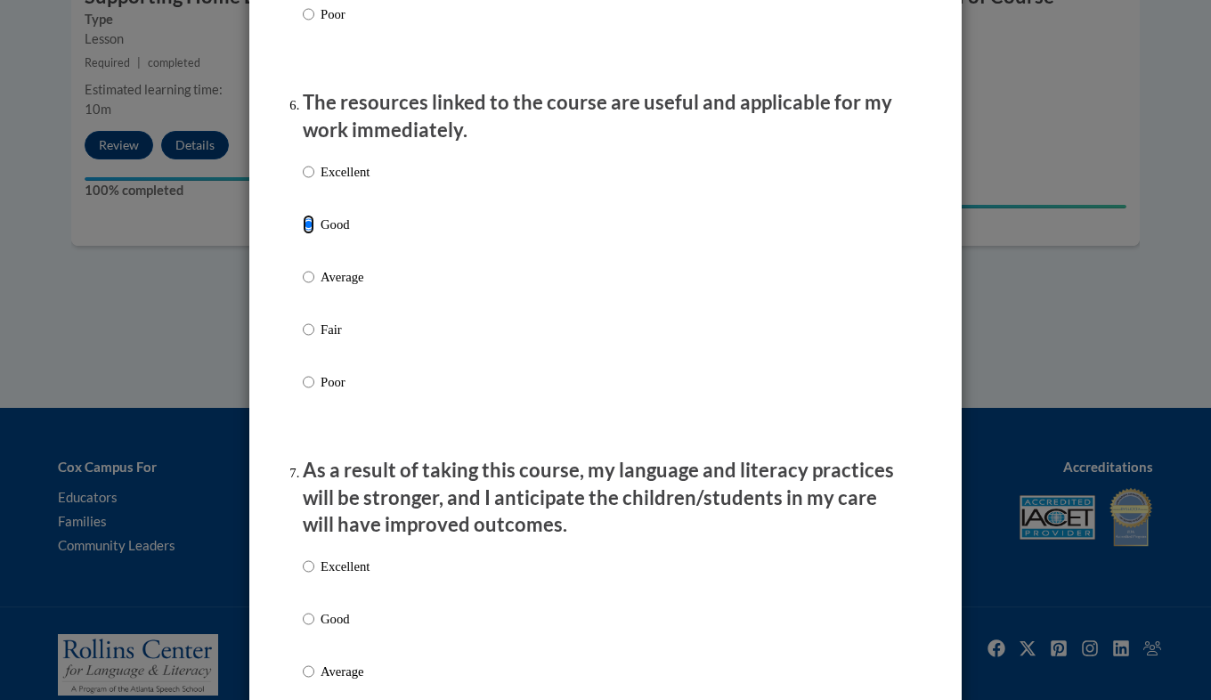
scroll to position [2155, 0]
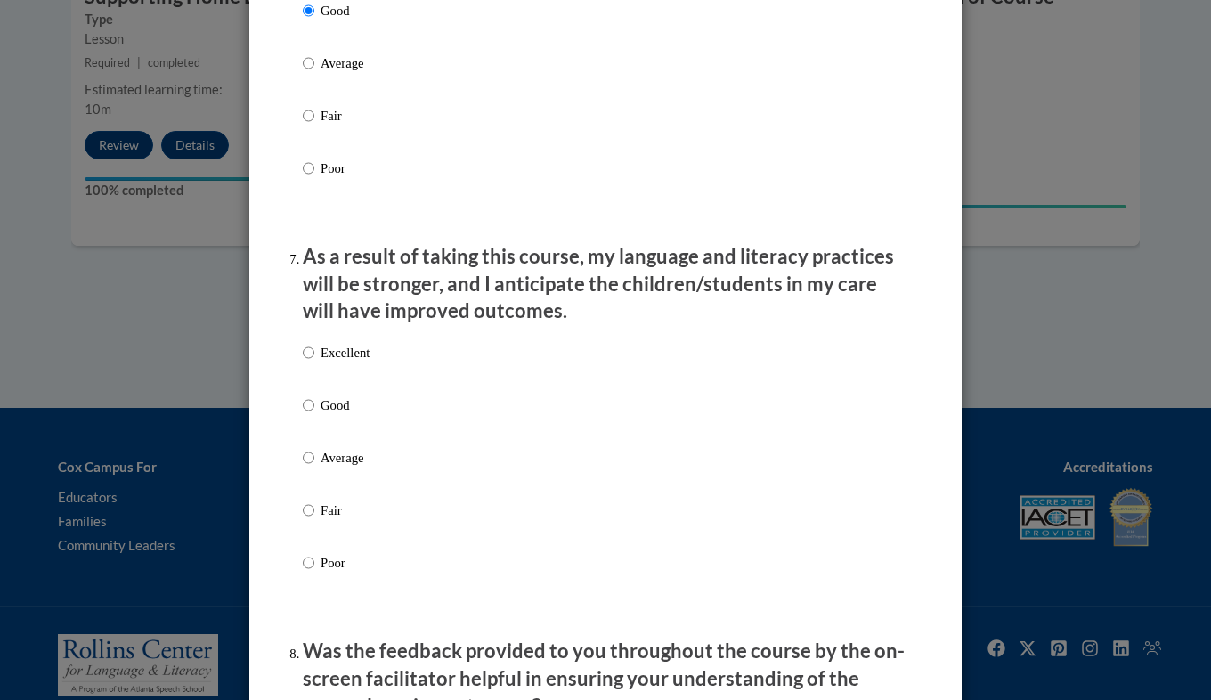
click at [346, 415] on p "Good" at bounding box center [345, 405] width 49 height 20
click at [314, 415] on input "Good" at bounding box center [309, 405] width 12 height 20
radio input "true"
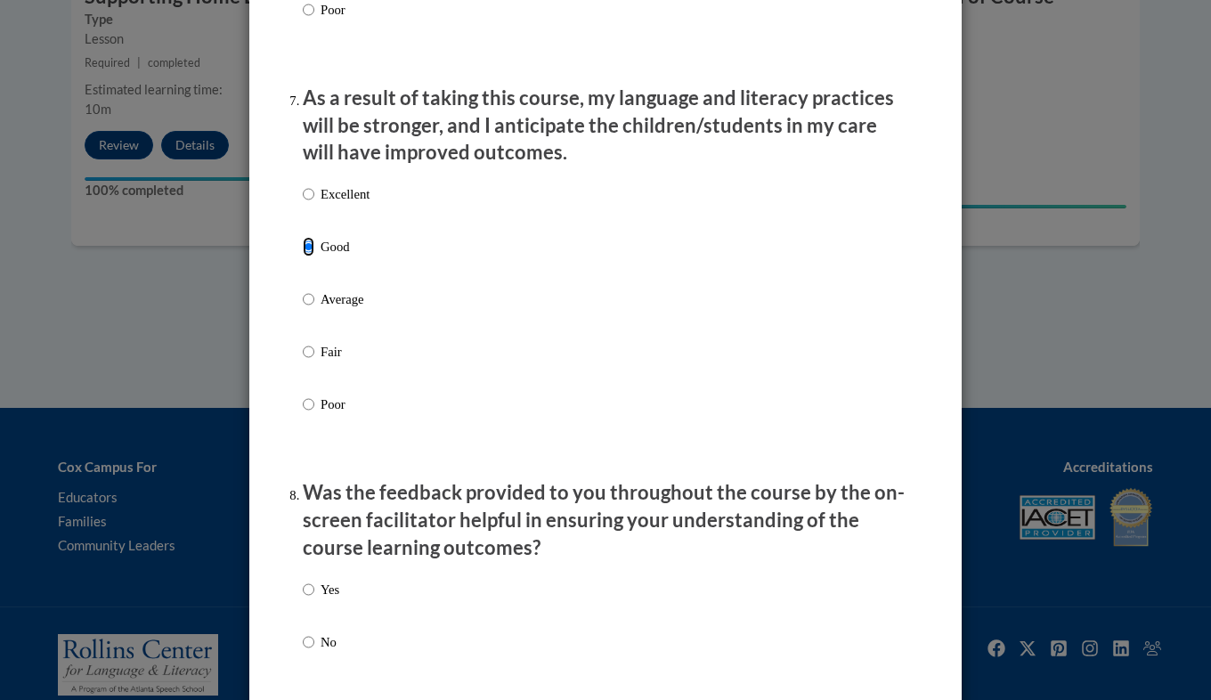
scroll to position [2551, 0]
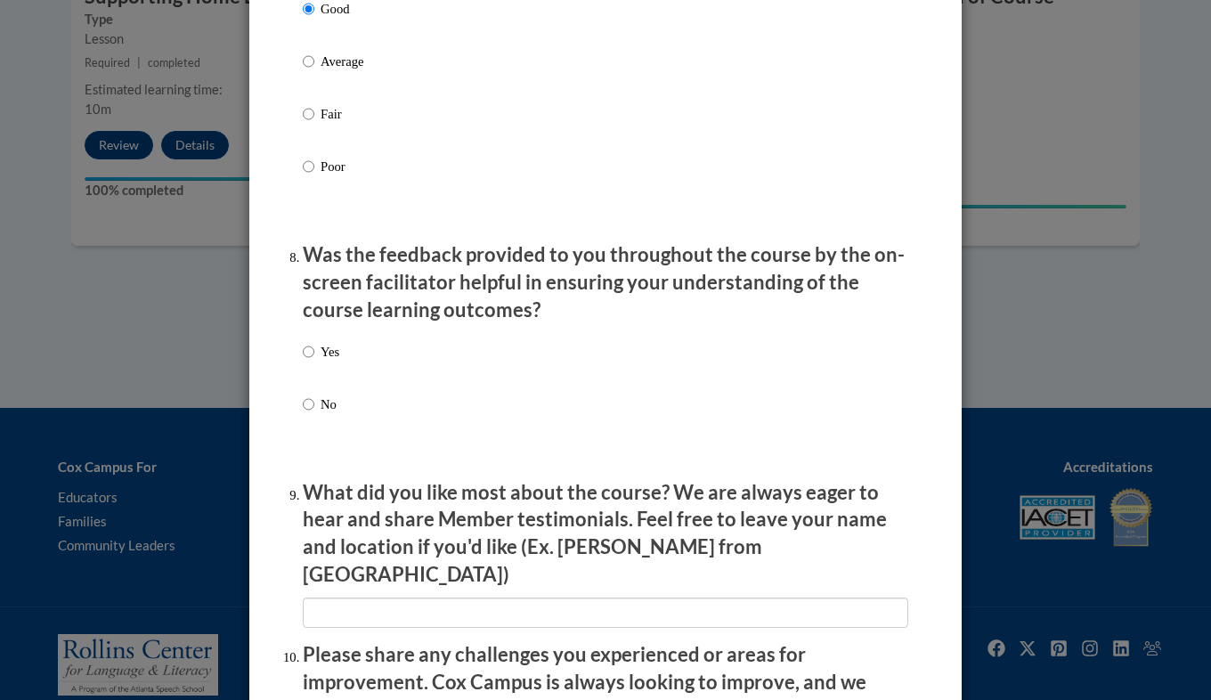
click at [361, 364] on div "Yes No" at bounding box center [606, 399] width 606 height 133
click at [303, 362] on input "Yes" at bounding box center [309, 352] width 12 height 20
radio input "true"
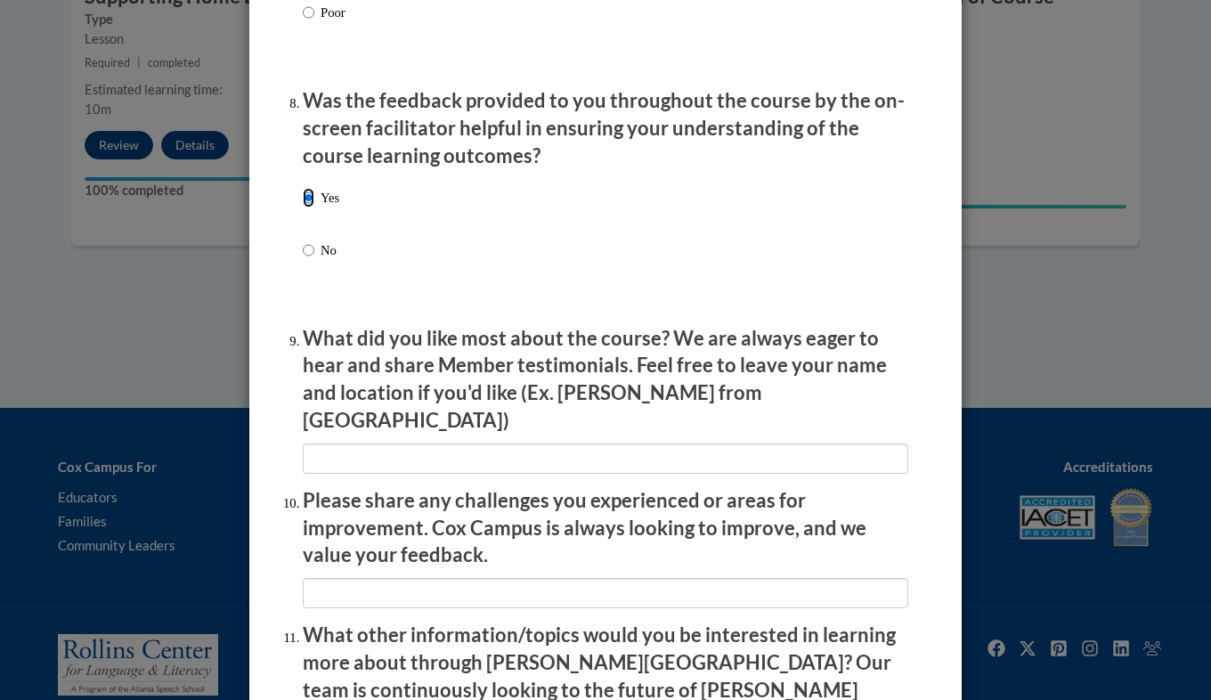
scroll to position [2739, 0]
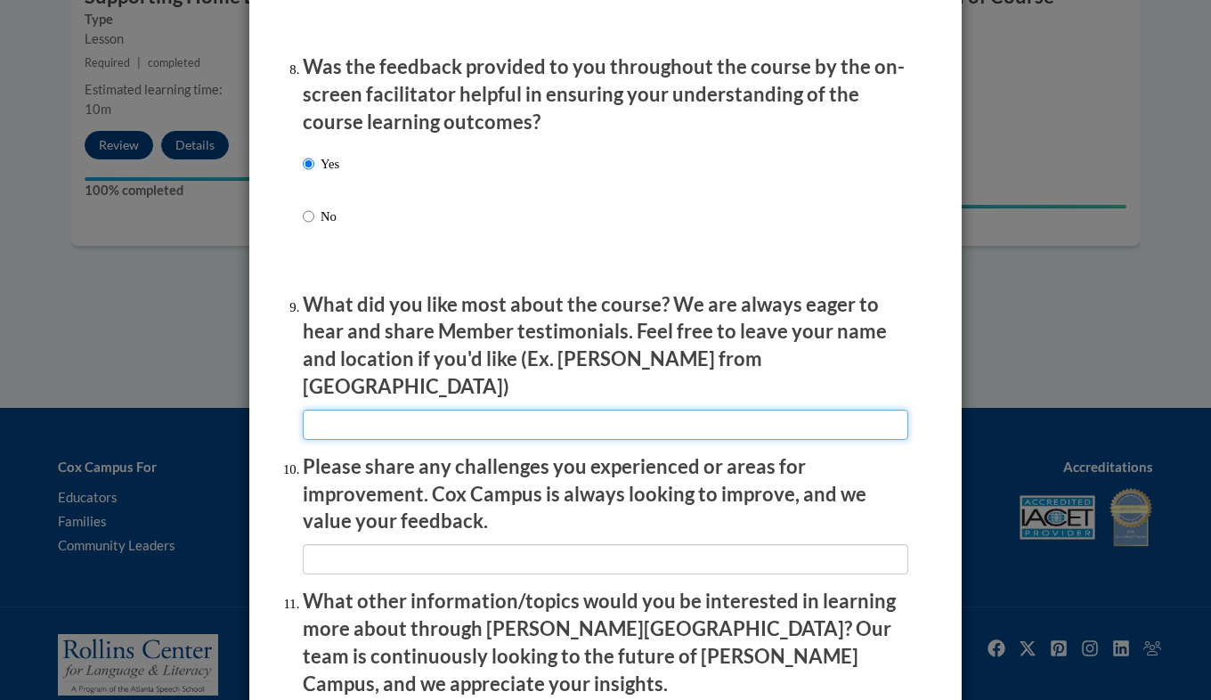
click at [680, 411] on input "textbox" at bounding box center [606, 425] width 606 height 30
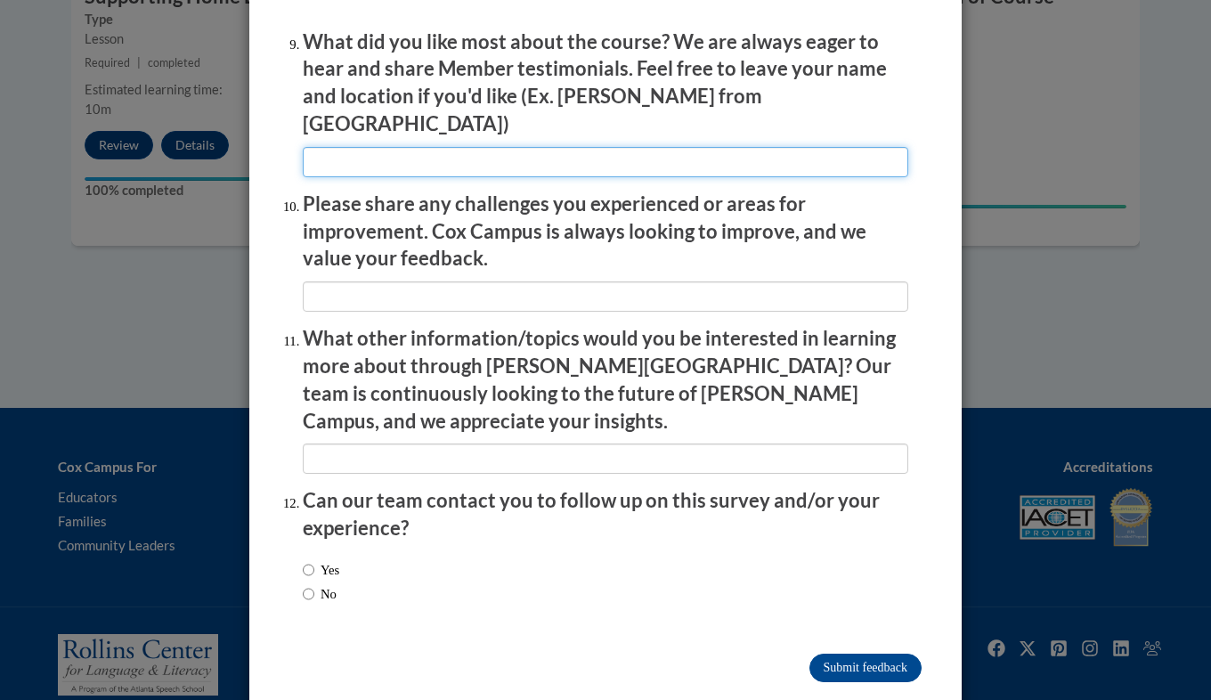
scroll to position [3005, 0]
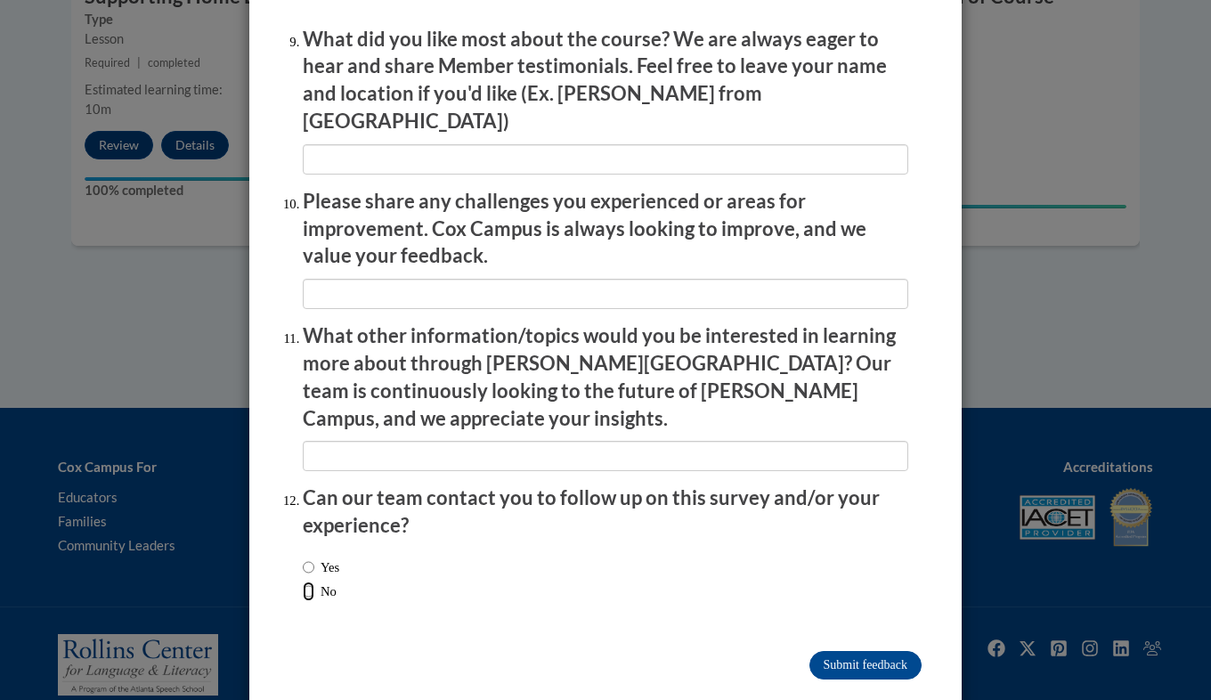
click at [303, 582] on input "No" at bounding box center [309, 592] width 12 height 20
radio input "true"
click at [857, 651] on input "Submit feedback" at bounding box center [865, 665] width 112 height 28
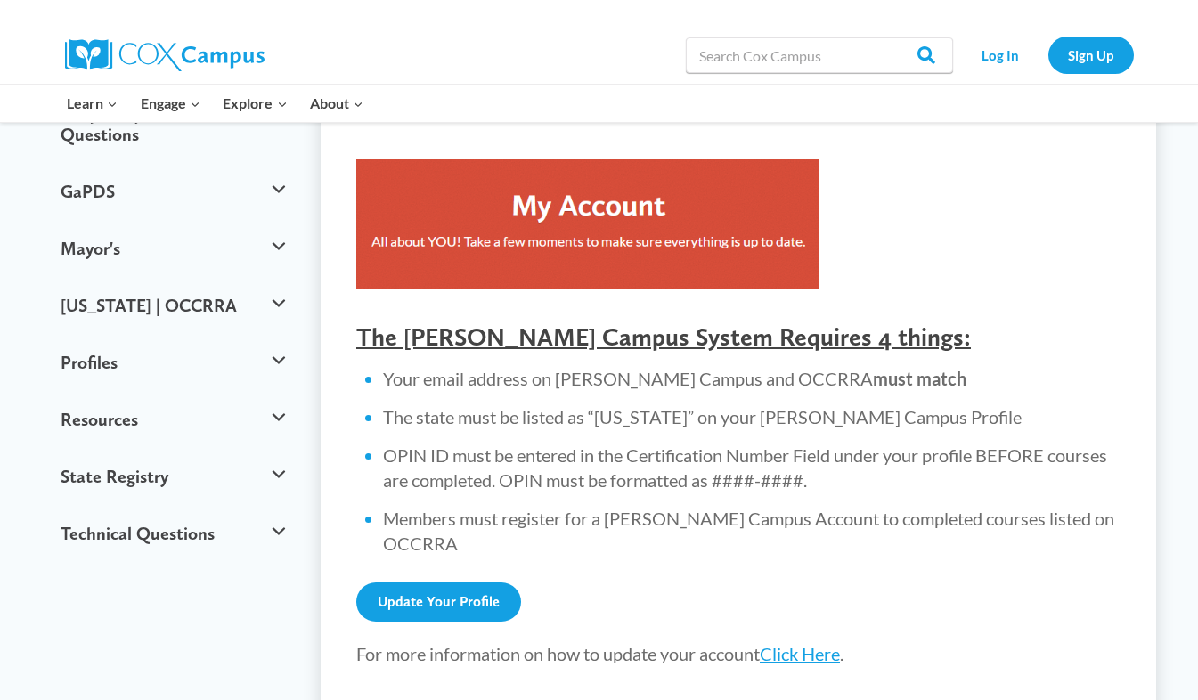
scroll to position [520, 0]
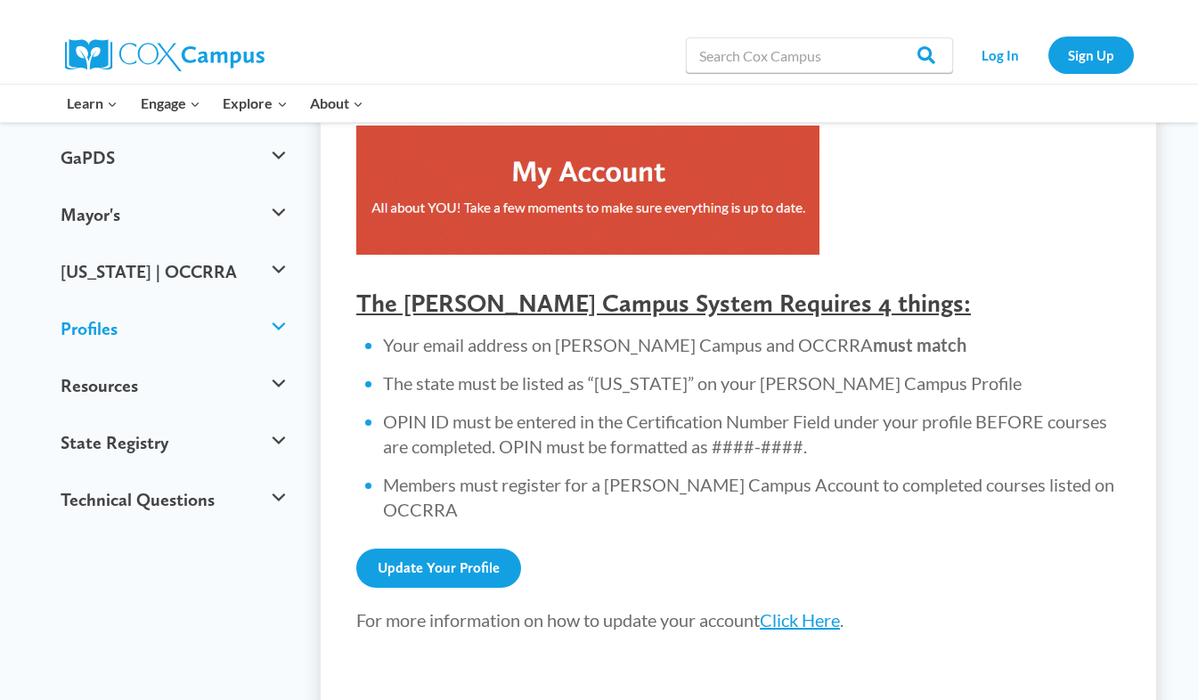
click at [143, 301] on button "Profiles" at bounding box center [173, 328] width 243 height 57
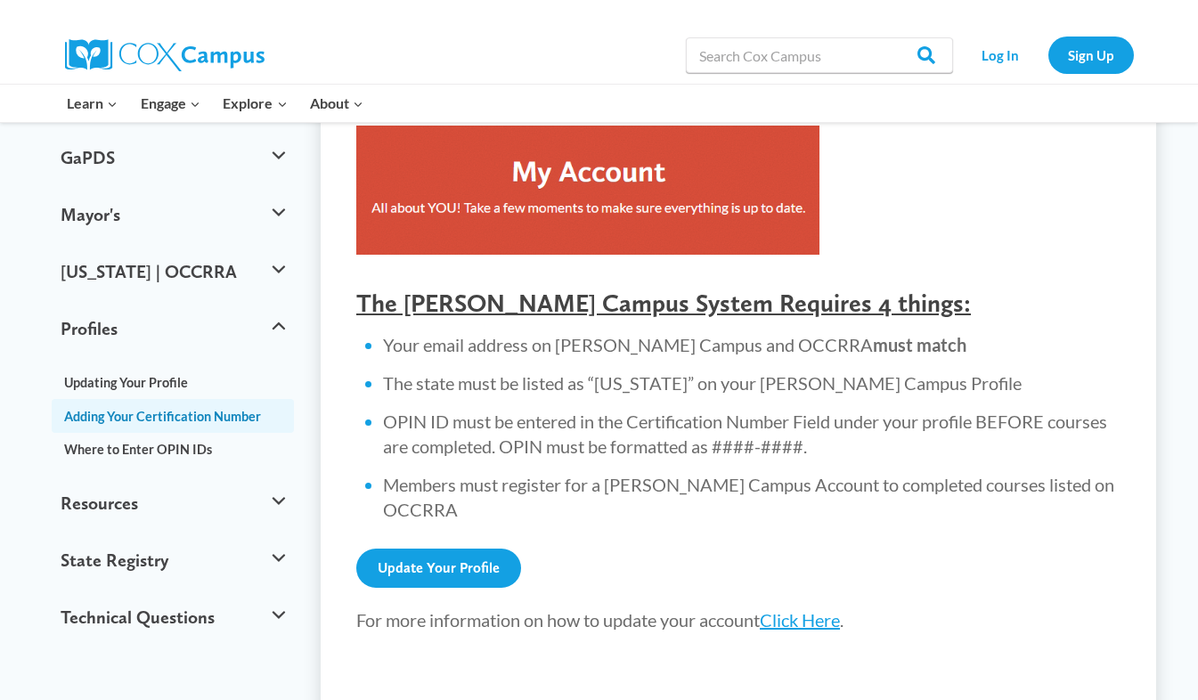
click at [152, 399] on link "Adding Your Certification Number" at bounding box center [173, 415] width 243 height 33
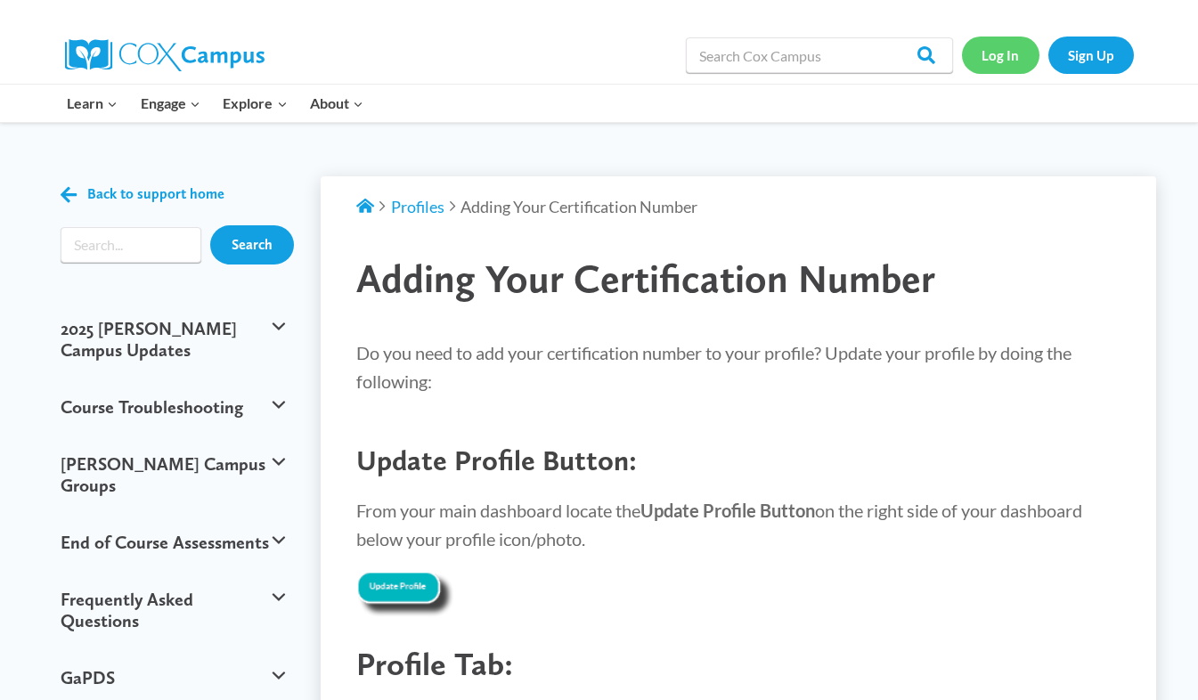
click at [1007, 62] on link "Log In" at bounding box center [1000, 55] width 77 height 37
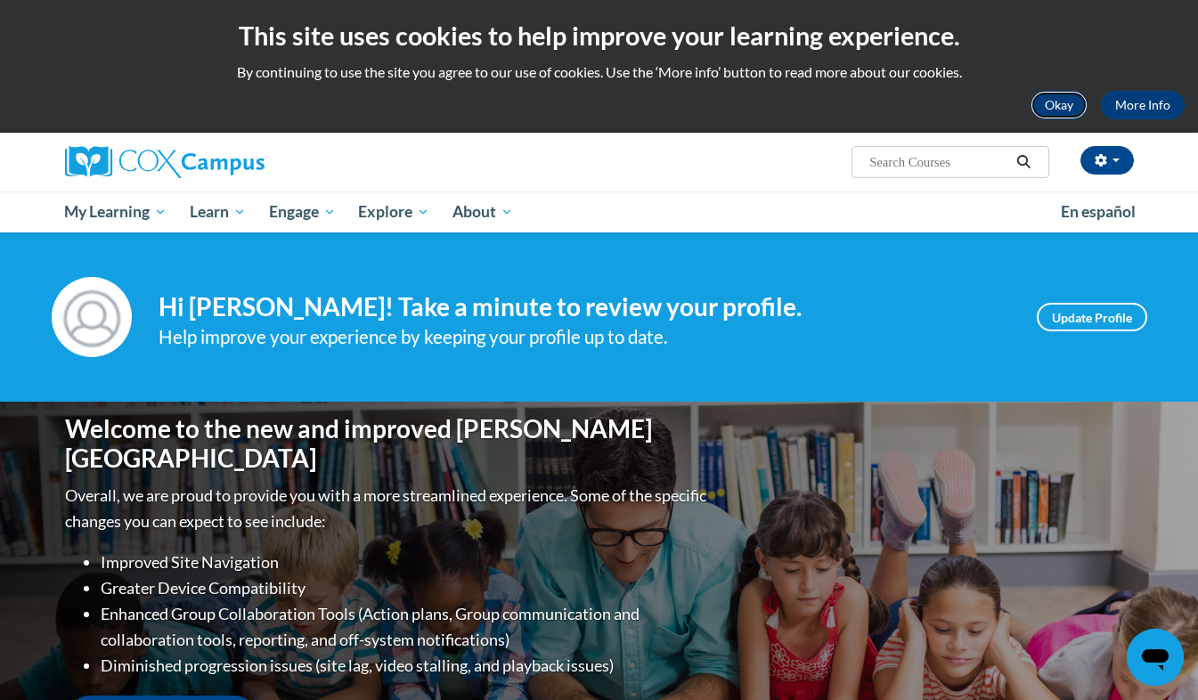
click at [1040, 114] on button "Okay" at bounding box center [1058, 105] width 57 height 28
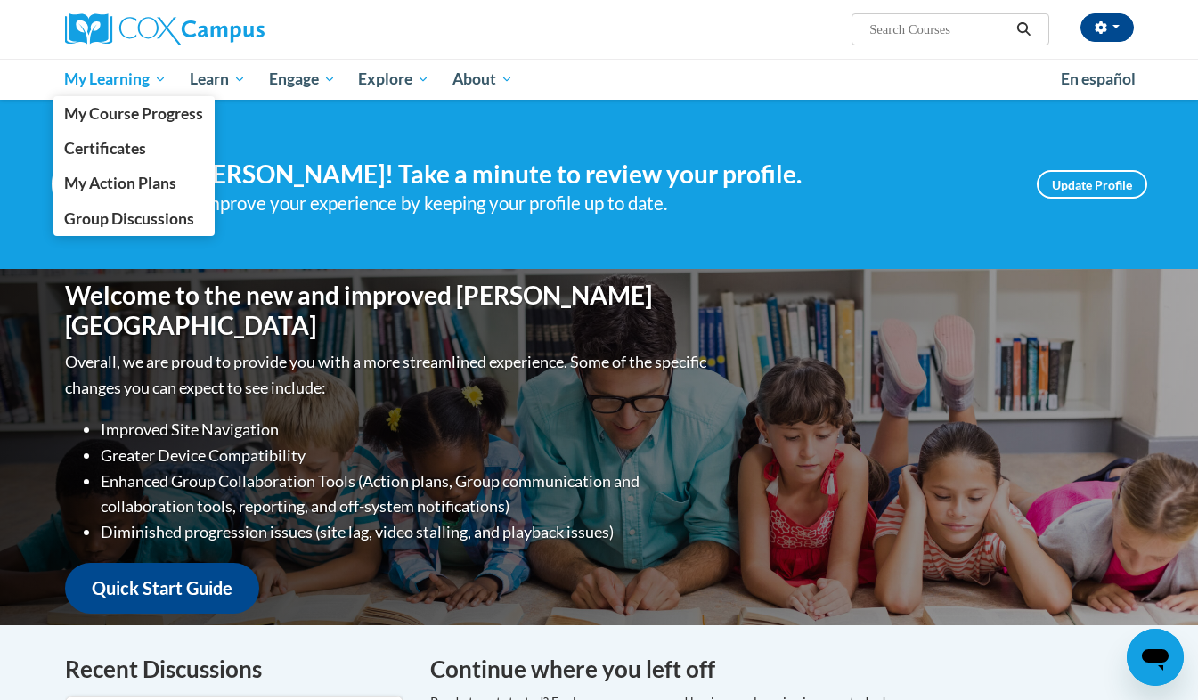
click at [148, 86] on span "My Learning" at bounding box center [115, 79] width 102 height 21
click at [126, 126] on link "My Course Progress" at bounding box center [134, 113] width 162 height 35
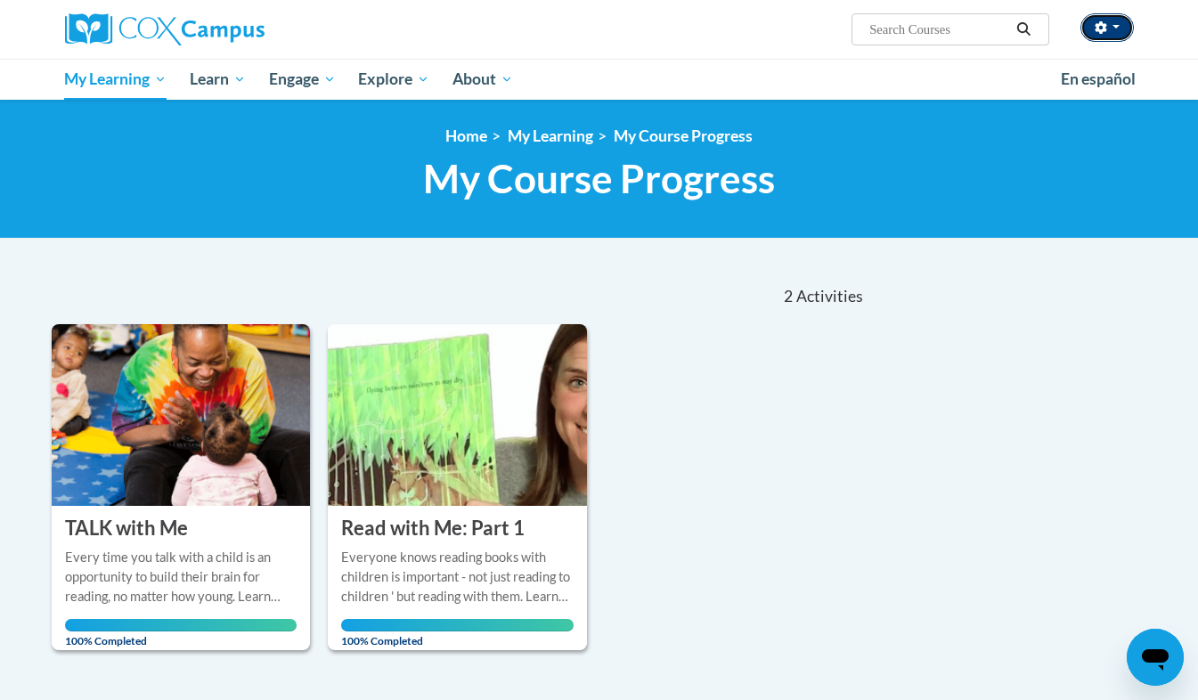
click at [1125, 30] on button "button" at bounding box center [1106, 27] width 53 height 28
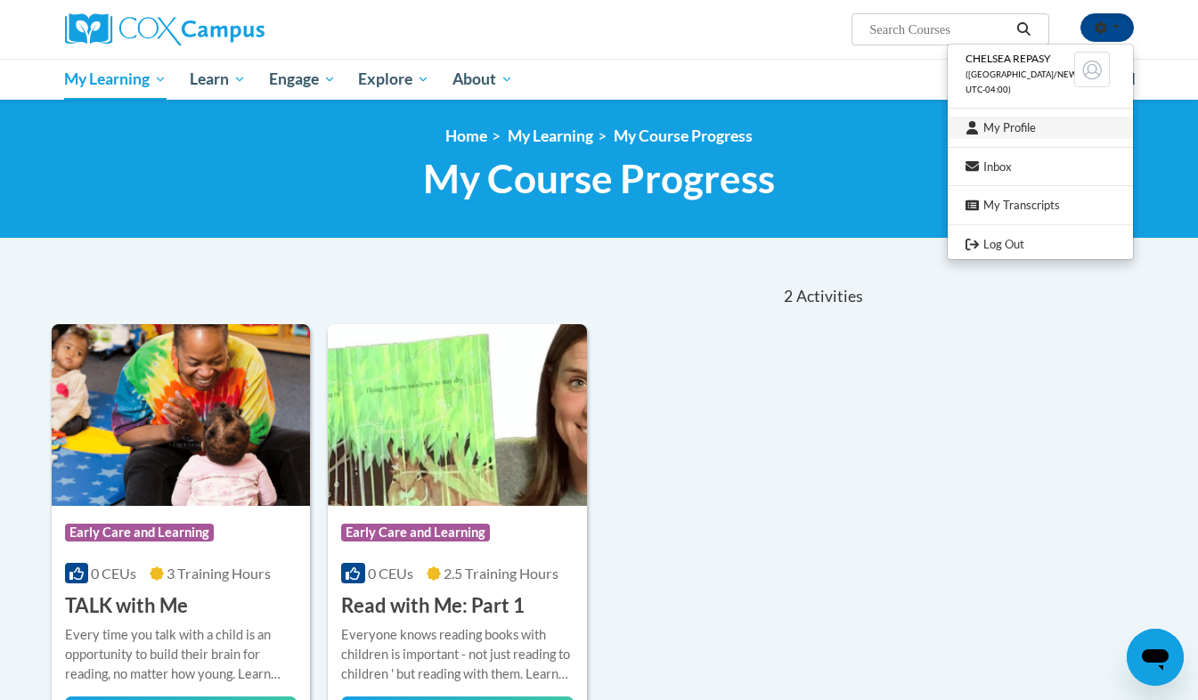
click at [1035, 132] on link "My Profile" at bounding box center [1040, 128] width 185 height 22
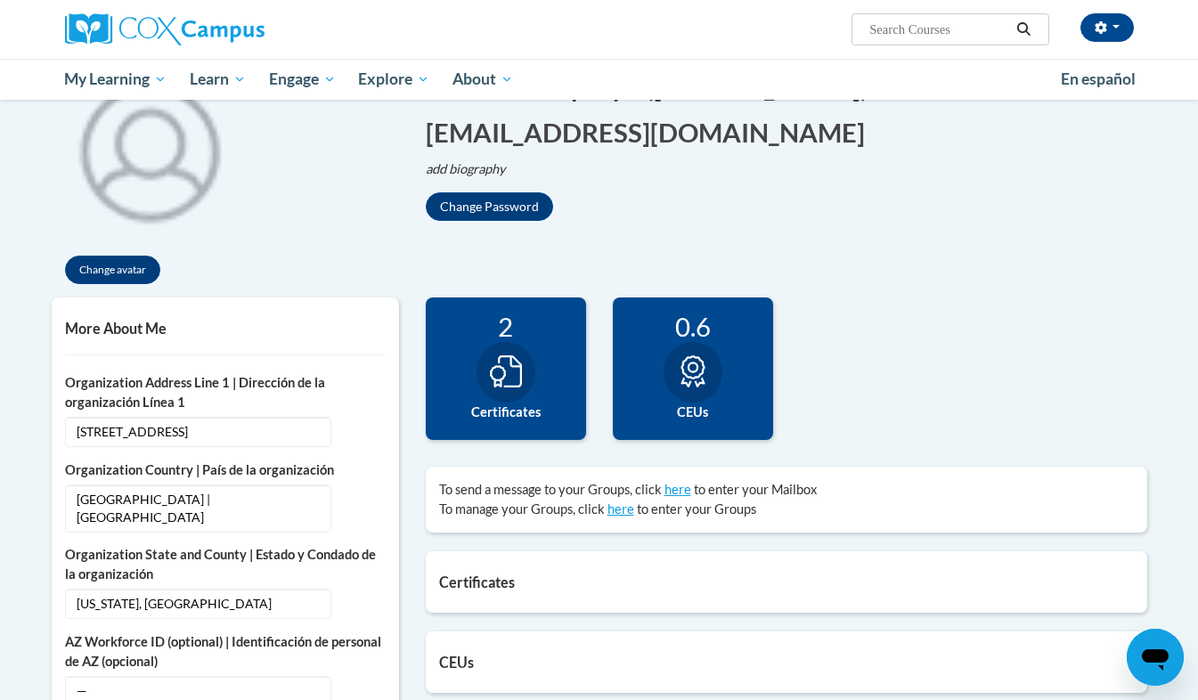
scroll to position [240, 0]
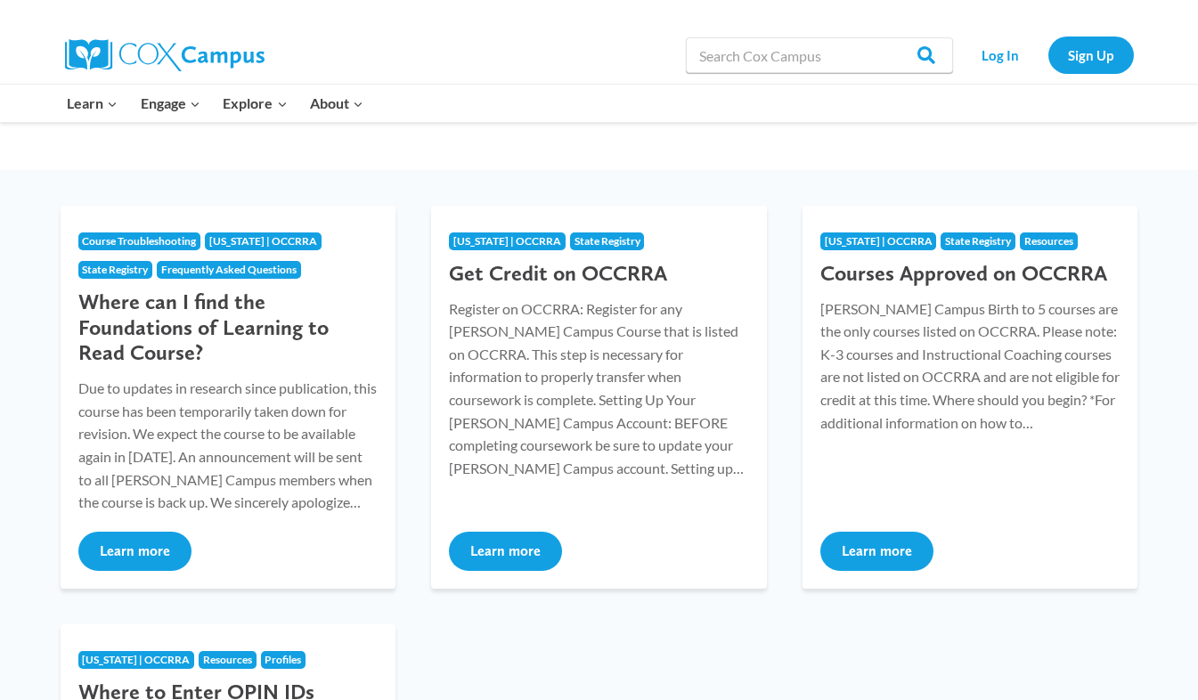
scroll to position [206, 0]
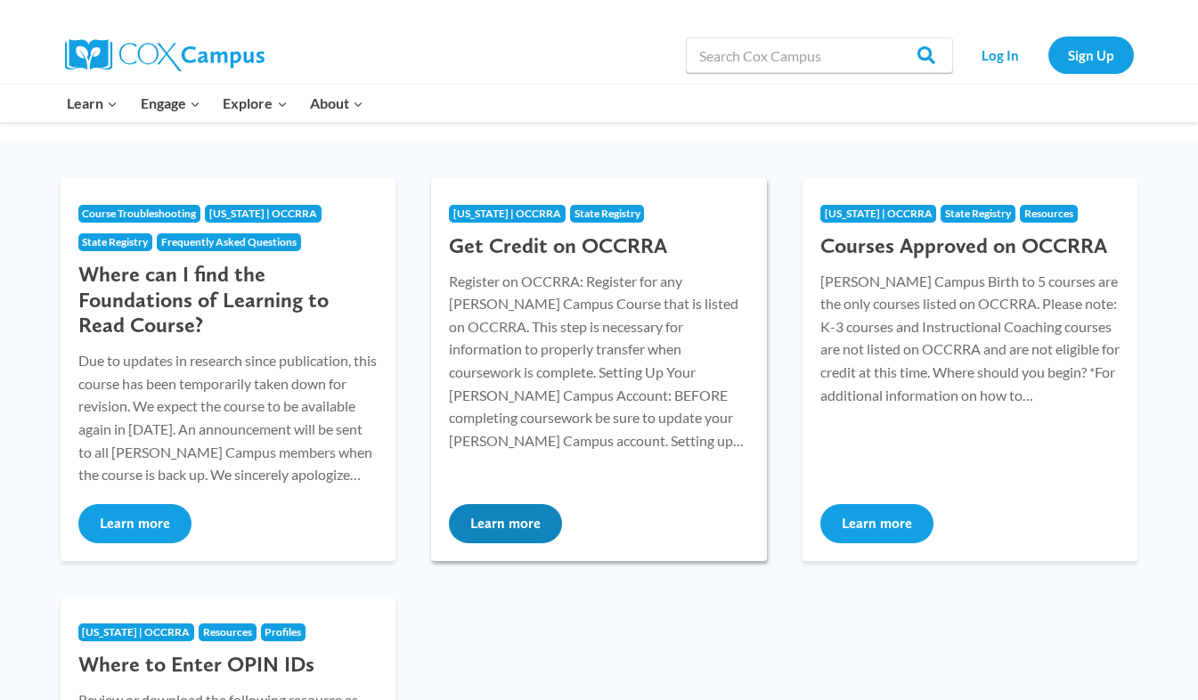
click at [531, 515] on button "Learn more" at bounding box center [505, 523] width 113 height 39
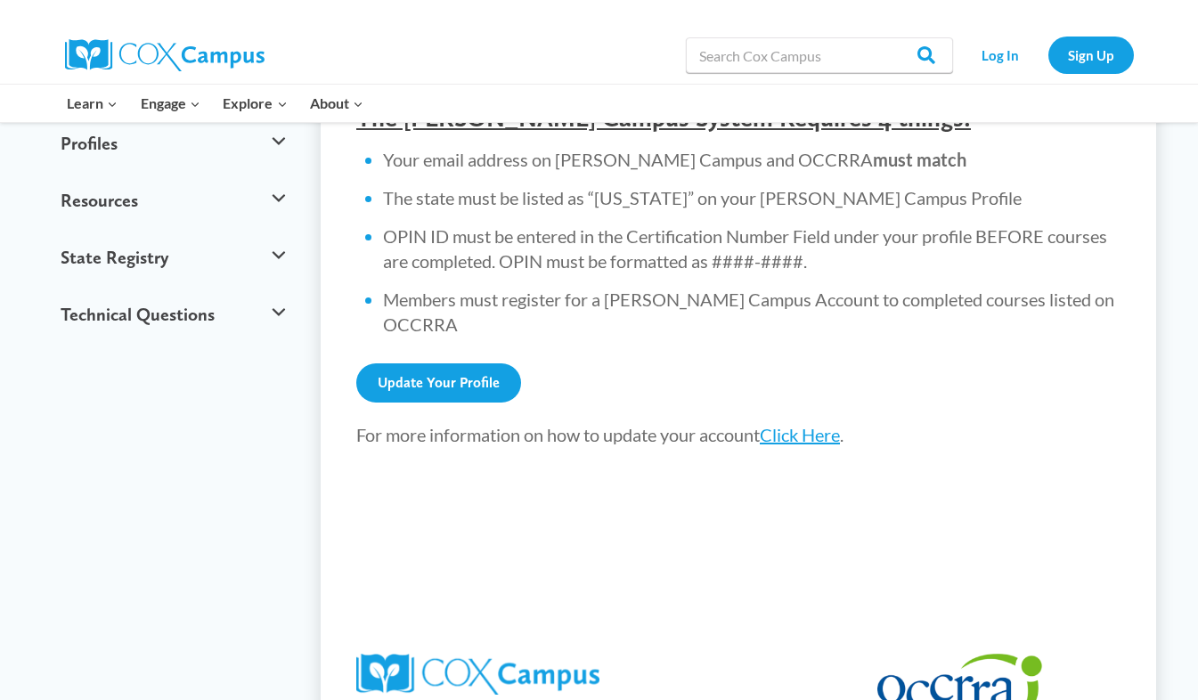
scroll to position [704, 0]
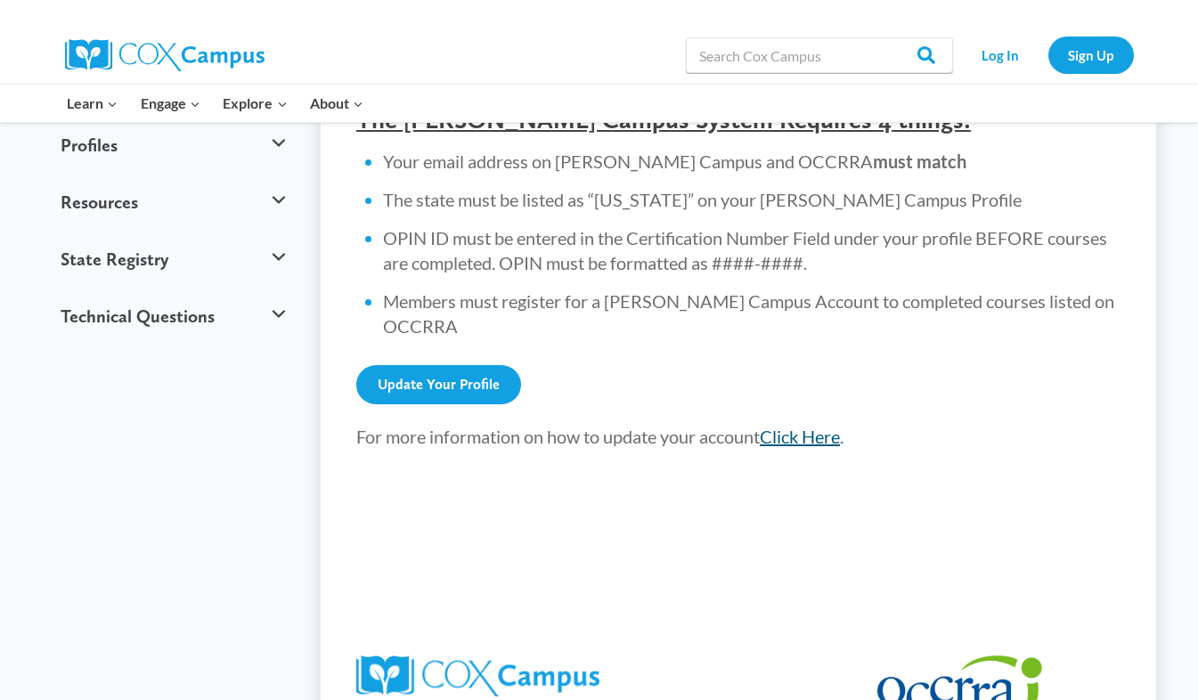
click at [818, 426] on link "Click Here" at bounding box center [800, 436] width 80 height 21
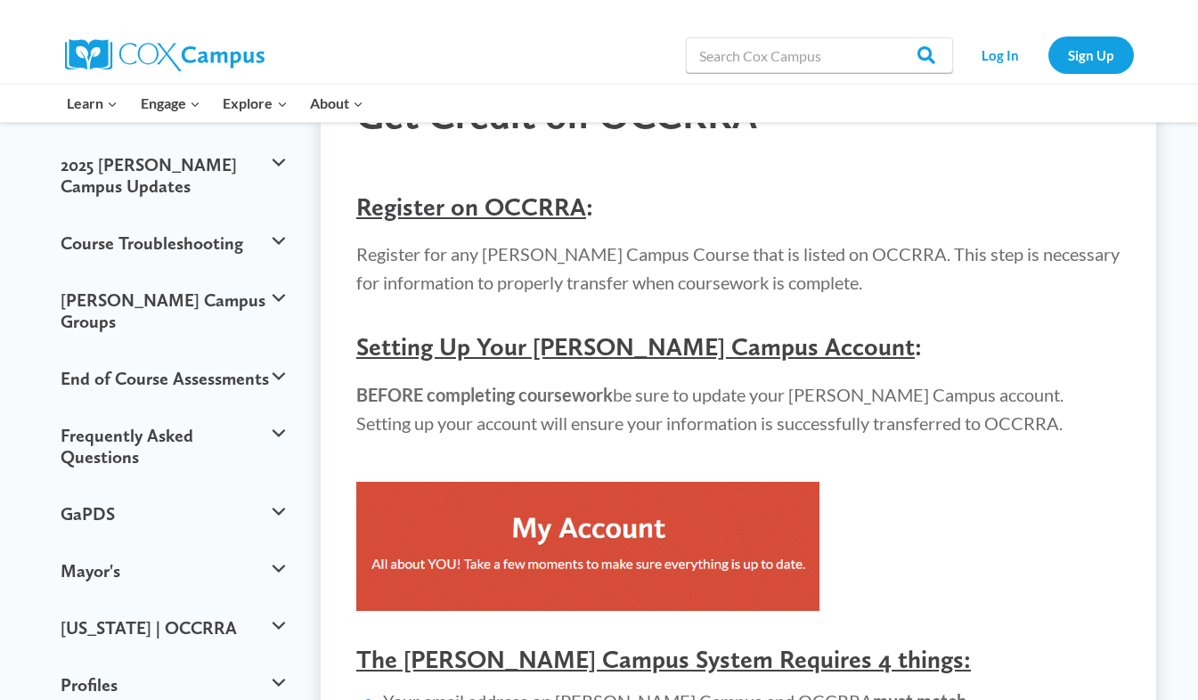
scroll to position [163, 0]
